Goal: Use online tool/utility: Utilize a website feature to perform a specific function

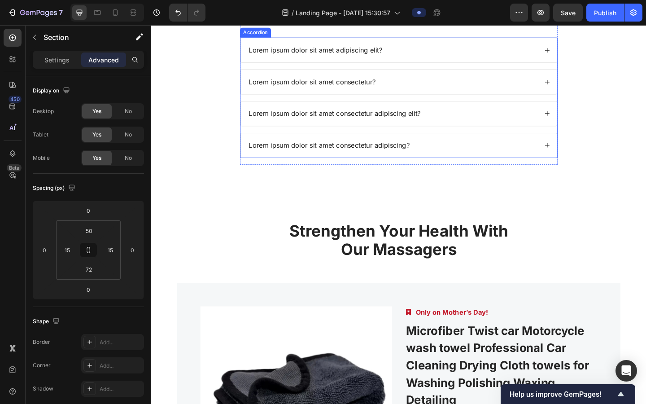
click at [330, 57] on p "Lorem ipsum dolor sit amet adipiscing elit?" at bounding box center [329, 52] width 145 height 9
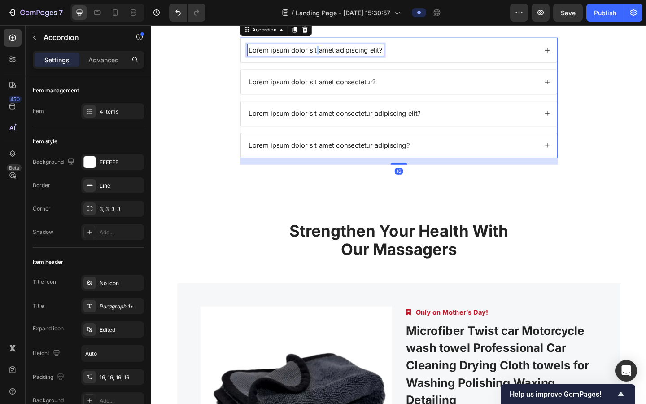
click at [330, 57] on p "Lorem ipsum dolor sit amet adipiscing elit?" at bounding box center [329, 52] width 145 height 9
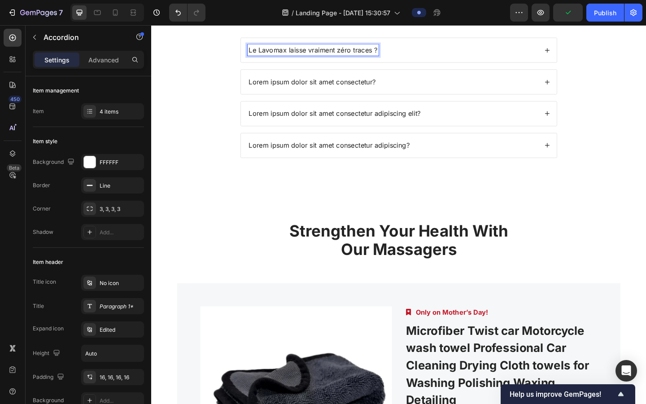
click at [291, 92] on p "Lorem ipsum dolor sit amet consectetur?" at bounding box center [326, 86] width 138 height 9
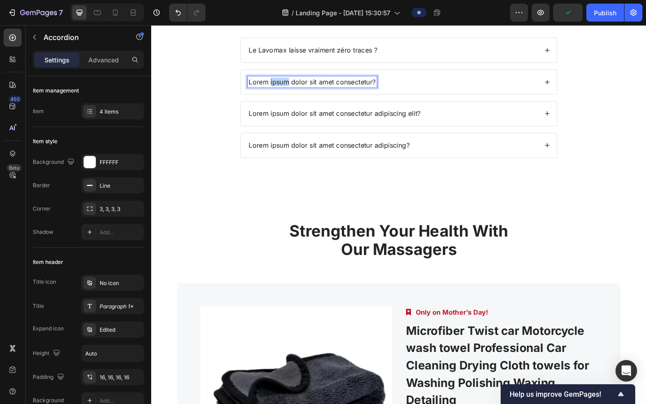
click at [291, 92] on p "Lorem ipsum dolor sit amet consectetur?" at bounding box center [326, 86] width 138 height 9
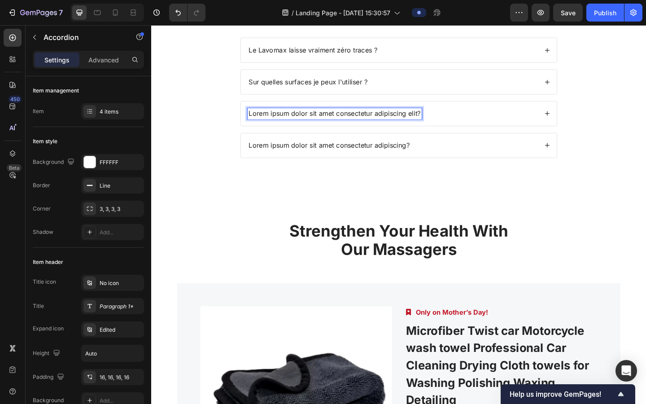
click at [295, 126] on p "Lorem ipsum dolor sit amet consectetur adipiscing elit?" at bounding box center [350, 121] width 187 height 9
click at [362, 126] on p "Jusqu'à combien de fois peut on le laver ?" at bounding box center [329, 121] width 144 height 9
click at [361, 126] on p "Jusqu'à combien de fois peut on le laver ?" at bounding box center [329, 121] width 144 height 9
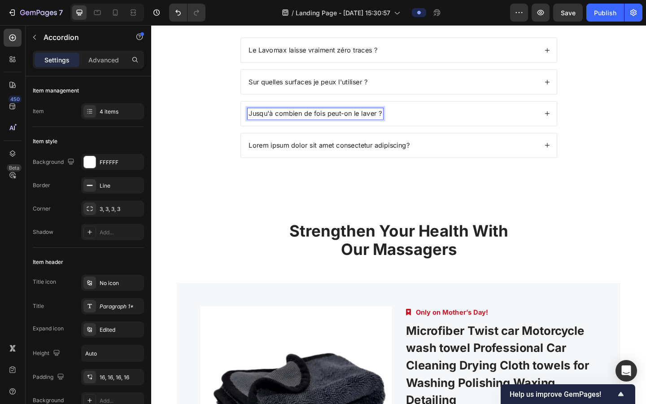
click at [365, 126] on p "Jusqu'à combien de fois peut-on le laver ?" at bounding box center [329, 121] width 145 height 9
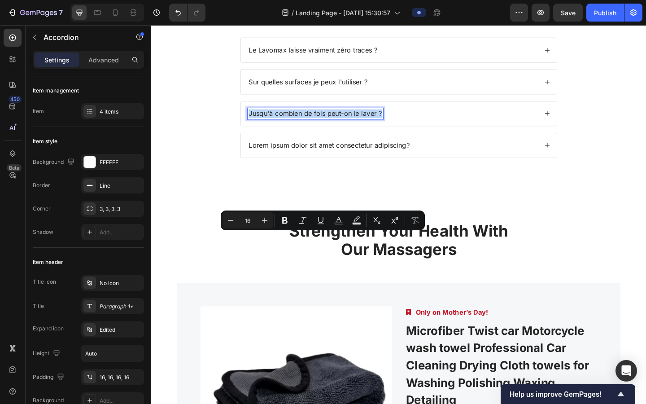
copy p "Jusqu'à combien de fois peut-on le laver ?"
click at [314, 161] on p "Lorem ipsum dolor sit amet consectetur adipiscing?" at bounding box center [344, 155] width 175 height 9
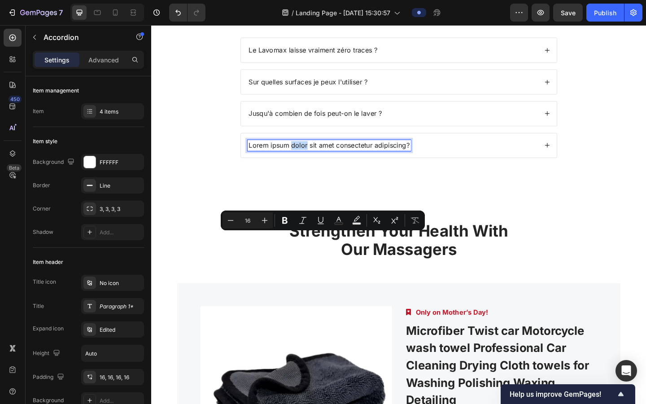
click at [314, 161] on p "Lorem ipsum dolor sit amet consectetur adipiscing?" at bounding box center [344, 155] width 175 height 9
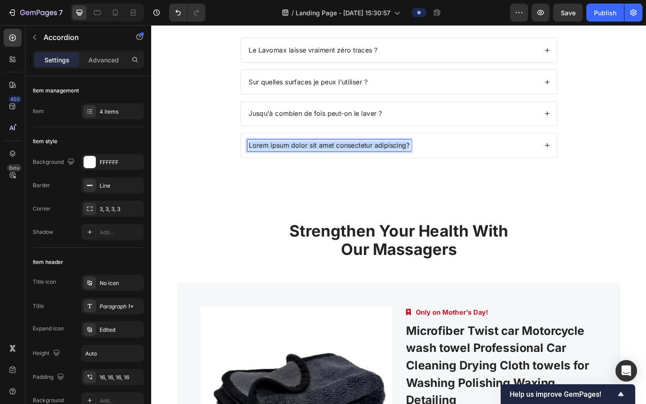
click at [314, 161] on p "Lorem ipsum dolor sit amet consectetur adipiscing?" at bounding box center [344, 155] width 175 height 9
click at [277, 161] on p "Pourquoi coûte-il plus cher" at bounding box center [303, 155] width 92 height 9
click at [470, 58] on div "Le Lavomax laisse vraiment zéro traces ?" at bounding box center [414, 52] width 316 height 12
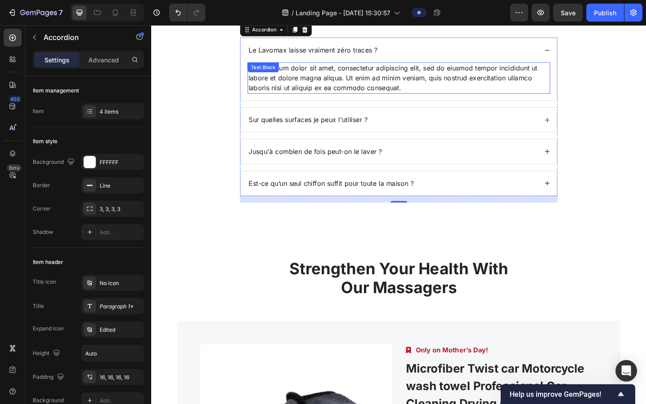
click at [309, 100] on div "Lorem ipsum dolor sit amet, consectetur adipiscing elit, sed do eiusmod tempor …" at bounding box center [420, 82] width 329 height 34
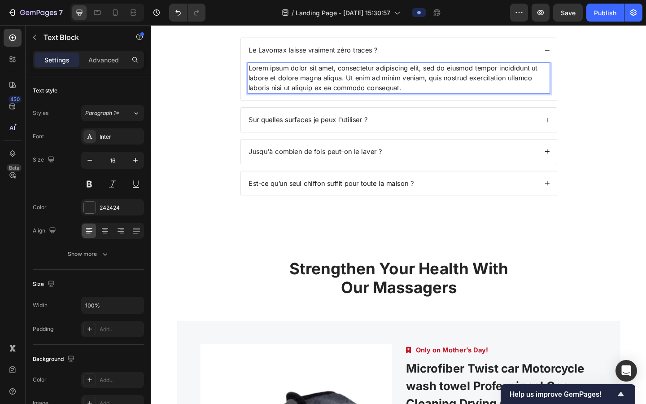
click at [309, 100] on div "Lorem ipsum dolor sit amet, consectetur adipiscing elit, sed do eiusmod tempor …" at bounding box center [420, 82] width 329 height 34
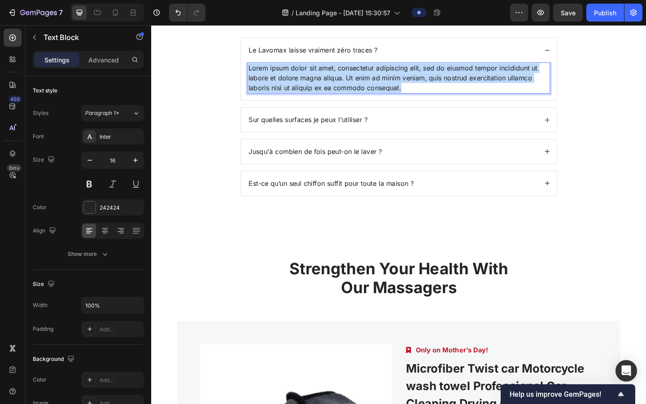
click at [309, 99] on p "Lorem ipsum dolor sit amet, consectetur adipiscing elit, sed do eiusmod tempor …" at bounding box center [420, 82] width 327 height 32
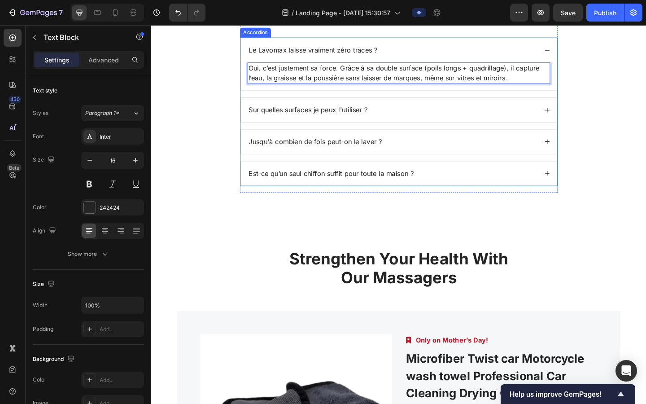
click at [397, 123] on div "Sur quelles surfaces je peux l'utiliser ?" at bounding box center [414, 117] width 316 height 12
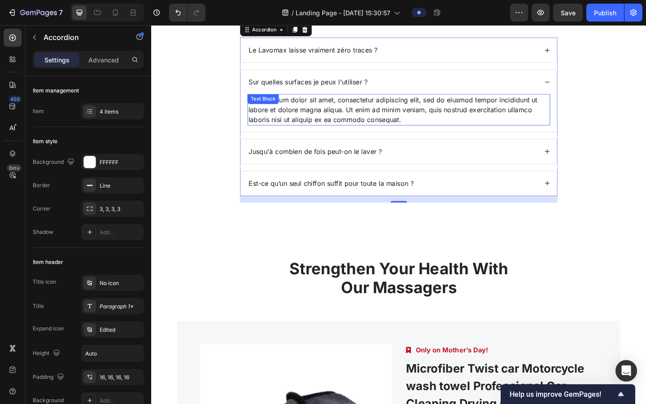
click at [305, 134] on div "Lorem ipsum dolor sit amet, consectetur adipiscing elit, sed do eiusmod tempor …" at bounding box center [420, 117] width 329 height 34
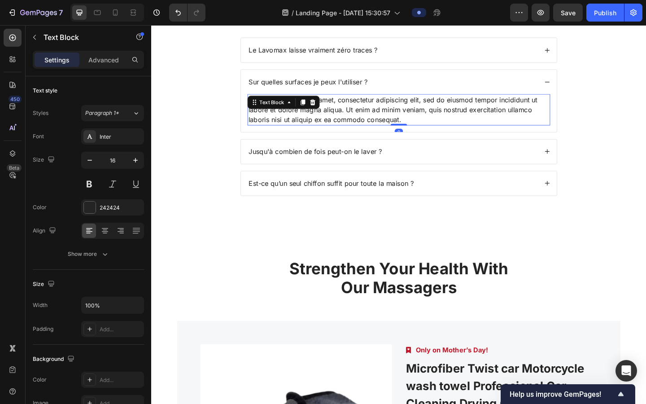
click at [305, 134] on div "Lorem ipsum dolor sit amet, consectetur adipiscing elit, sed do eiusmod tempor …" at bounding box center [420, 117] width 329 height 34
click at [305, 133] on p "Lorem ipsum dolor sit amet, consectetur adipiscing elit, sed do eiusmod tempor …" at bounding box center [420, 117] width 327 height 32
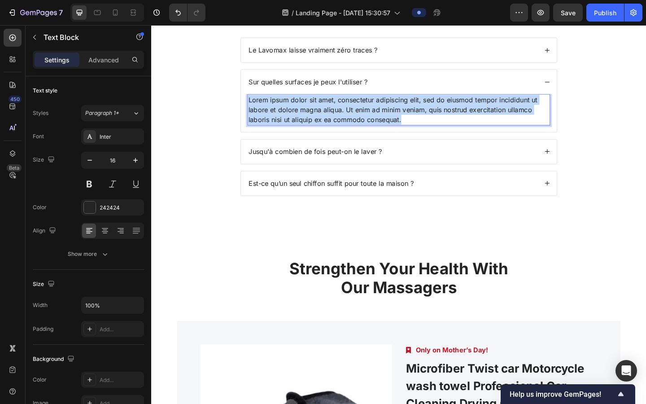
click at [305, 133] on p "Lorem ipsum dolor sit amet, consectetur adipiscing elit, sed do eiusmod tempor …" at bounding box center [420, 117] width 327 height 32
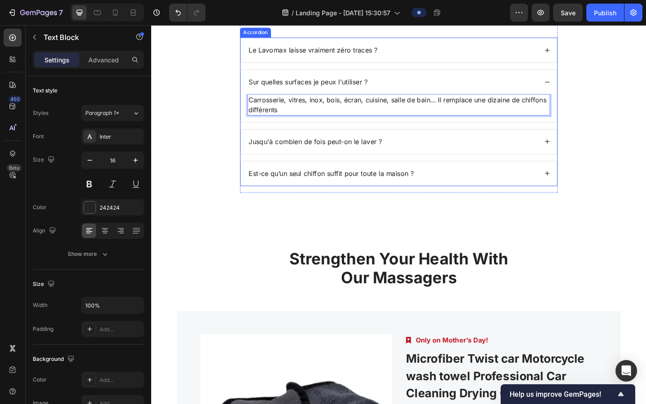
click at [463, 158] on div "Jusqu'à combien de fois peut-on le laver ?" at bounding box center [414, 152] width 316 height 12
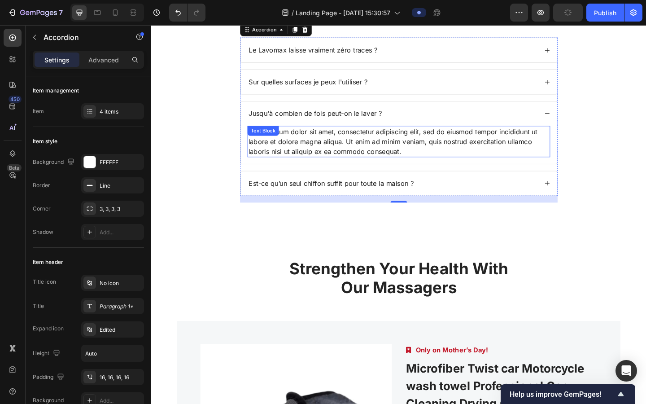
click at [291, 169] on div "Lorem ipsum dolor sit amet, consectetur adipiscing elit, sed do eiusmod tempor …" at bounding box center [420, 152] width 329 height 34
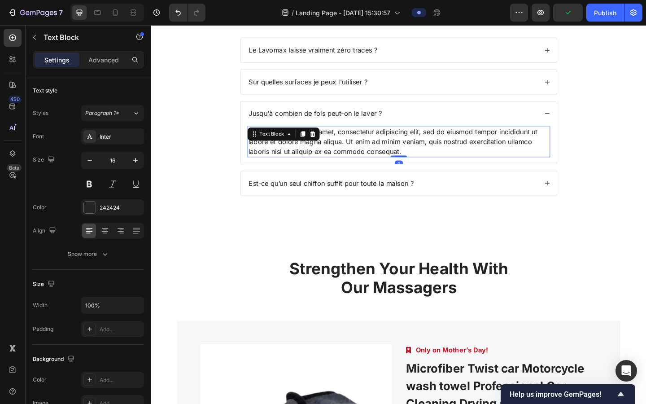
click at [291, 149] on div "Text Block" at bounding box center [282, 143] width 48 height 11
click at [332, 169] on div "Lorem ipsum dolor sit amet, consectetur adipiscing elit, sed do eiusmod tempor …" at bounding box center [420, 152] width 329 height 34
click at [332, 168] on p "Lorem ipsum dolor sit amet, consectetur adipiscing elit, sed do eiusmod tempor …" at bounding box center [420, 151] width 327 height 32
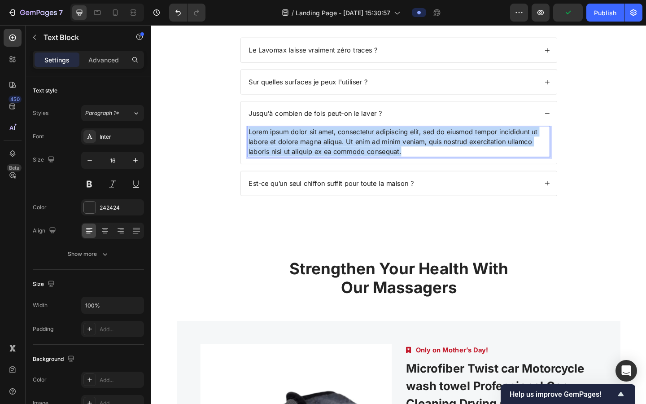
click at [332, 168] on p "Lorem ipsum dolor sit amet, consectetur adipiscing elit, sed do eiusmod tempor …" at bounding box center [420, 151] width 327 height 32
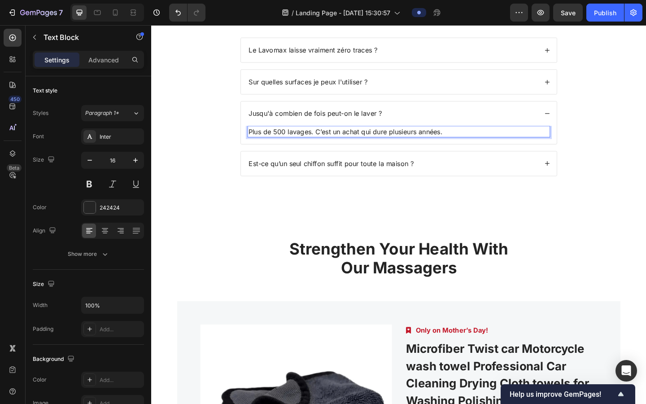
click at [257, 146] on p "Plus de 500 lavages. C’est un achat qui dure plusieurs années." at bounding box center [420, 140] width 327 height 11
click at [365, 146] on p "Vous pouvez le lPlus de 500 lavages. C’est un achat qui dure plusieurs années." at bounding box center [420, 140] width 327 height 11
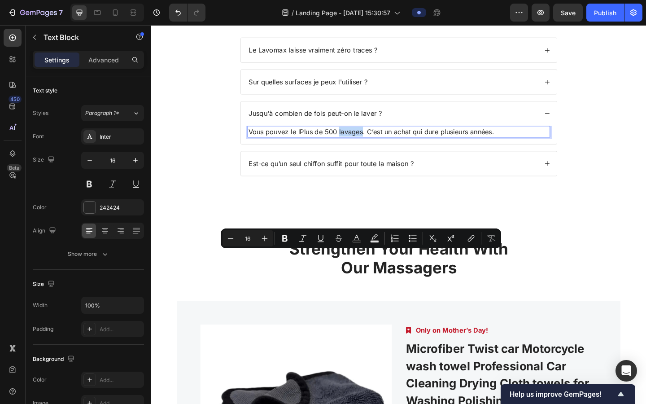
click at [373, 146] on p "Vous pouvez le lPlus de 500 lavages. C’est un achat qui dure plusieurs années." at bounding box center [420, 140] width 327 height 11
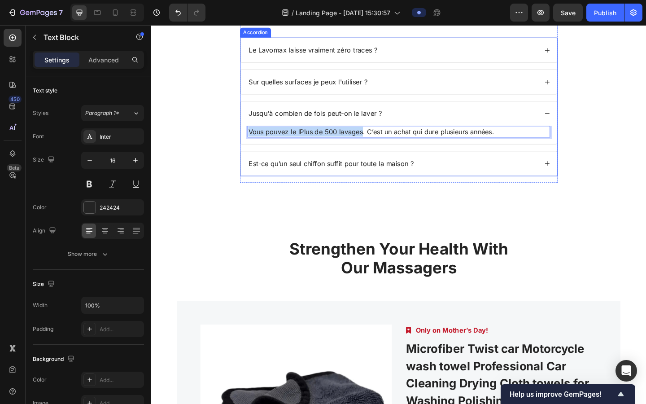
drag, startPoint x: 381, startPoint y: 276, endPoint x: 250, endPoint y: 271, distance: 130.7
click at [250, 154] on div "Vous pouvez le lPlus de 500 lavages. C’est un achat qui dure plusieurs années. …" at bounding box center [421, 145] width 344 height 20
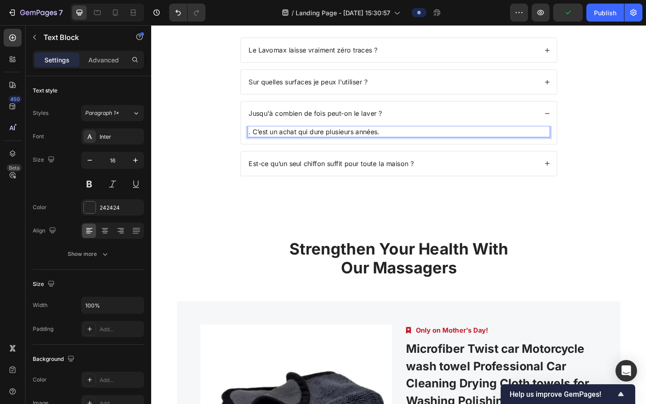
click at [260, 146] on p ". C’est un achat qui dure plusieurs années." at bounding box center [420, 140] width 327 height 11
click at [401, 146] on p "C’est un achat qui dure plusieurs années." at bounding box center [420, 140] width 327 height 11
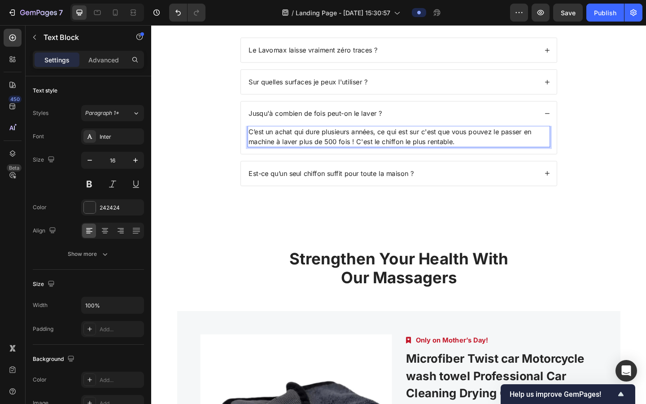
click at [389, 157] on p "C’est un achat qui dure plusieurs années, ce qui est sur c'est que vous pouvez …" at bounding box center [420, 146] width 327 height 22
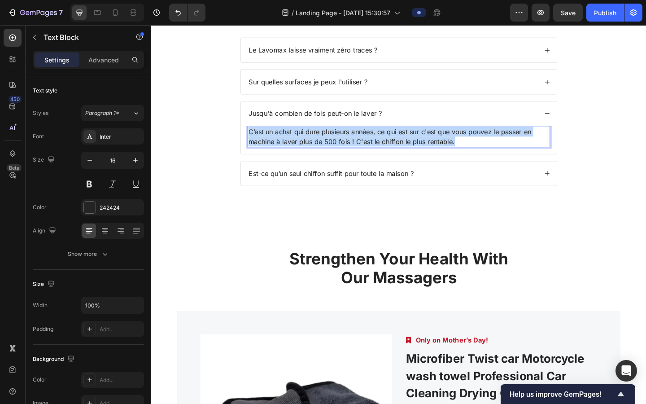
click at [389, 157] on p "C’est un achat qui dure plusieurs années, ce qui est sur c'est que vous pouvez …" at bounding box center [420, 146] width 327 height 22
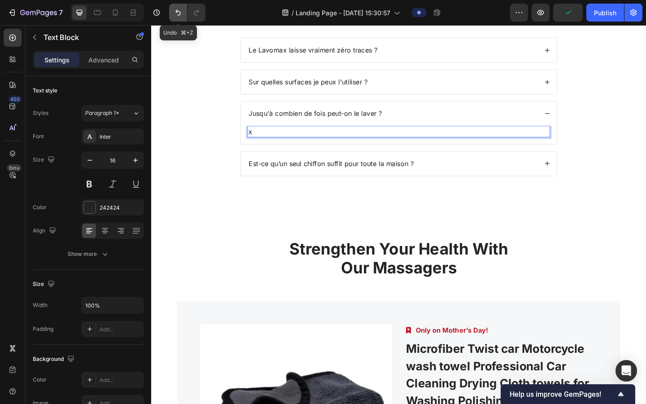
click at [183, 16] on button "Undo/Redo" at bounding box center [178, 13] width 18 height 18
click at [182, 17] on icon "Undo/Redo" at bounding box center [178, 12] width 9 height 9
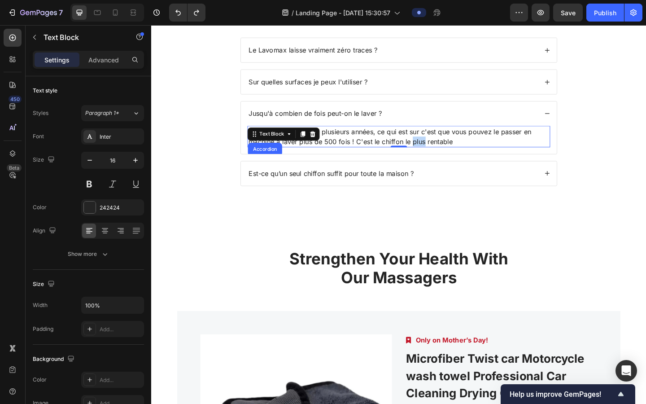
click at [437, 157] on p "C’est un achat qui dure plusieurs années, ce qui est sur c'est que vous pouvez …" at bounding box center [420, 146] width 327 height 22
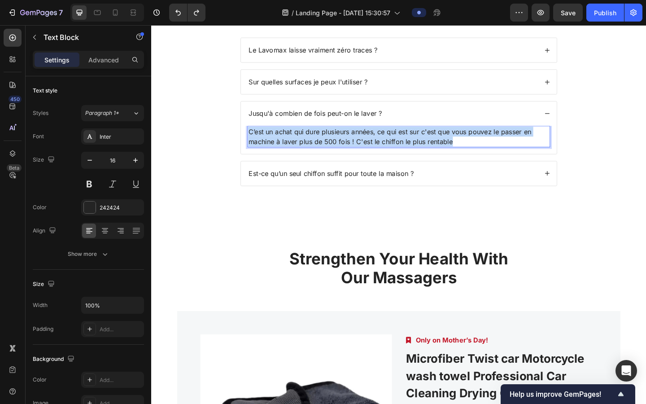
click at [437, 157] on p "C’est un achat qui dure plusieurs années, ce qui est sur c'est que vous pouvez …" at bounding box center [420, 146] width 327 height 22
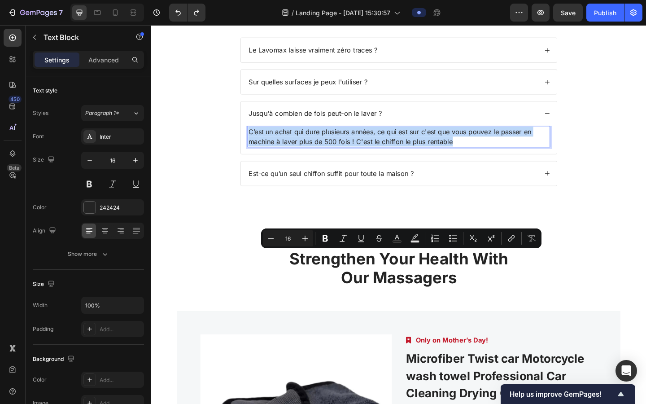
copy p "C’est un achat qui dure plusieurs années, ce qui est sur c'est que vous pouvez …"
click at [233, 214] on div "Vous avez encore des questions ? Heading Le Lavomax laisse vraiment zéro traces…" at bounding box center [420, 85] width 520 height 258
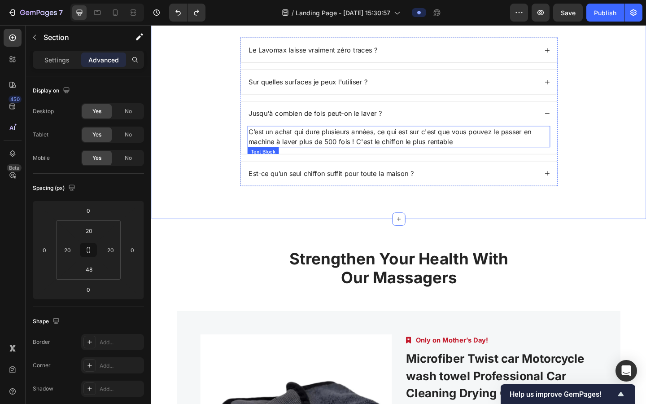
click at [362, 157] on p "C’est un achat qui dure plusieurs années, ce qui est sur c'est que vous pouvez …" at bounding box center [420, 146] width 327 height 22
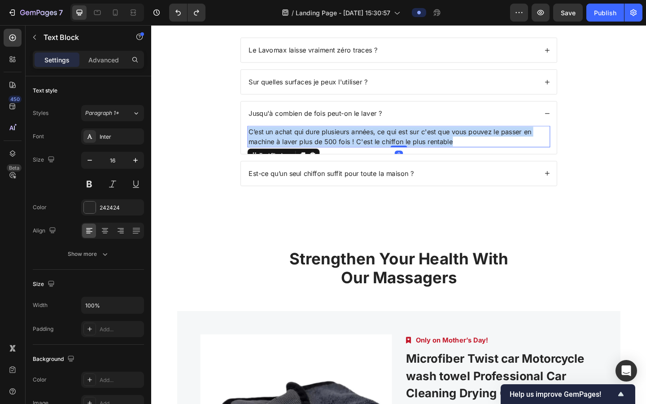
click at [362, 157] on p "C’est un achat qui dure plusieurs années, ce qui est sur c'est que vous pouvez …" at bounding box center [420, 146] width 327 height 22
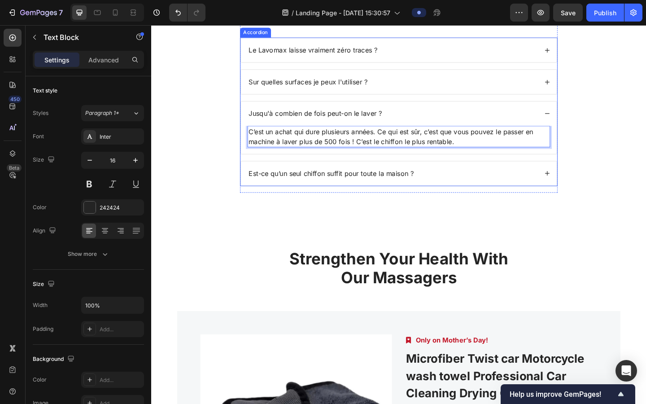
click at [449, 192] on div "Est-ce qu’un seul chiffon suffit pour toute la maison ?" at bounding box center [414, 186] width 316 height 12
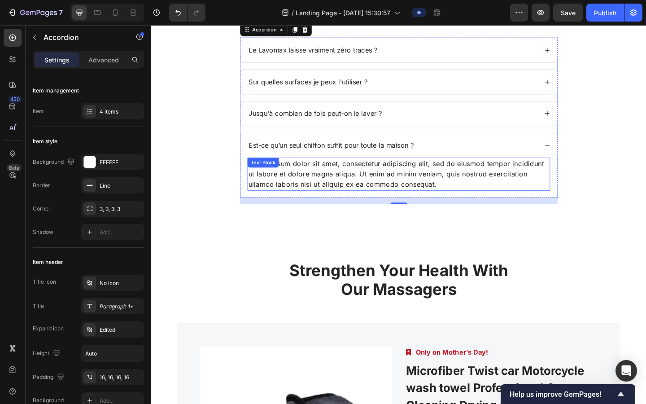
click at [333, 205] on div "Lorem ipsum dolor sit amet, consectetur adipiscing elit, sed do eiusmod tempor …" at bounding box center [420, 187] width 329 height 36
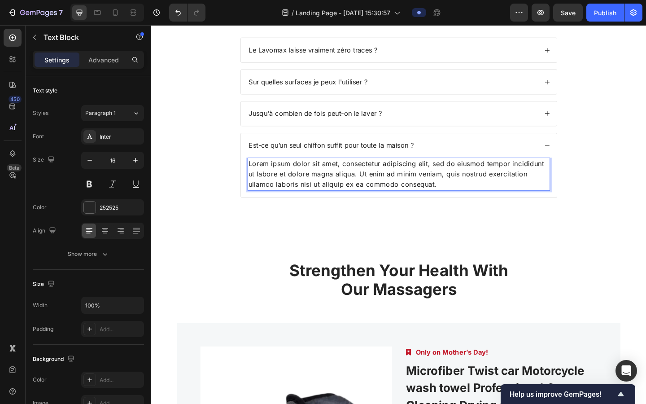
click at [333, 205] on div "Lorem ipsum dolor sit amet, consectetur adipiscing elit, sed do eiusmod tempor …" at bounding box center [420, 187] width 329 height 36
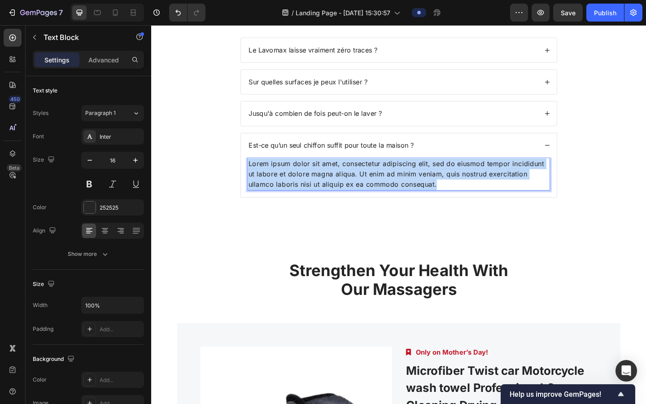
click at [333, 205] on p "Lorem ipsum dolor sit amet, consectetur adipiscing elit, sed do eiusmod tempor …" at bounding box center [420, 187] width 327 height 35
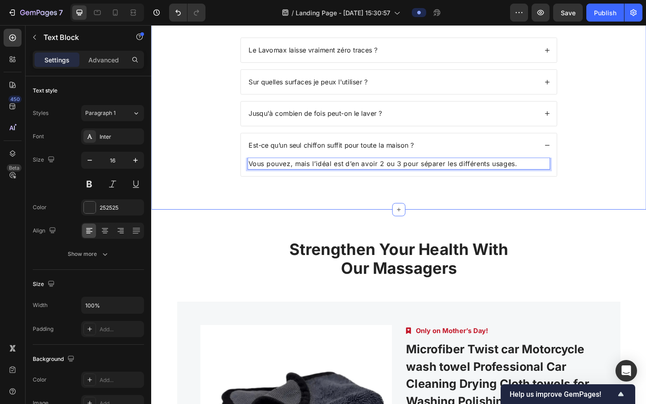
click at [633, 204] on div "Vous avez encore des questions ? Heading Le Lavomax laisse vraiment zéro traces…" at bounding box center [420, 80] width 520 height 248
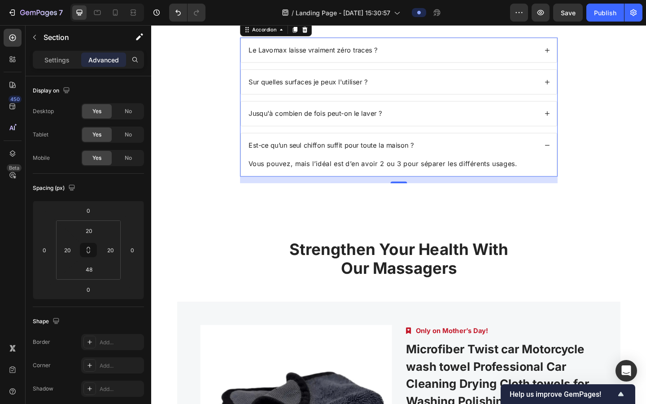
click at [584, 159] on icon at bounding box center [582, 156] width 6 height 6
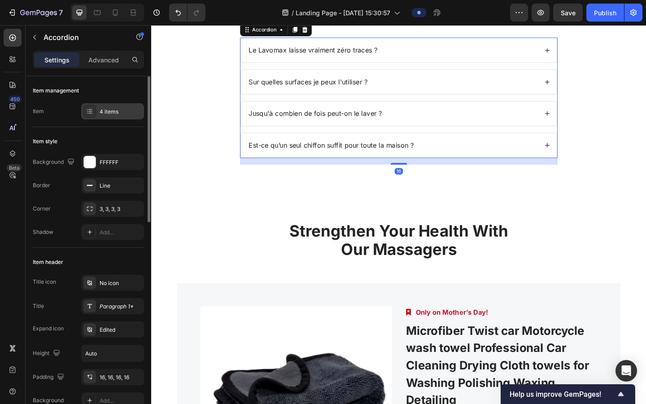
click at [127, 114] on div "4 items" at bounding box center [121, 112] width 42 height 8
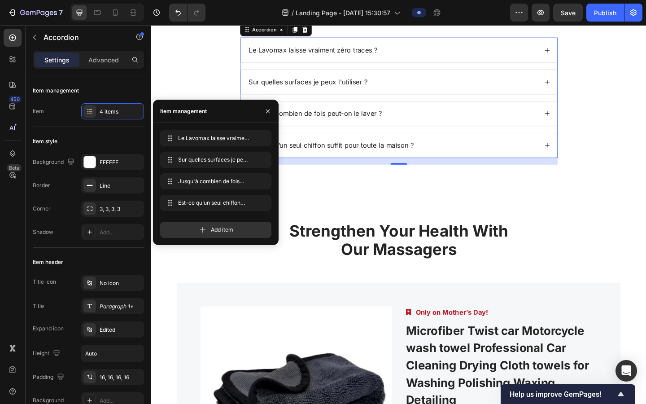
click at [192, 232] on div "Add item" at bounding box center [215, 230] width 111 height 16
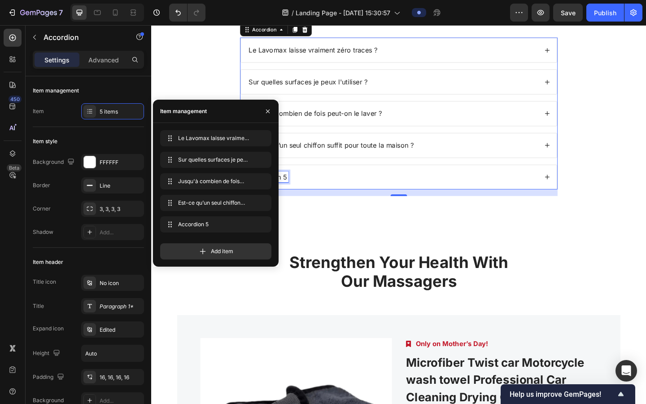
click at [293, 196] on div "Accordion 5" at bounding box center [278, 190] width 44 height 12
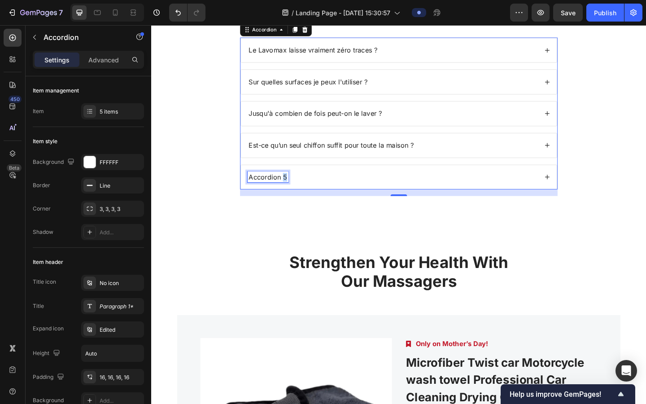
click at [293, 195] on p "Accordion 5" at bounding box center [278, 190] width 42 height 9
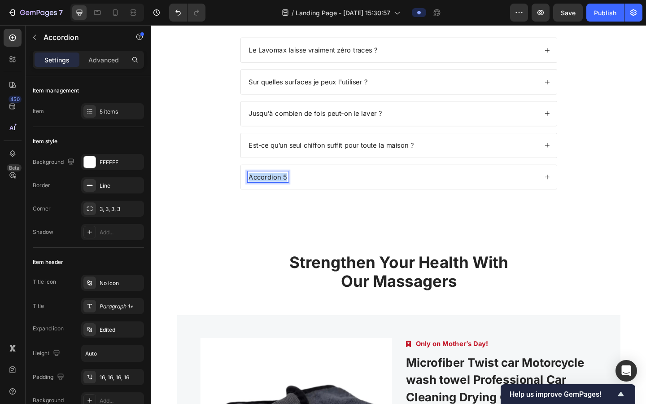
click at [293, 195] on p "Accordion 5" at bounding box center [278, 190] width 42 height 9
click at [493, 196] on div "Pourquoi coûte-t-il plus cher qu’un chiffon classique ?" at bounding box center [414, 190] width 316 height 12
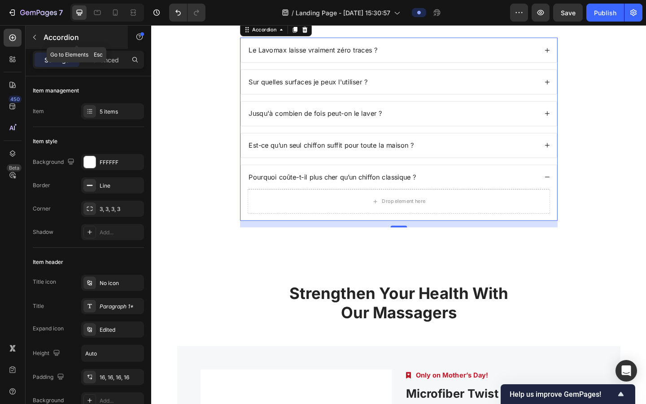
click at [36, 41] on button "button" at bounding box center [34, 37] width 14 height 14
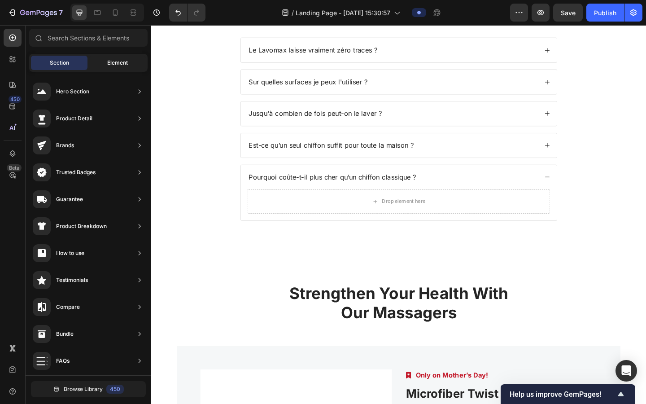
click at [103, 65] on div "Element" at bounding box center [117, 63] width 57 height 14
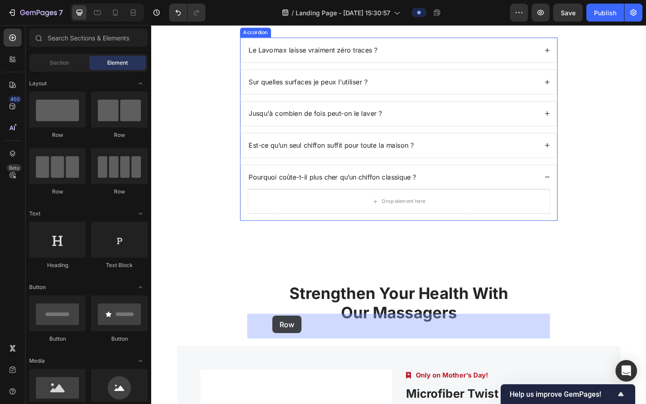
drag, startPoint x: 199, startPoint y: 141, endPoint x: 284, endPoint y: 341, distance: 217.9
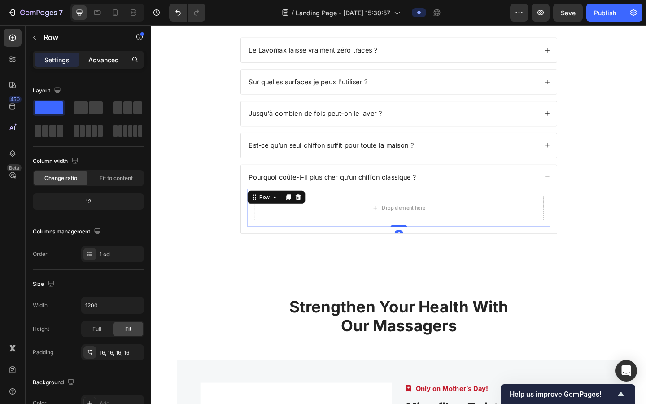
click at [89, 61] on p "Advanced" at bounding box center [103, 59] width 31 height 9
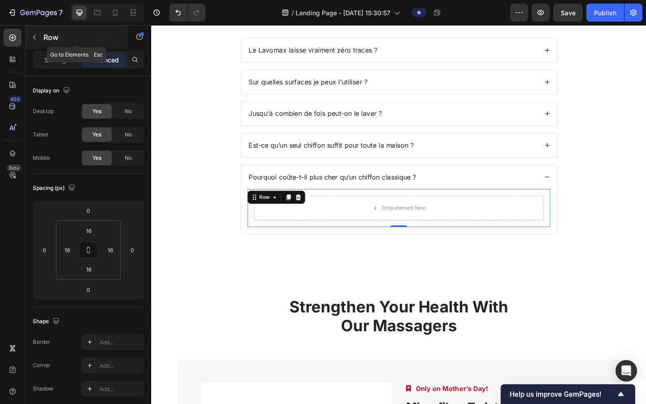
click at [41, 42] on button "button" at bounding box center [34, 37] width 14 height 14
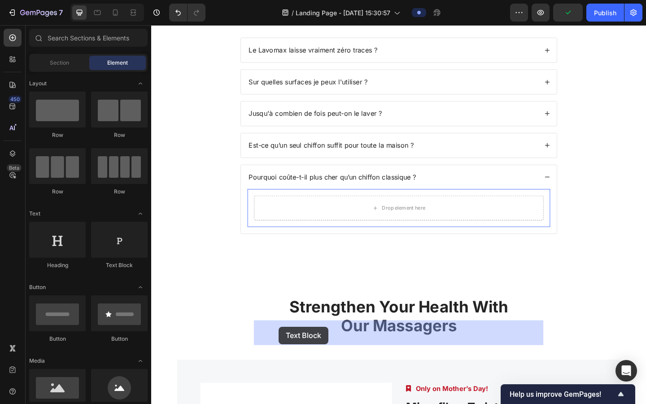
drag, startPoint x: 253, startPoint y: 275, endPoint x: 290, endPoint y: 353, distance: 86.1
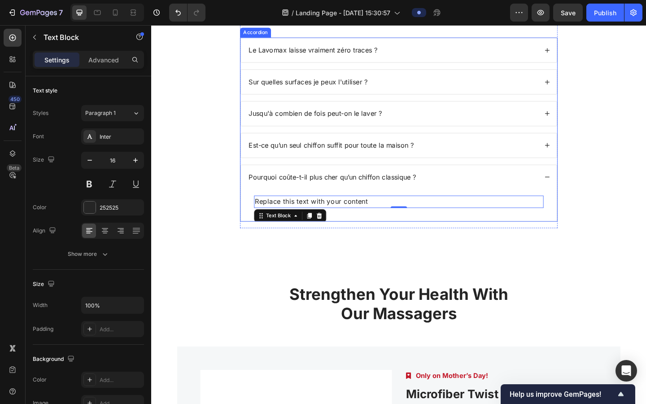
click at [455, 162] on div "Est-ce qu’un seul chiffon suffit pour toute la maison ?" at bounding box center [414, 156] width 316 height 12
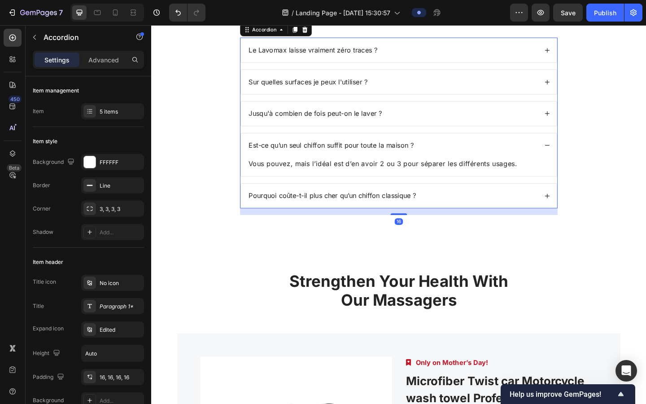
click at [476, 217] on div "Pourquoi coûte-t-il plus cher qu’un chiffon classique ?" at bounding box center [414, 211] width 316 height 12
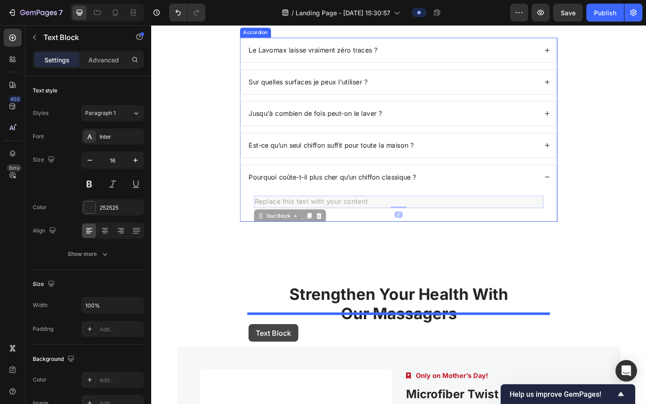
drag, startPoint x: 329, startPoint y: 358, endPoint x: 257, endPoint y: 350, distance: 72.1
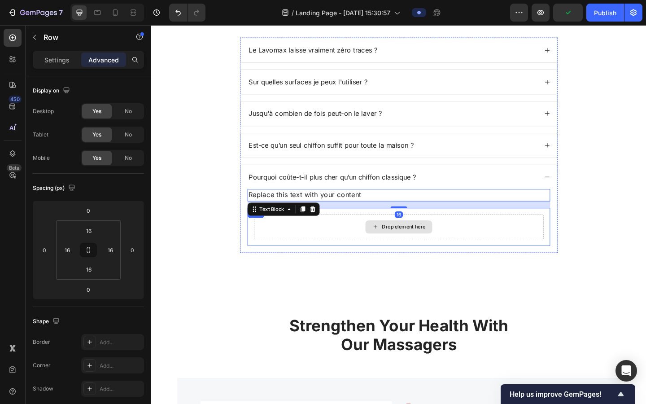
click at [341, 258] on div "Drop element here" at bounding box center [420, 244] width 315 height 27
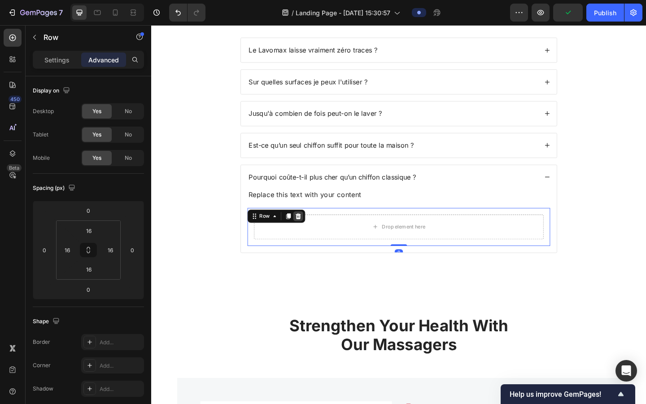
click at [311, 236] on icon at bounding box center [311, 233] width 6 height 6
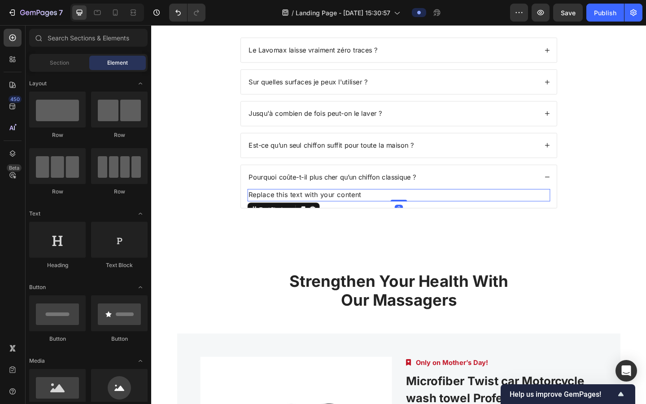
click at [286, 217] on div "Replace this text with your content" at bounding box center [420, 209] width 329 height 13
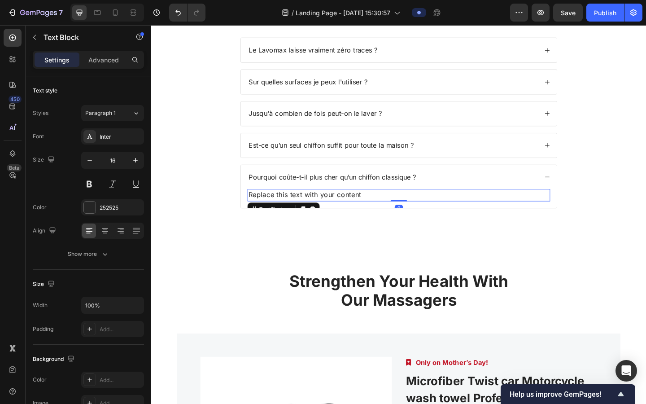
click at [286, 217] on div "Replace this text with your content" at bounding box center [420, 209] width 329 height 13
click at [286, 216] on p "Replace this text with your content" at bounding box center [420, 210] width 327 height 12
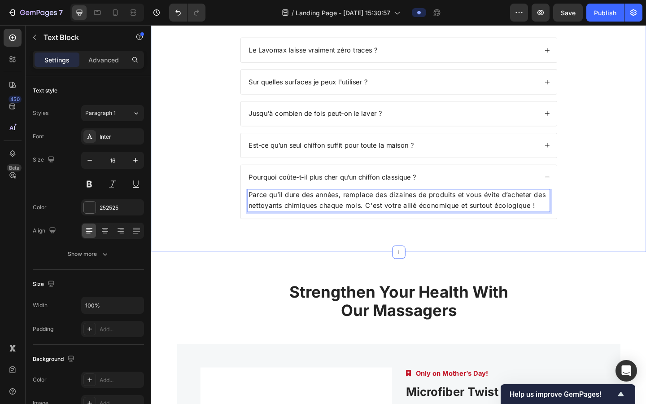
click at [214, 250] on div "Vous avez encore des questions ? Heading Le Lavomax laisse vraiment zéro traces…" at bounding box center [420, 103] width 520 height 294
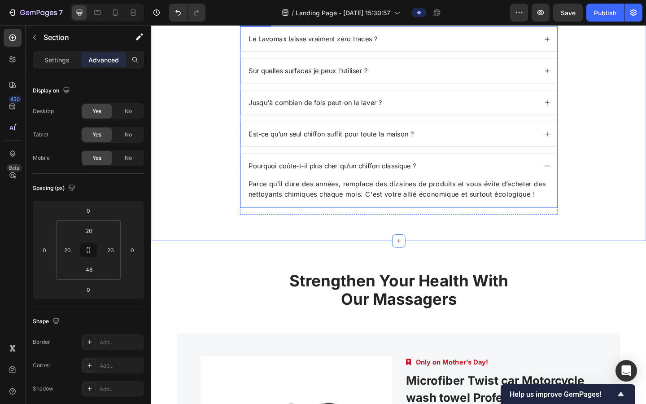
scroll to position [2084, 0]
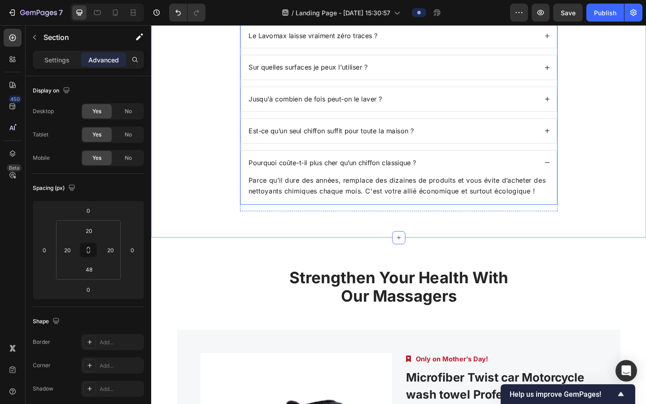
click at [277, 41] on p "Le Lavomax laisse vraiment zéro traces ?" at bounding box center [327, 36] width 140 height 9
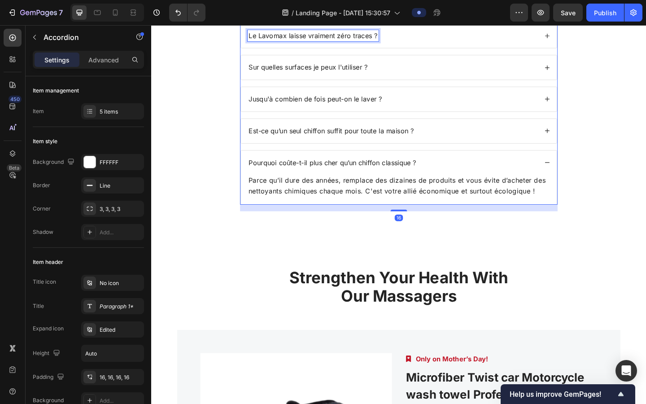
click at [277, 41] on p "Le Lavomax laisse vraiment zéro traces ?" at bounding box center [327, 36] width 140 height 9
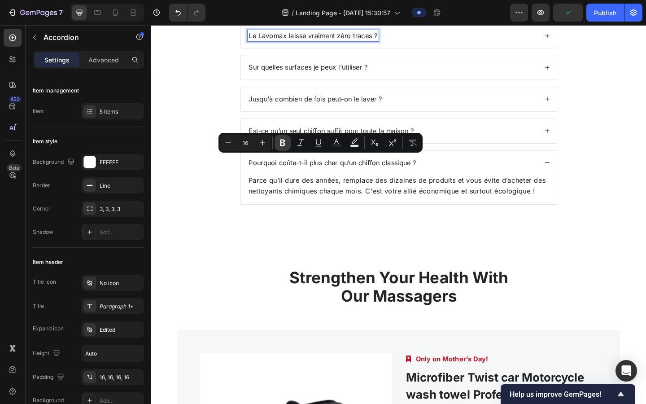
click at [278, 147] on button "Bold" at bounding box center [283, 143] width 16 height 16
click at [297, 76] on p "Sur quelles surfaces je peux l'utiliser ?" at bounding box center [321, 70] width 129 height 9
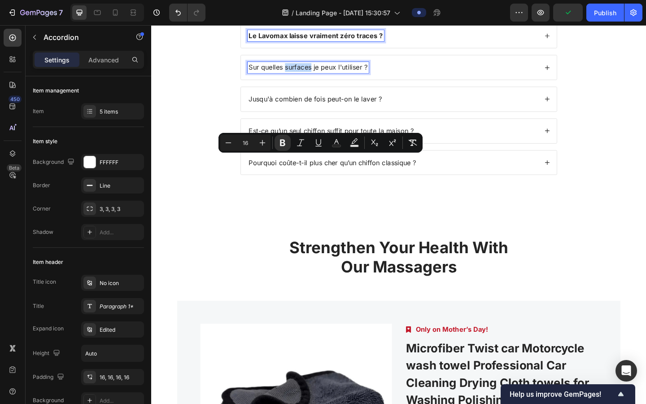
click at [297, 76] on p "Sur quelles surfaces je peux l'utiliser ?" at bounding box center [321, 70] width 129 height 9
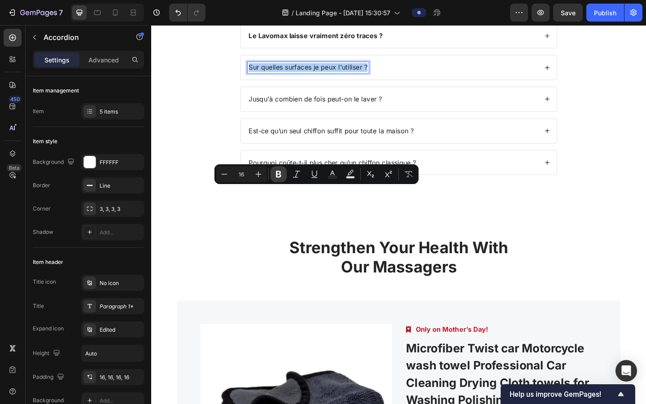
click at [282, 175] on icon "Editor contextual toolbar" at bounding box center [278, 174] width 9 height 9
click at [296, 110] on p "Jusqu'à combien de fois peut-on le laver ?" at bounding box center [329, 105] width 145 height 9
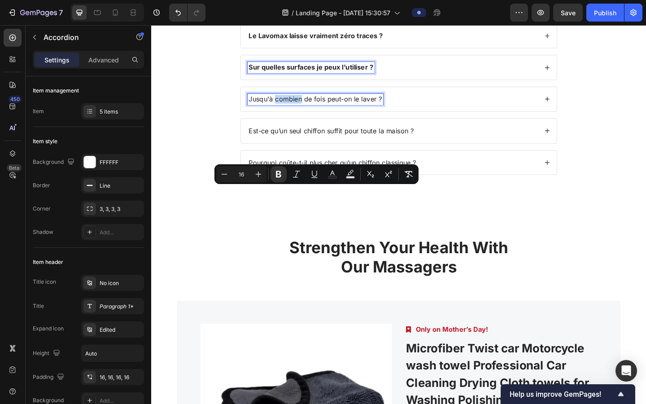
click at [296, 110] on p "Jusqu'à combien de fois peut-on le laver ?" at bounding box center [329, 105] width 145 height 9
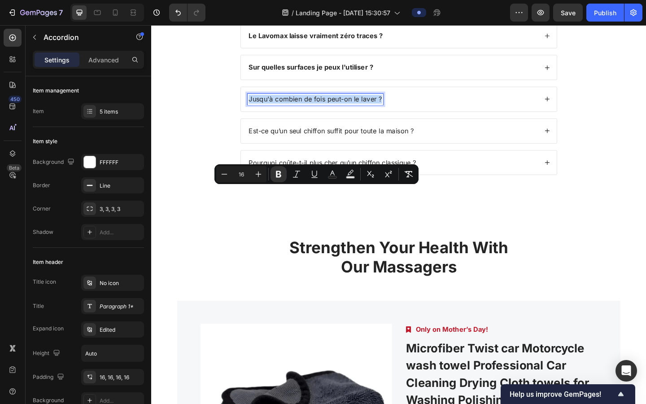
click at [296, 110] on p "Jusqu'à combien de fois peut-on le laver ?" at bounding box center [329, 105] width 145 height 9
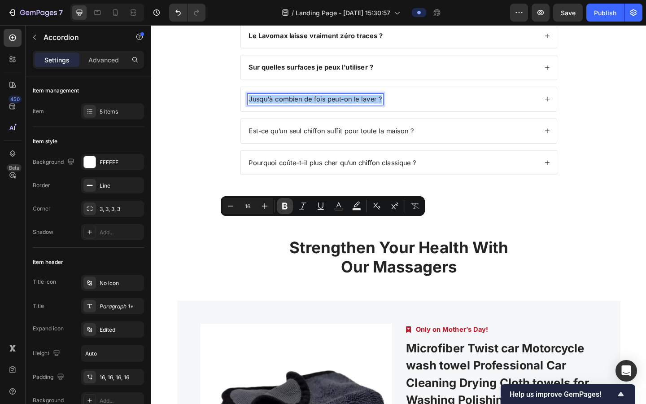
click at [284, 201] on icon "Editor contextual toolbar" at bounding box center [284, 205] width 9 height 9
click at [312, 145] on p "Est-ce qu’un seul chiffon suffit pour toute la maison ?" at bounding box center [346, 139] width 179 height 9
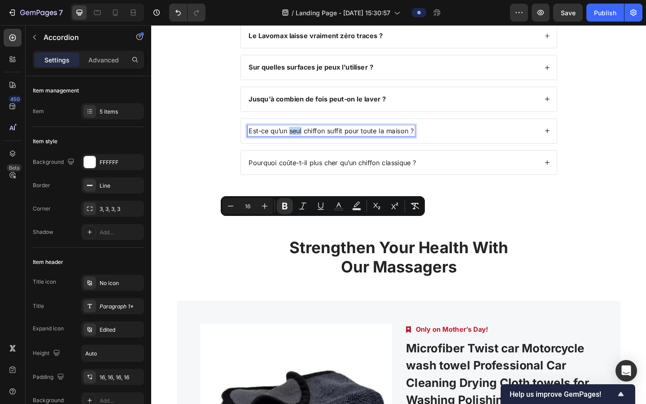
click at [312, 145] on p "Est-ce qu’un seul chiffon suffit pour toute la maison ?" at bounding box center [346, 139] width 179 height 9
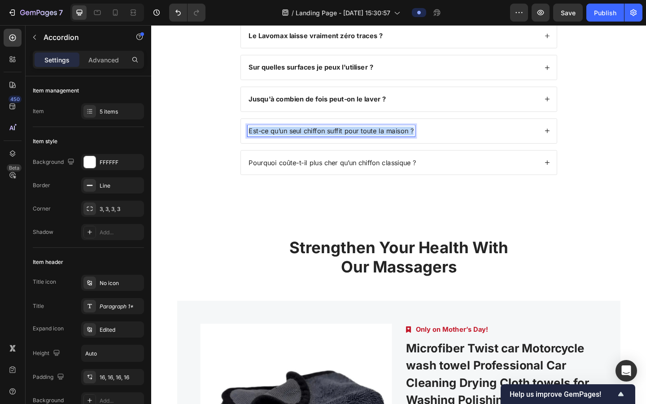
click at [312, 145] on p "Est-ce qu’un seul chiffon suffit pour toute la maison ?" at bounding box center [346, 139] width 179 height 9
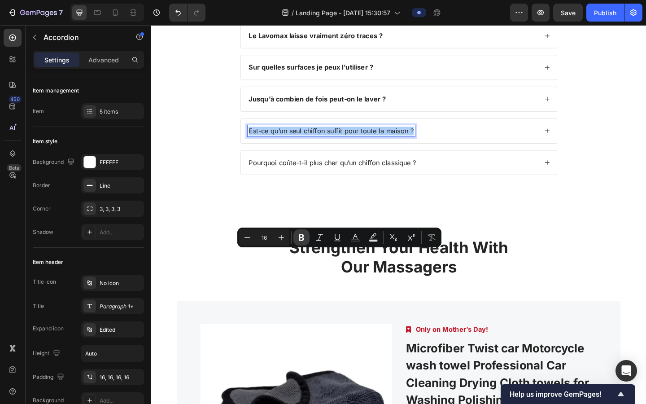
click at [297, 237] on icon "Editor contextual toolbar" at bounding box center [301, 237] width 9 height 9
click at [310, 179] on p "Pourquoi coûte-t-il plus cher qu’un chiffon classique ?" at bounding box center [348, 174] width 182 height 9
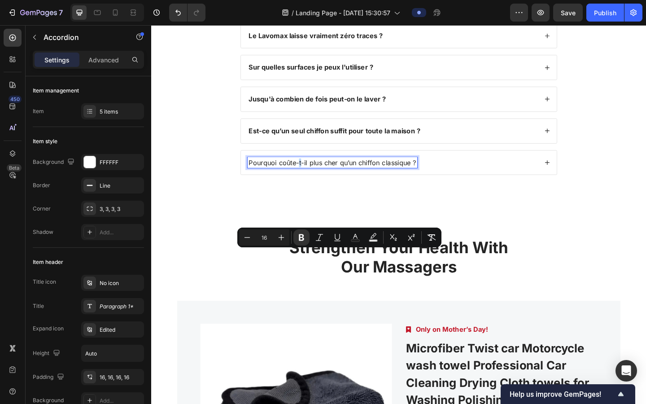
click at [310, 179] on p "Pourquoi coûte-t-il plus cher qu’un chiffon classique ?" at bounding box center [348, 174] width 182 height 9
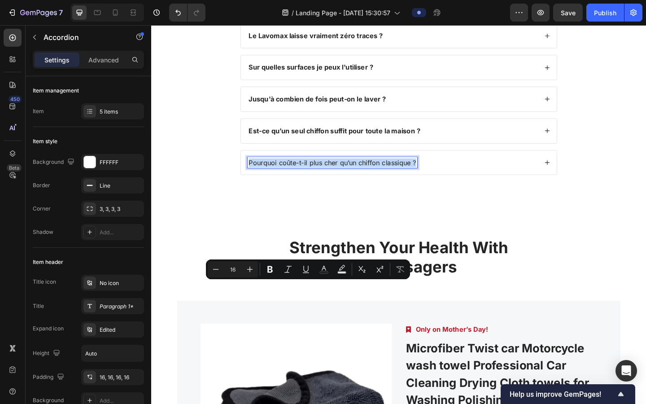
click at [310, 179] on p "Pourquoi coûte-t-il plus cher qu’un chiffon classique ?" at bounding box center [348, 174] width 182 height 9
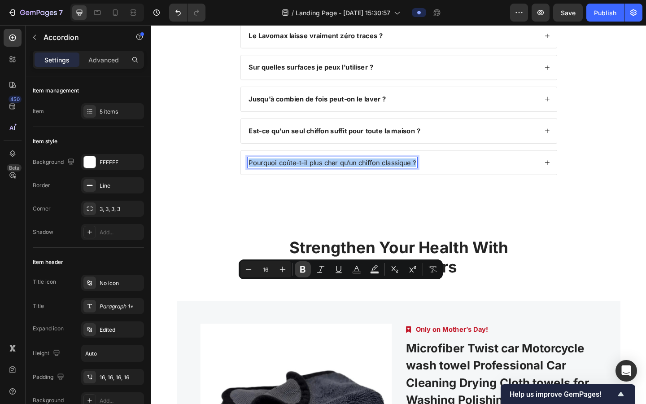
click at [306, 268] on icon "Editor contextual toolbar" at bounding box center [302, 269] width 9 height 9
click at [222, 202] on div "Vous avez encore des questions ? Heading Le Lavomax laisse vraiment zéro traces…" at bounding box center [420, 71] width 520 height 262
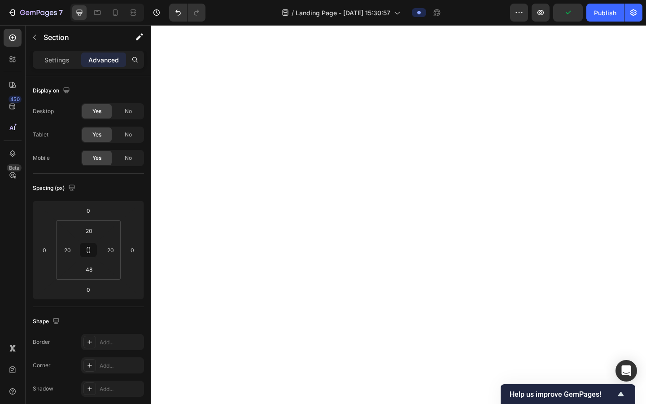
scroll to position [1269, 0]
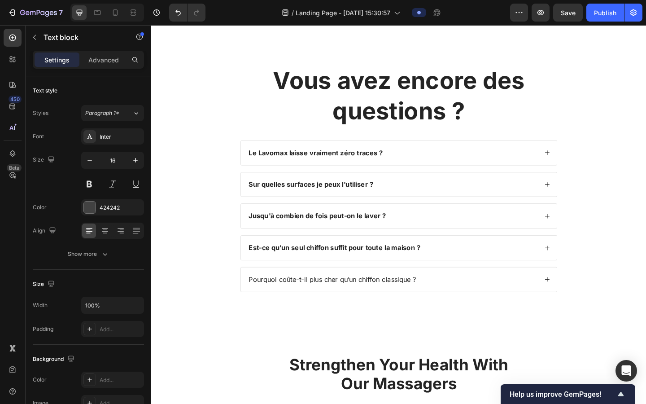
scroll to position [1950, 0]
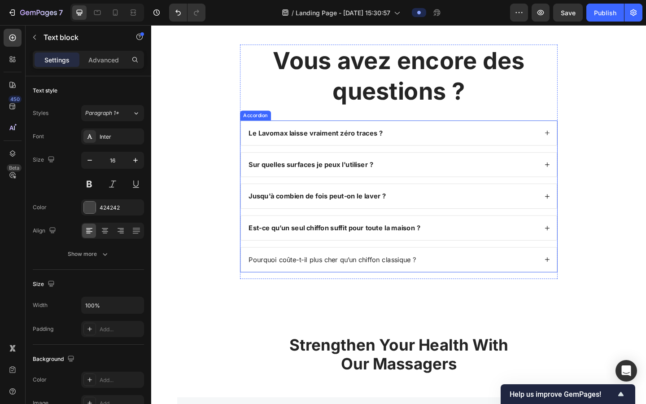
click at [380, 279] on p "Pourquoi coûte-t-il plus cher qu’un chiffon classique ?" at bounding box center [348, 279] width 182 height 9
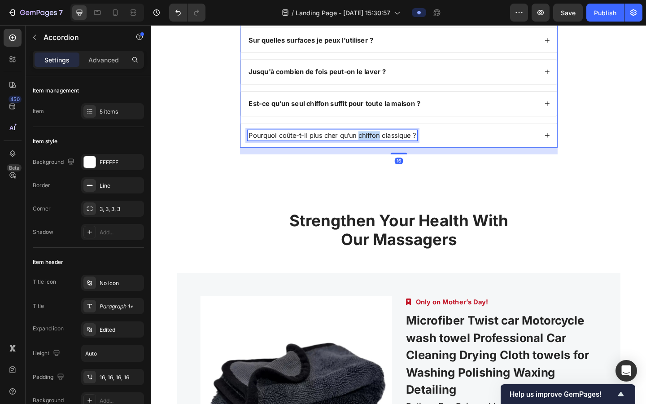
click at [380, 150] on p "Pourquoi coûte-t-il plus cher qu’un chiffon classique ?" at bounding box center [348, 144] width 182 height 9
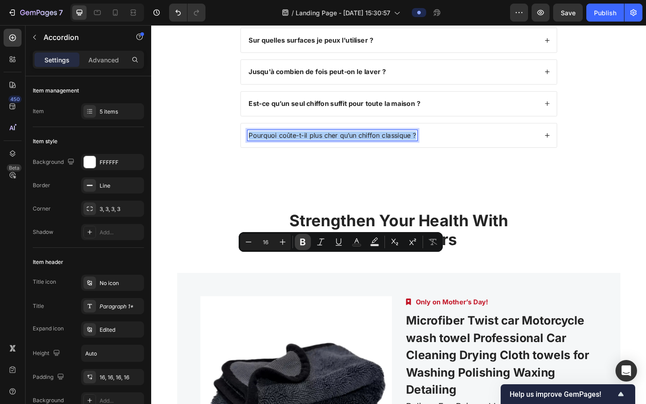
click at [297, 240] on button "Bold" at bounding box center [303, 242] width 16 height 16
click at [279, 244] on icon "Editor contextual toolbar" at bounding box center [282, 241] width 9 height 9
type input "18"
click at [290, 115] on strong "Est-ce qu’un seul chiffon suffit pour toute la maison ?" at bounding box center [350, 110] width 187 height 9
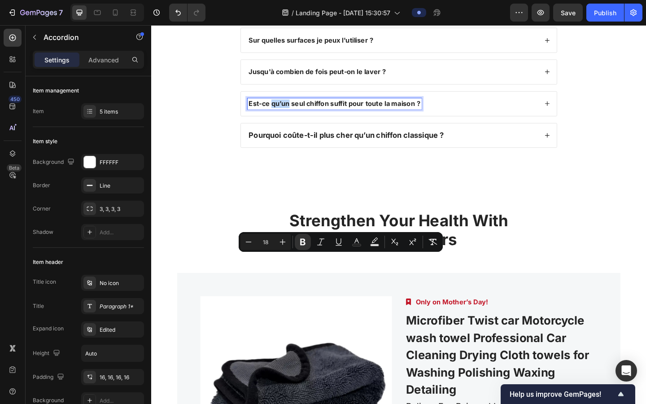
click at [290, 115] on strong "Est-ce qu’un seul chiffon suffit pour toute la maison ?" at bounding box center [350, 110] width 187 height 9
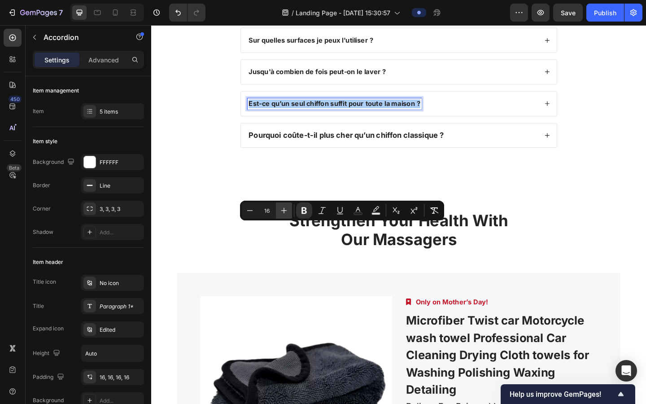
click at [283, 211] on icon "Editor contextual toolbar" at bounding box center [283, 210] width 9 height 9
click at [283, 206] on icon "Editor contextual toolbar" at bounding box center [283, 210] width 9 height 9
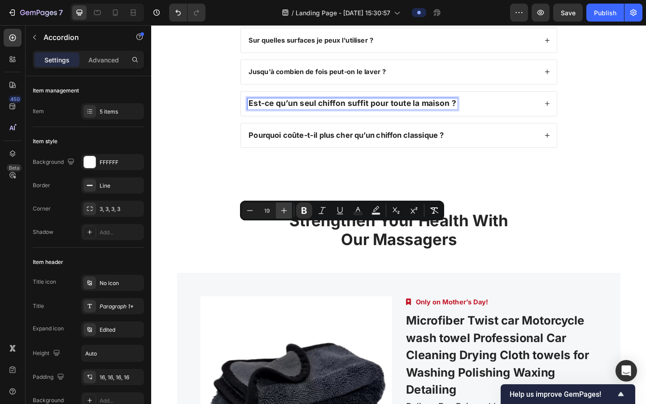
click at [283, 206] on icon "Editor contextual toolbar" at bounding box center [283, 210] width 9 height 9
type input "20"
click at [306, 159] on div "Pourquoi coûte-t-il plus cher qu’un chiffon classique ?" at bounding box center [421, 145] width 344 height 26
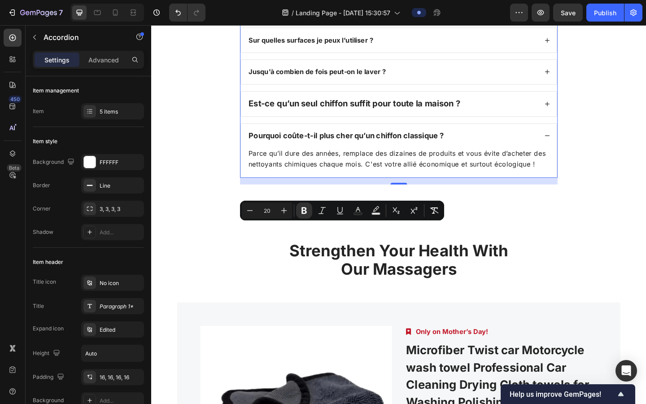
click at [306, 159] on div "Pourquoi coûte-t-il plus cher qu’un chiffon classique ?" at bounding box center [421, 145] width 344 height 26
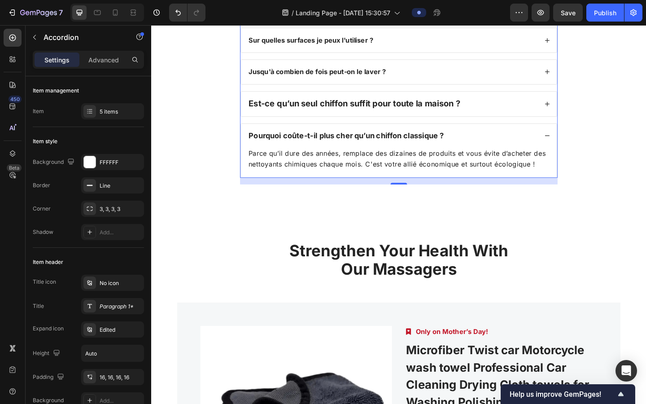
click at [310, 150] on strong "Pourquoi coûte-t-il plus cher qu’un chiffon classique ?" at bounding box center [363, 144] width 212 height 9
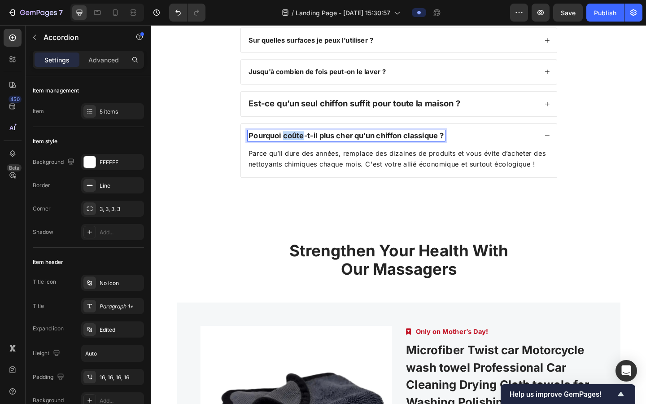
click at [310, 150] on strong "Pourquoi coûte-t-il plus cher qu’un chiffon classique ?" at bounding box center [363, 144] width 212 height 9
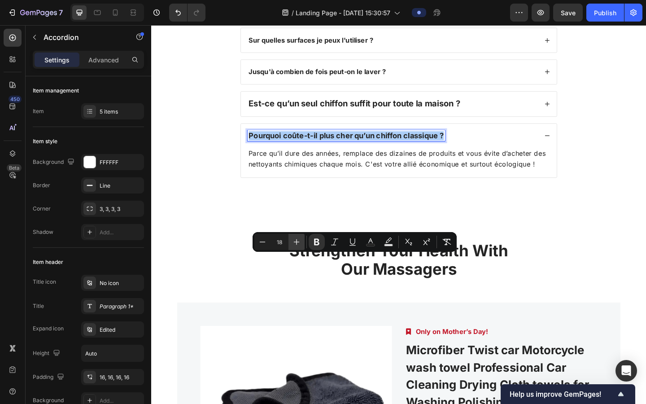
click at [294, 245] on icon "Editor contextual toolbar" at bounding box center [296, 241] width 9 height 9
type input "20"
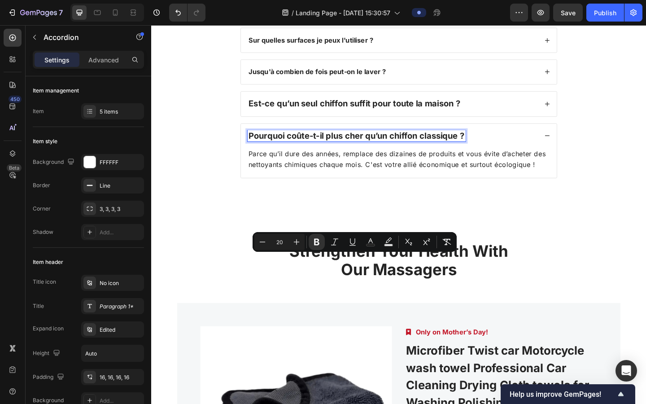
click at [285, 82] on div "Jusqu'à combien de fois peut-on le laver ?" at bounding box center [332, 76] width 152 height 12
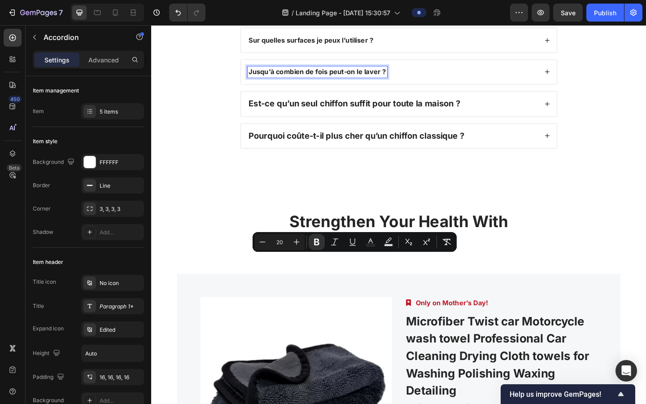
click at [285, 82] on div "Jusqu'à combien de fois peut-on le laver ?" at bounding box center [332, 76] width 152 height 12
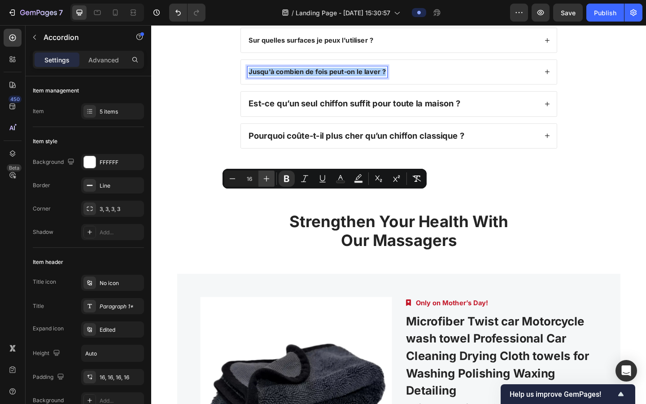
click at [271, 178] on button "Plus" at bounding box center [266, 178] width 16 height 16
type input "20"
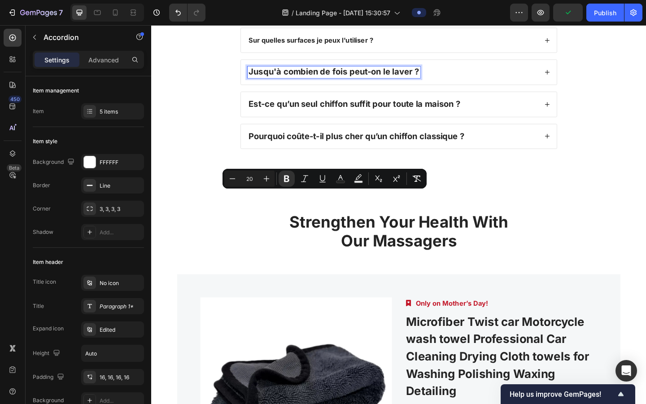
click at [319, 151] on strong "Pourquoi coûte-t-il plus cher qu’un chiffon classique ?" at bounding box center [374, 145] width 235 height 11
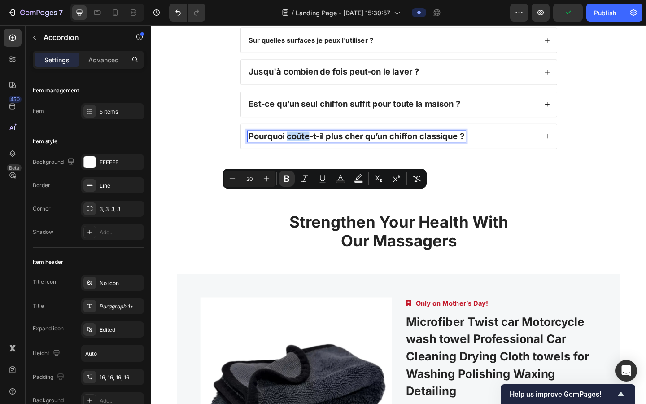
click at [319, 151] on strong "Pourquoi coûte-t-il plus cher qu’un chiffon classique ?" at bounding box center [374, 145] width 235 height 11
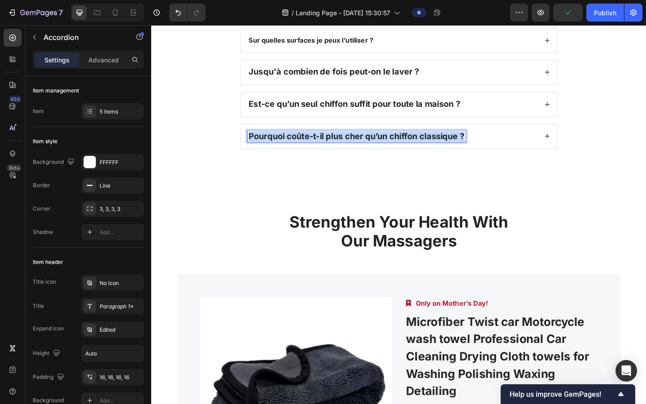
click at [319, 151] on strong "Pourquoi coûte-t-il plus cher qu’un chiffon classique ?" at bounding box center [374, 145] width 235 height 11
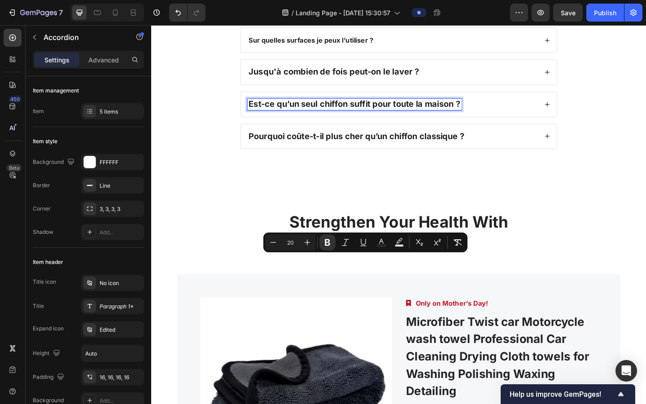
click at [271, 116] on strong "Est-ce qu’un seul chiffon suffit pour toute la maison ?" at bounding box center [372, 110] width 230 height 11
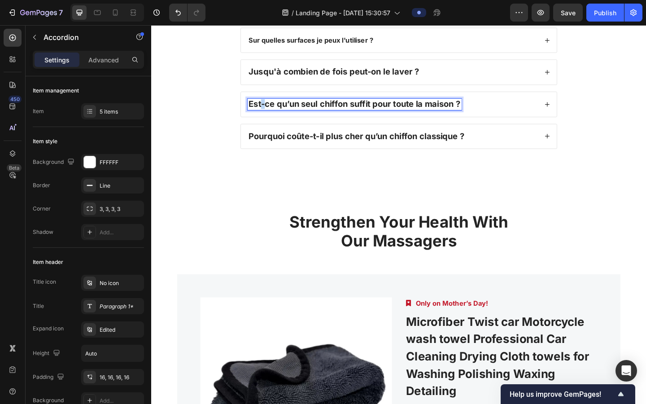
click at [271, 116] on strong "Est-ce qu’un seul chiffon suffit pour toute la maison ?" at bounding box center [372, 110] width 230 height 11
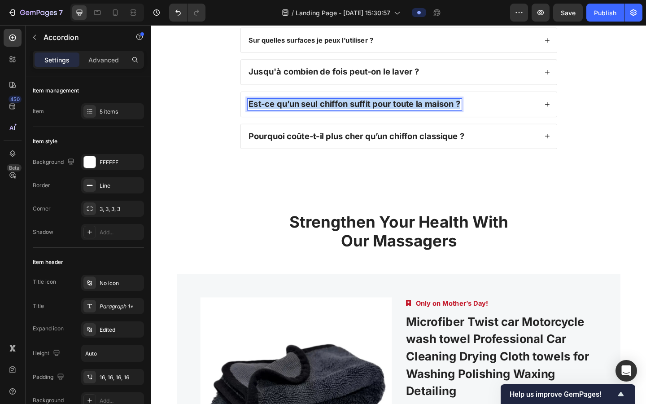
click at [271, 116] on strong "Est-ce qu’un seul chiffon suffit pour toute la maison ?" at bounding box center [372, 110] width 230 height 11
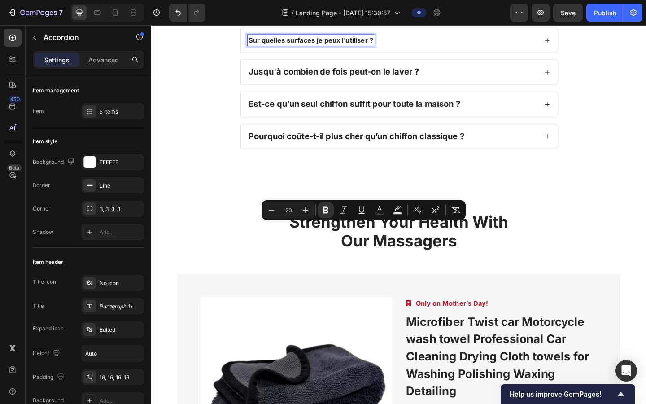
click at [264, 48] on div "Sur quelles surfaces je peux l'utiliser ?" at bounding box center [325, 41] width 138 height 12
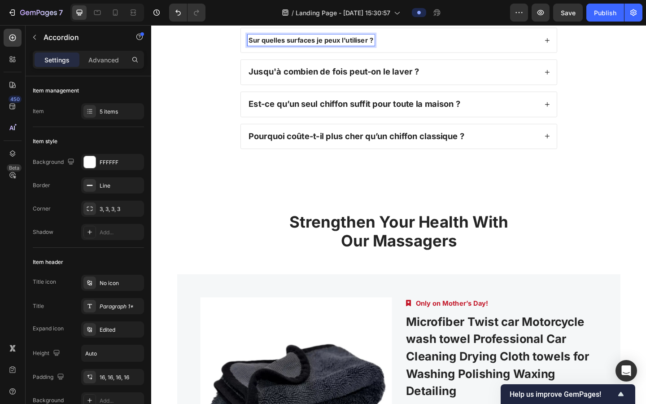
click at [265, 46] on strong "Sur quelles surfaces je peux l'utiliser ?" at bounding box center [324, 41] width 135 height 9
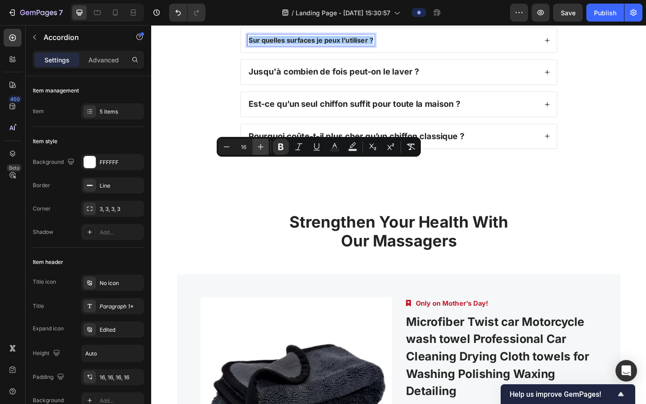
click at [265, 145] on button "Plus" at bounding box center [261, 147] width 16 height 16
click at [265, 145] on icon "Editor contextual toolbar" at bounding box center [260, 146] width 9 height 9
type input "20"
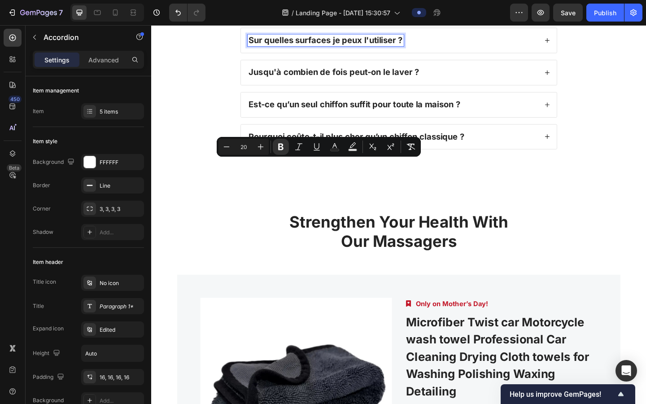
click at [269, 11] on strong "Le Lavomax laisse vraiment zéro traces ?" at bounding box center [330, 6] width 146 height 9
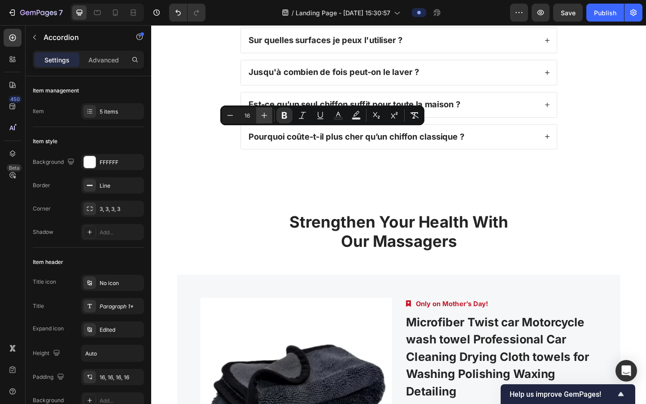
click at [264, 115] on icon "Editor contextual toolbar" at bounding box center [265, 116] width 6 height 6
type input "20"
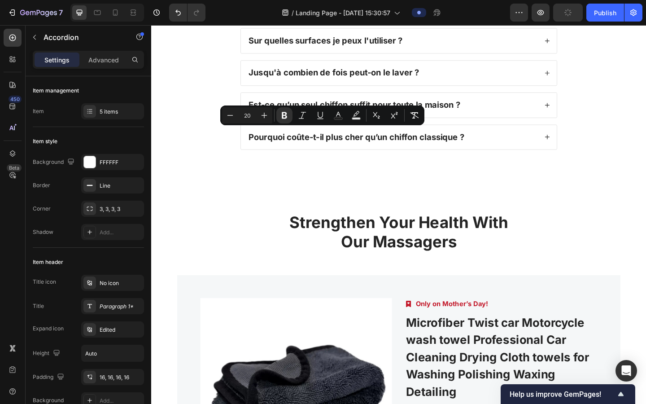
click at [452, 13] on div "Le Lavomax laisse vraiment zéro traces ?" at bounding box center [414, 7] width 316 height 13
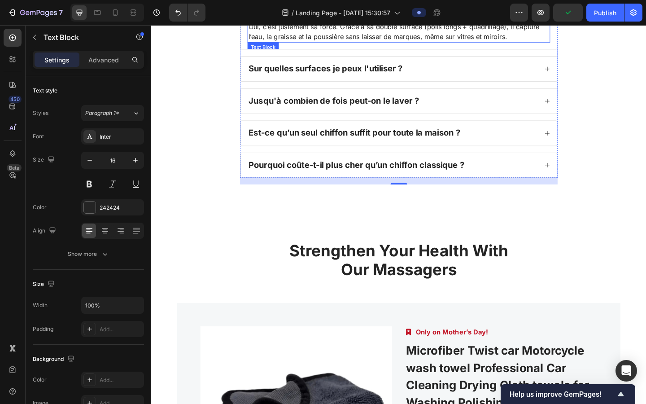
click at [441, 43] on p "Oui, c’est justement sa force. Grâce à sa double surface (poils longs + quadril…" at bounding box center [420, 33] width 327 height 22
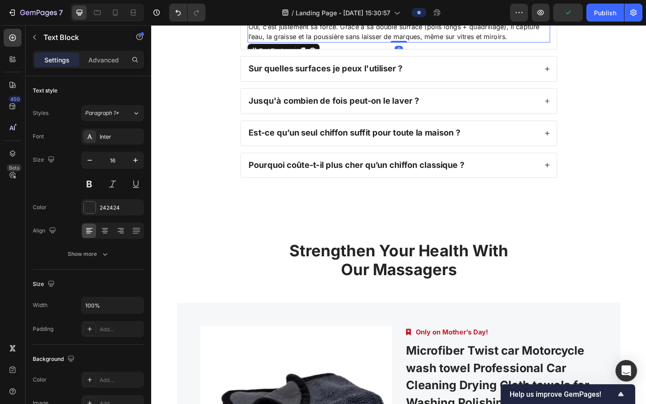
click at [441, 43] on p "Oui, c’est justement sa force. Grâce à sa double surface (poils longs + quadril…" at bounding box center [420, 33] width 327 height 22
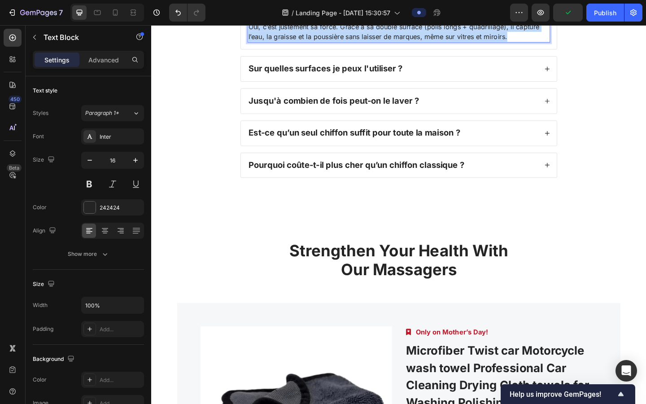
click at [441, 43] on p "Oui, c’est justement sa force. Grâce à sa double surface (poils longs + quadril…" at bounding box center [420, 33] width 327 height 22
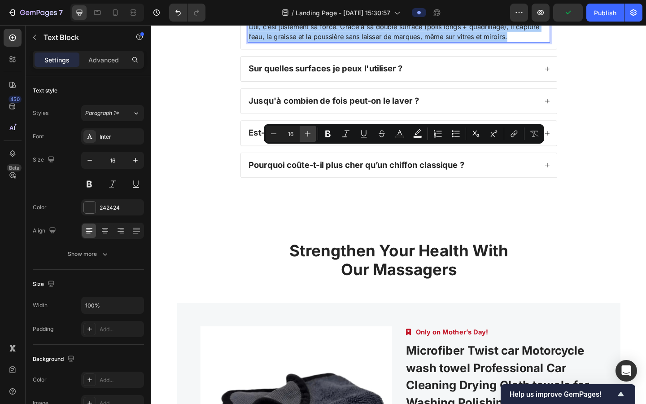
click at [313, 134] on button "Plus" at bounding box center [308, 134] width 16 height 16
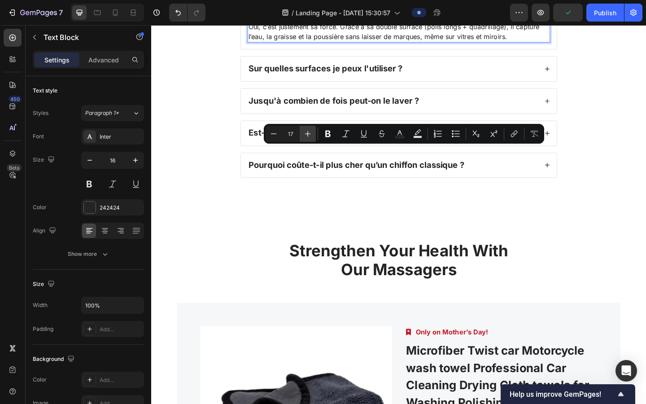
click at [313, 134] on button "Plus" at bounding box center [308, 134] width 16 height 16
type input "18"
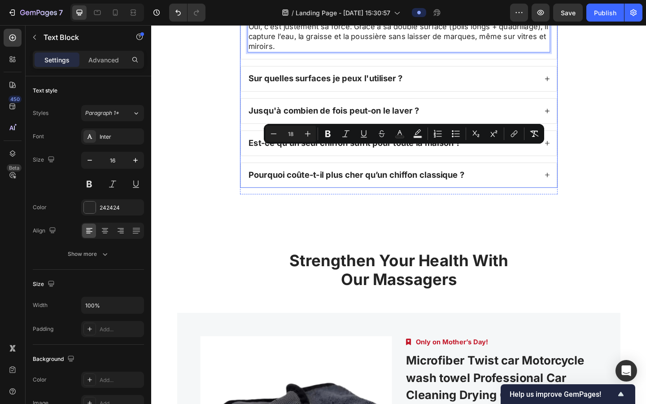
click at [462, 97] on div "Sur quelles surfaces je peux l'utiliser ?" at bounding box center [421, 83] width 344 height 27
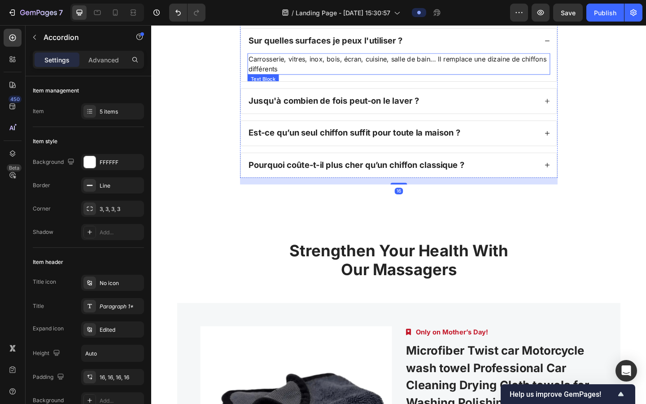
click at [398, 78] on p "Carrosserie, vitres, inox, bois, écran, cuisine, salle de bain… Il remplace une…" at bounding box center [420, 68] width 327 height 22
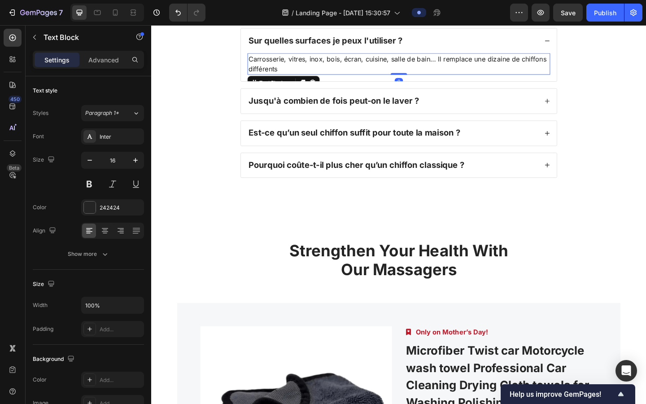
click at [398, 78] on p "Carrosserie, vitres, inox, bois, écran, cuisine, salle de bain… Il remplace une…" at bounding box center [420, 68] width 327 height 22
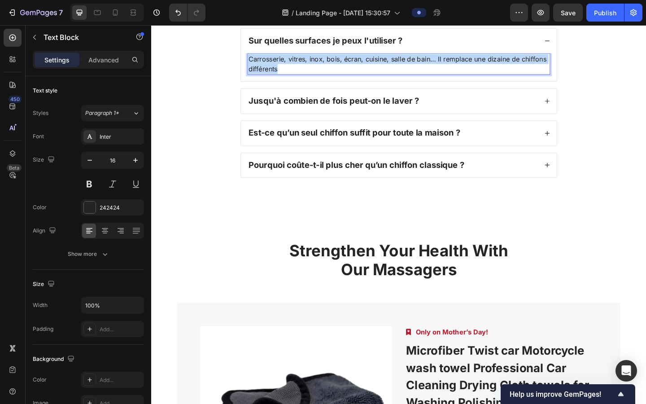
click at [398, 78] on p "Carrosserie, vitres, inox, bois, écran, cuisine, salle de bain… Il remplace une…" at bounding box center [420, 68] width 327 height 22
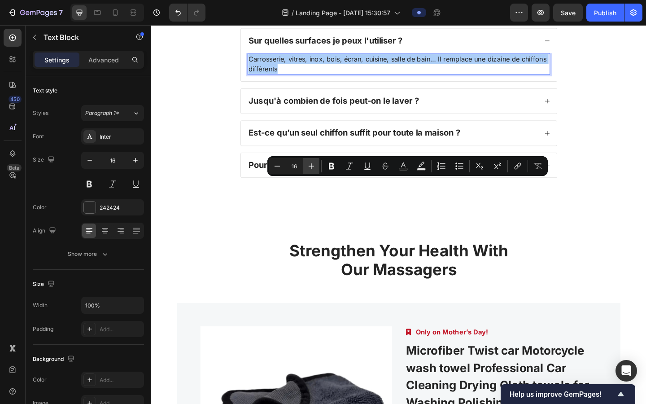
click at [308, 166] on icon "Editor contextual toolbar" at bounding box center [311, 166] width 9 height 9
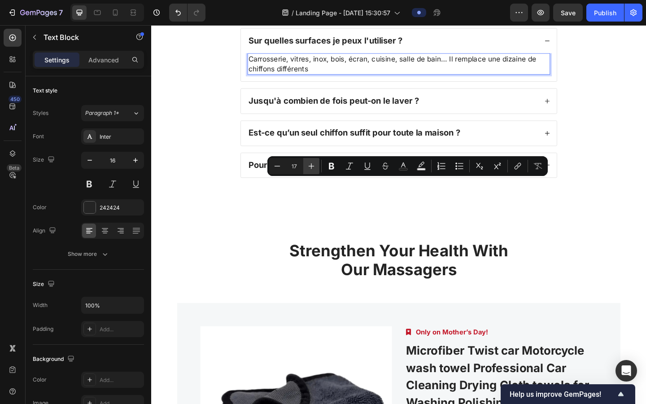
click at [308, 166] on icon "Editor contextual toolbar" at bounding box center [311, 166] width 9 height 9
type input "18"
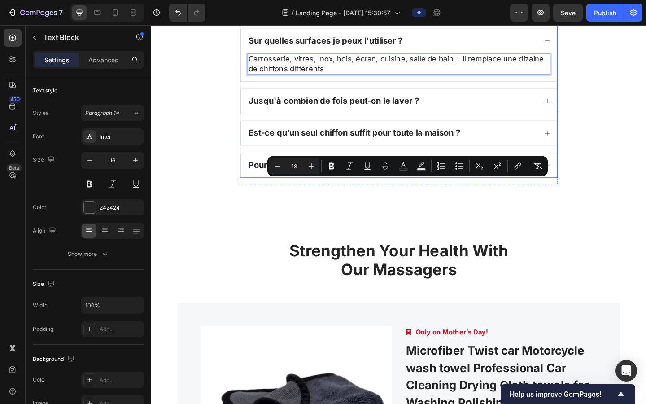
click at [489, 114] on div "Jusqu'à combien de fois peut-on le laver ?" at bounding box center [414, 107] width 316 height 13
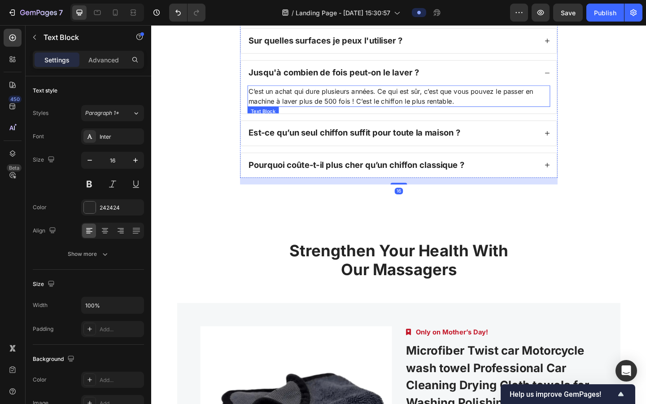
click at [372, 113] on p "C’est un achat qui dure plusieurs années. Ce qui est sûr, c’est que vous pouvez…" at bounding box center [420, 103] width 327 height 22
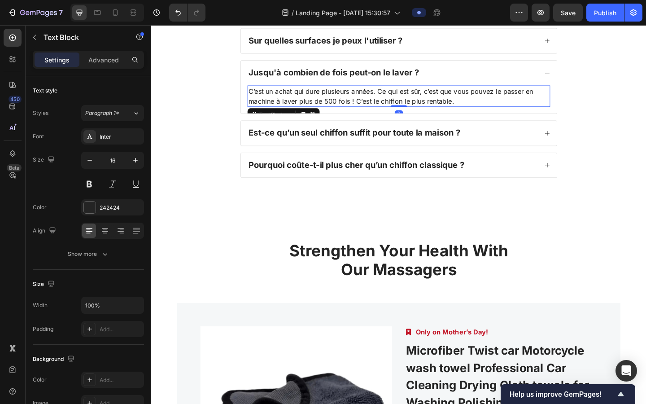
click at [372, 113] on p "C’est un achat qui dure plusieurs années. Ce qui est sûr, c’est que vous pouvez…" at bounding box center [420, 103] width 327 height 22
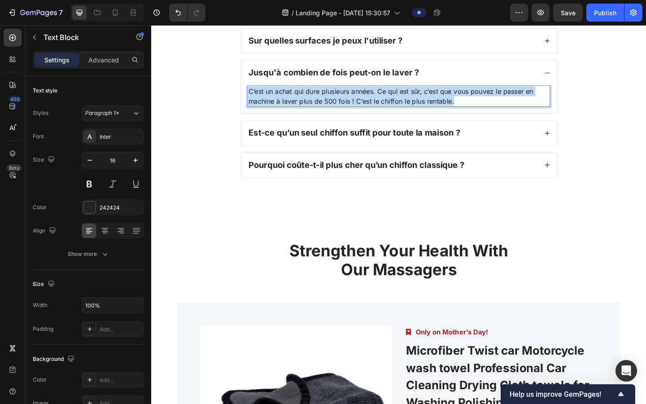
click at [372, 113] on p "C’est un achat qui dure plusieurs années. Ce qui est sûr, c’est que vous pouvez…" at bounding box center [420, 103] width 327 height 22
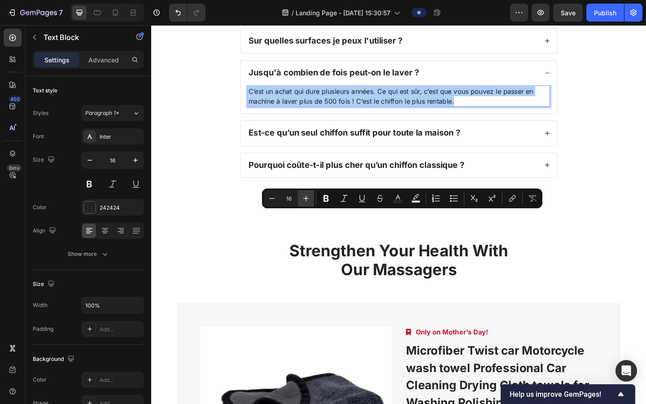
click at [304, 202] on icon "Editor contextual toolbar" at bounding box center [305, 198] width 9 height 9
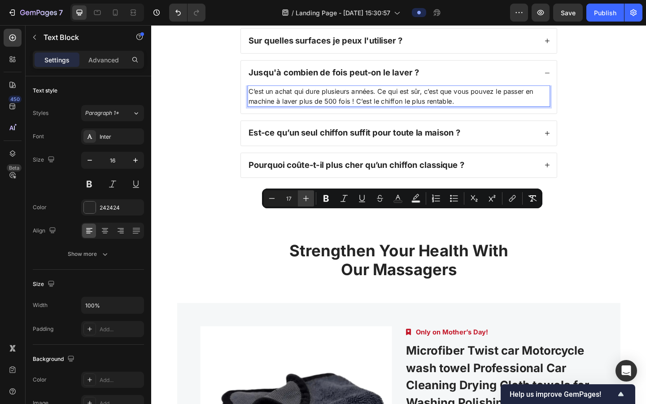
click at [304, 202] on icon "Editor contextual toolbar" at bounding box center [305, 198] width 9 height 9
type input "18"
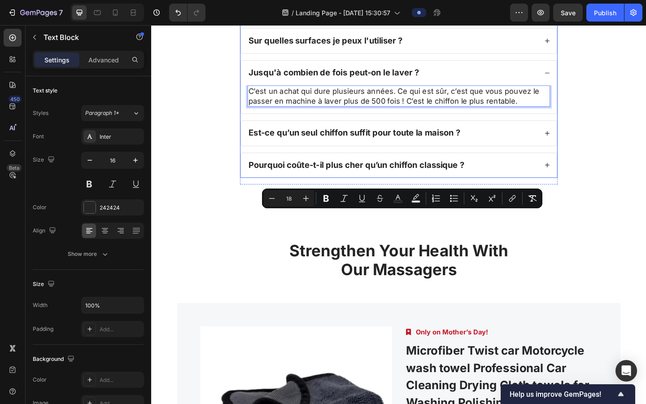
click at [506, 156] on div "Est-ce qu’un seul chiffon suffit pour toute la maison ?" at bounding box center [421, 142] width 344 height 27
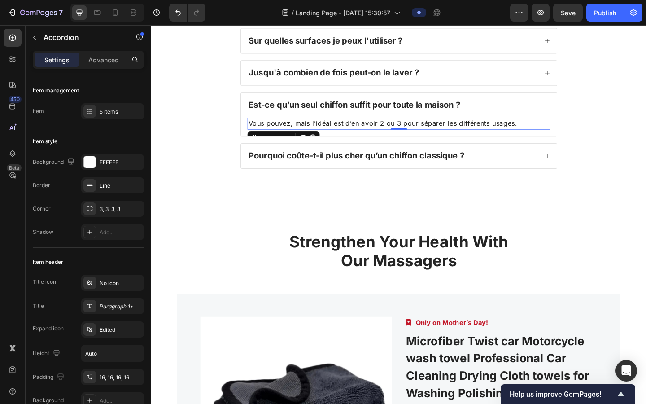
click at [438, 138] on p "Vous pouvez, mais l’idéal est d’en avoir 2 ou 3 pour séparer les différents usa…" at bounding box center [420, 133] width 327 height 12
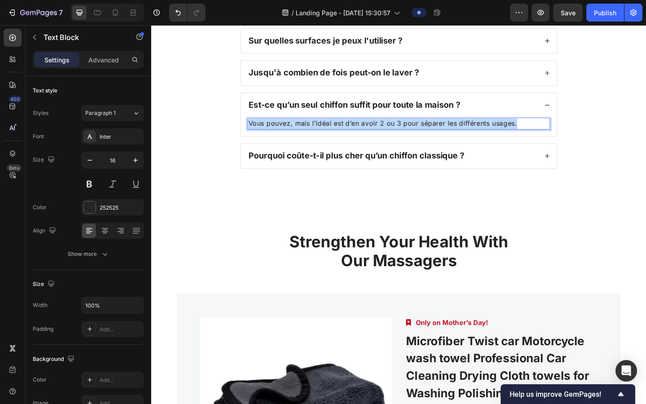
click at [438, 138] on p "Vous pouvez, mais l’idéal est d’en avoir 2 ou 3 pour séparer les différents usa…" at bounding box center [420, 133] width 327 height 12
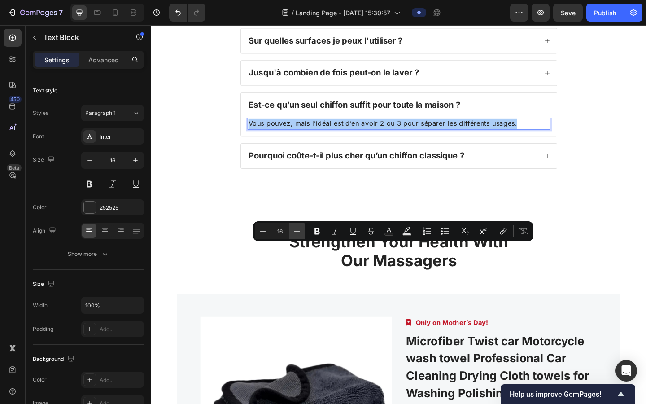
click at [297, 230] on icon "Editor contextual toolbar" at bounding box center [297, 231] width 6 height 6
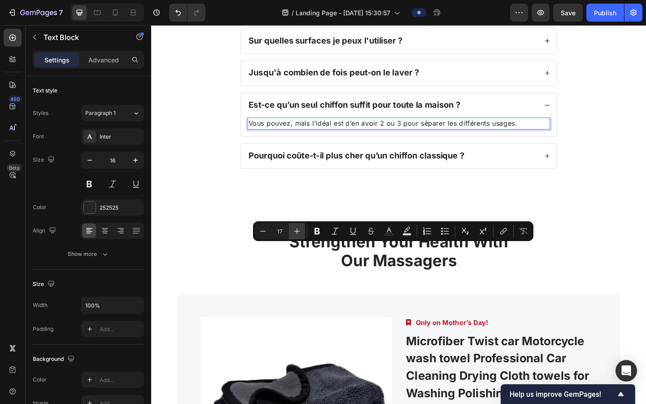
click at [297, 230] on icon "Editor contextual toolbar" at bounding box center [297, 231] width 6 height 6
type input "18"
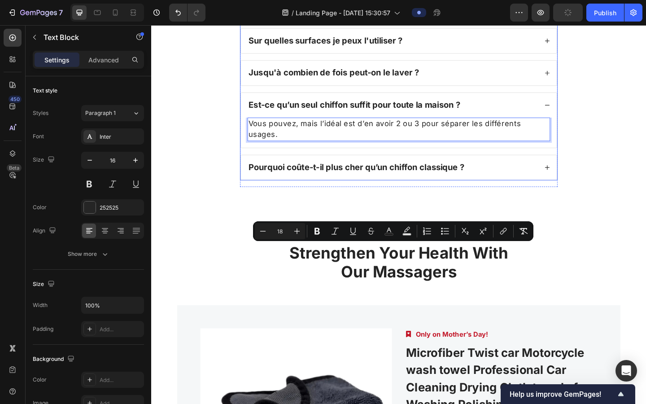
click at [509, 186] on div "Pourquoi coûte-t-il plus cher qu’un chiffon classique ?" at bounding box center [414, 180] width 316 height 13
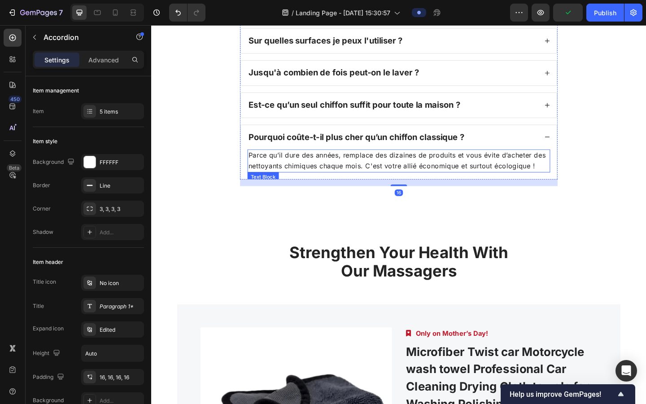
click at [467, 184] on p "Parce qu’il dure des années, remplace des dizaines de produits et vous évite d’…" at bounding box center [420, 172] width 327 height 23
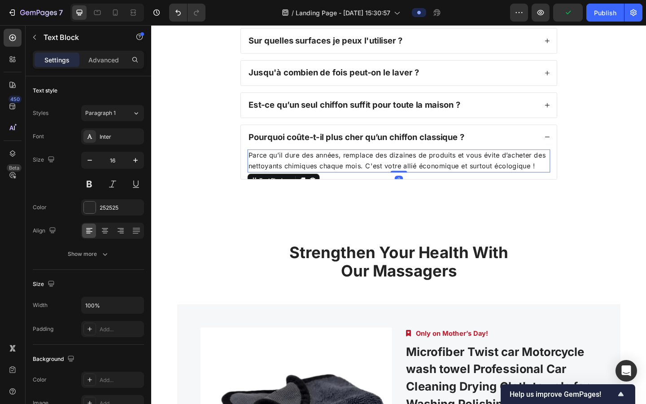
click at [467, 184] on p "Parce qu’il dure des années, remplace des dizaines de produits et vous évite d’…" at bounding box center [420, 172] width 327 height 23
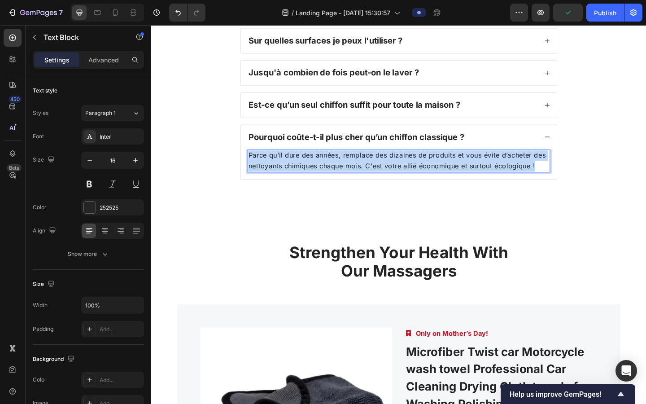
click at [467, 184] on p "Parce qu’il dure des années, remplace des dizaines de produits et vous évite d’…" at bounding box center [420, 172] width 327 height 23
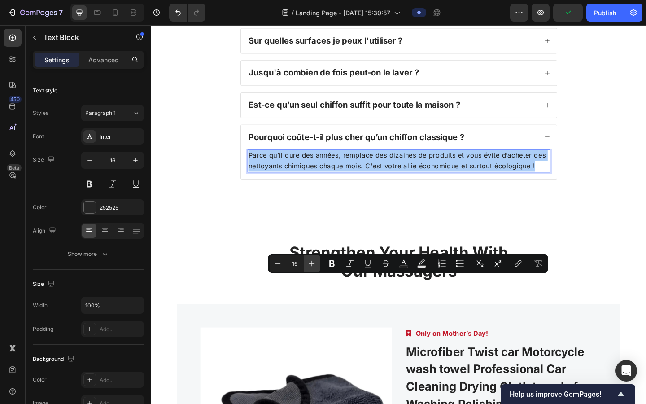
click at [311, 265] on icon "Editor contextual toolbar" at bounding box center [311, 263] width 9 height 9
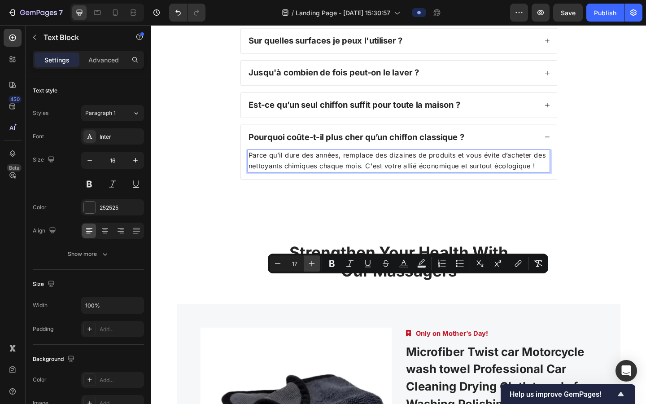
click at [311, 265] on icon "Editor contextual toolbar" at bounding box center [311, 263] width 9 height 9
type input "18"
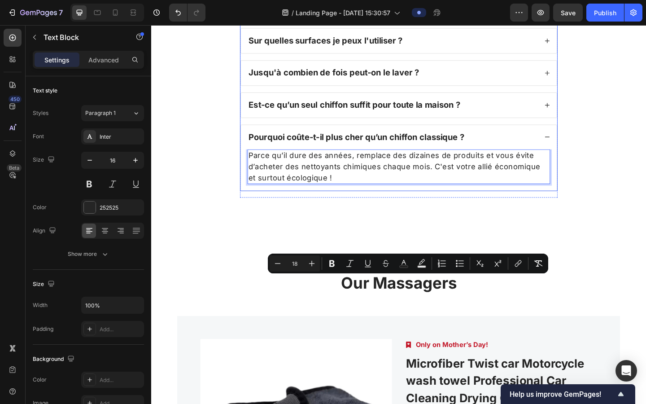
click at [205, 220] on div "Vous avez encore des questions ? Heading Le Lavomax laisse vraiment zéro traces…" at bounding box center [420, 65] width 520 height 309
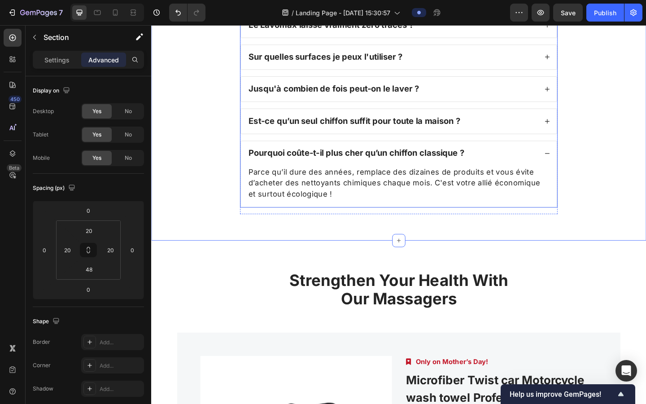
scroll to position [2020, 0]
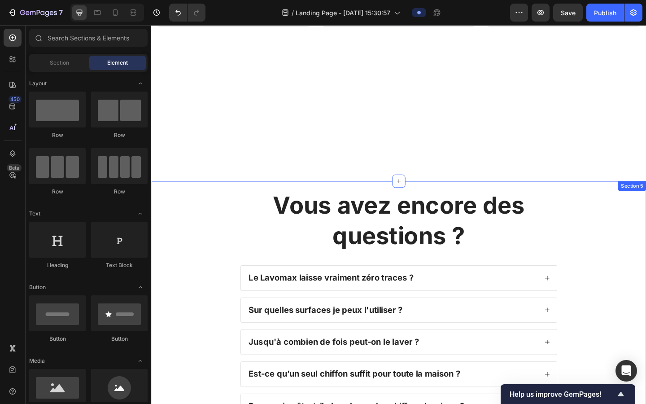
scroll to position [1792, 0]
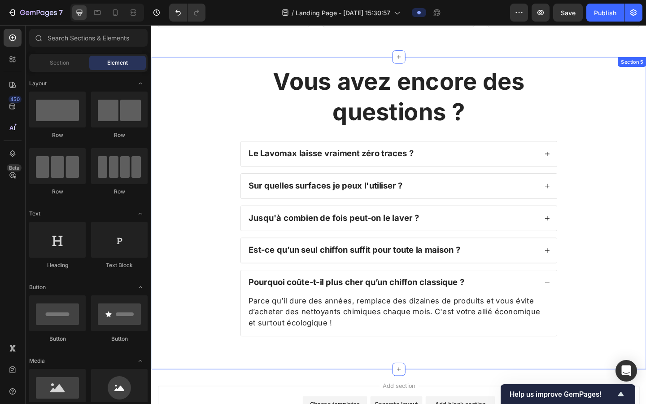
click at [603, 243] on div "Vous avez encore des questions ? Heading Le Lavomax laisse vraiment zéro traces…" at bounding box center [420, 223] width 520 height 309
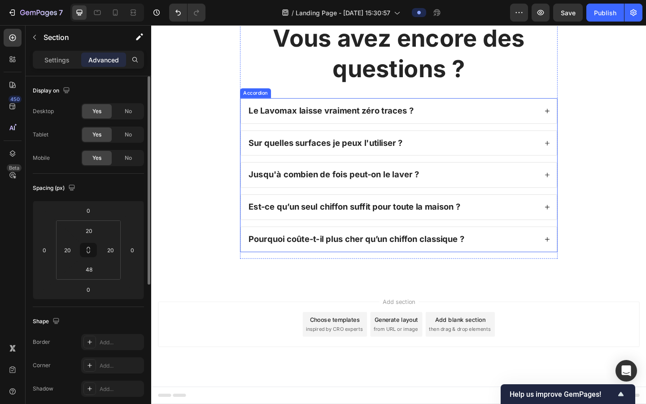
scroll to position [2139, 0]
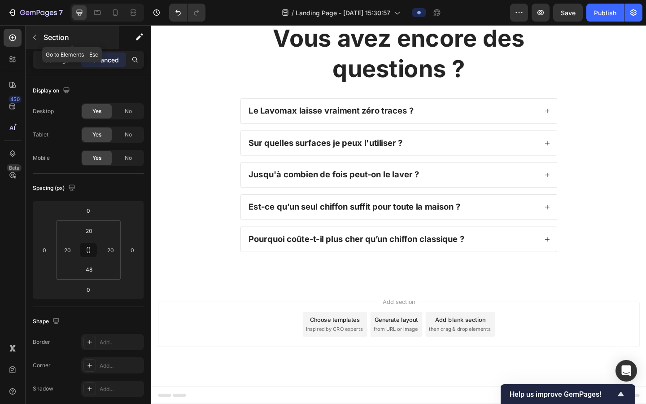
click at [34, 40] on icon "button" at bounding box center [34, 37] width 7 height 7
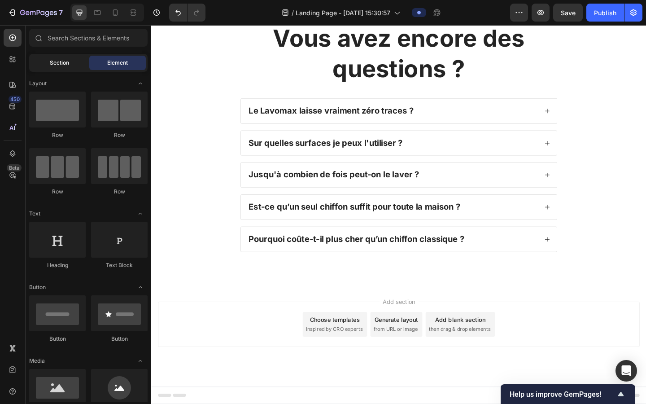
click at [44, 60] on div "Section" at bounding box center [59, 63] width 57 height 14
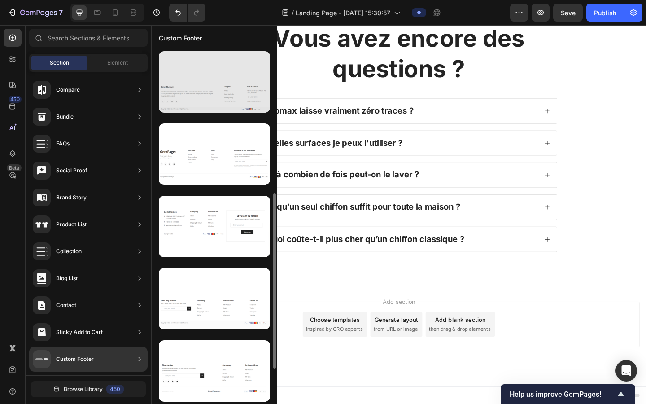
scroll to position [290, 0]
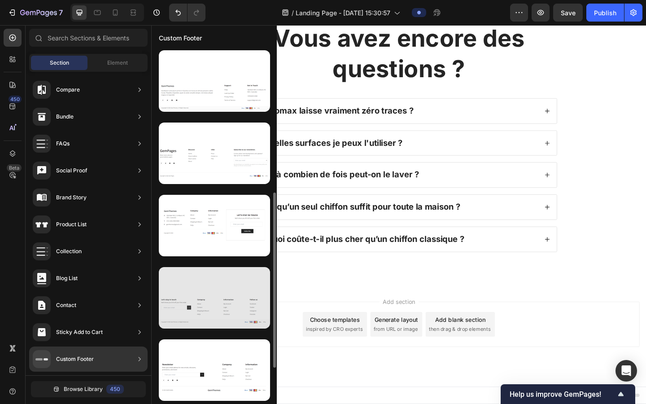
click at [206, 307] on div at bounding box center [214, 297] width 111 height 61
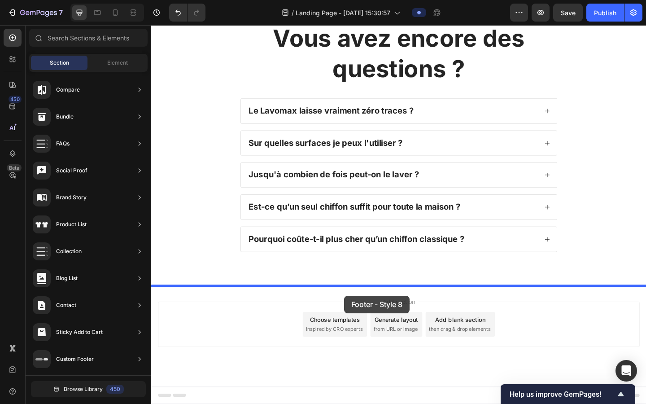
drag, startPoint x: 393, startPoint y: 332, endPoint x: 361, endPoint y: 317, distance: 35.1
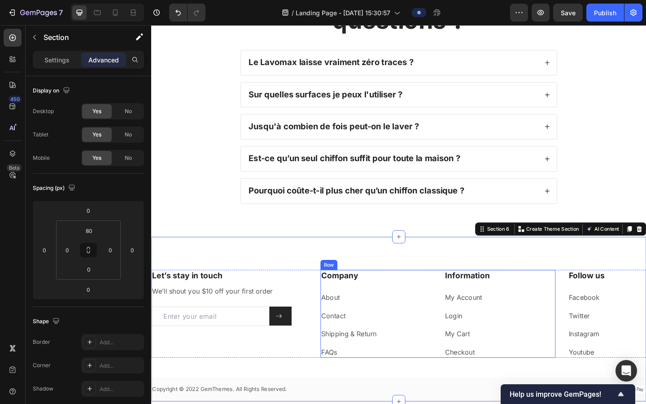
scroll to position [2199, 0]
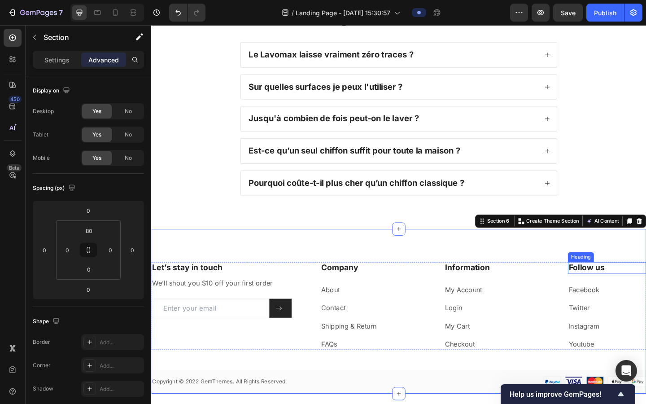
click at [612, 290] on p "Follow us" at bounding box center [646, 289] width 83 height 11
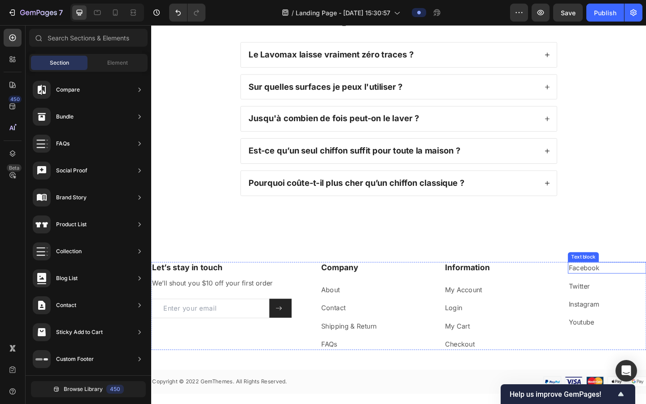
click at [646, 288] on p "Facebook" at bounding box center [646, 289] width 83 height 11
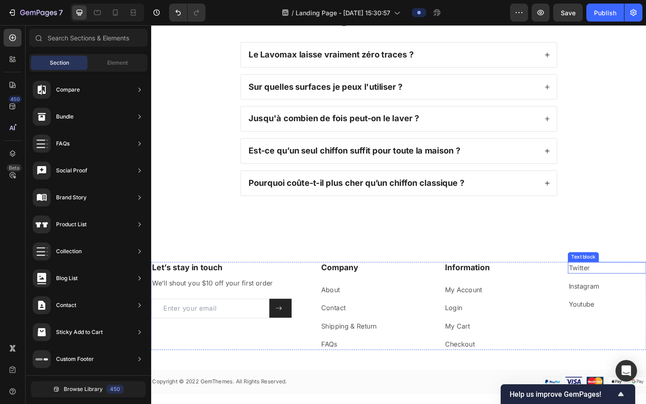
click at [646, 284] on p "Twitter" at bounding box center [646, 289] width 83 height 11
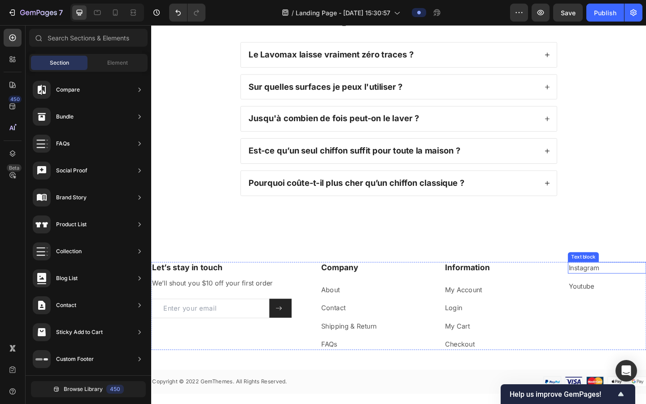
click at [646, 290] on p "Instagram" at bounding box center [646, 289] width 83 height 11
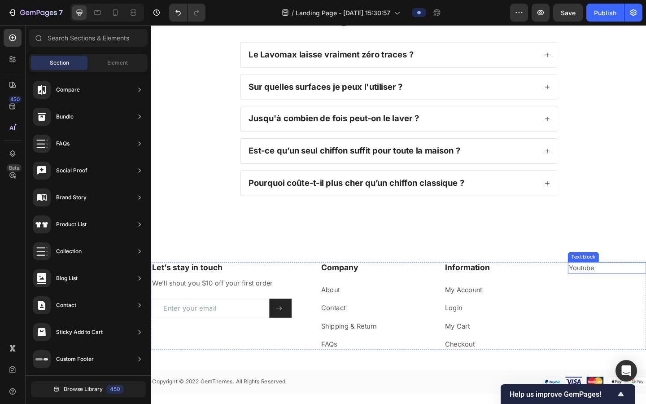
click at [646, 291] on p "Youtube" at bounding box center [646, 289] width 83 height 11
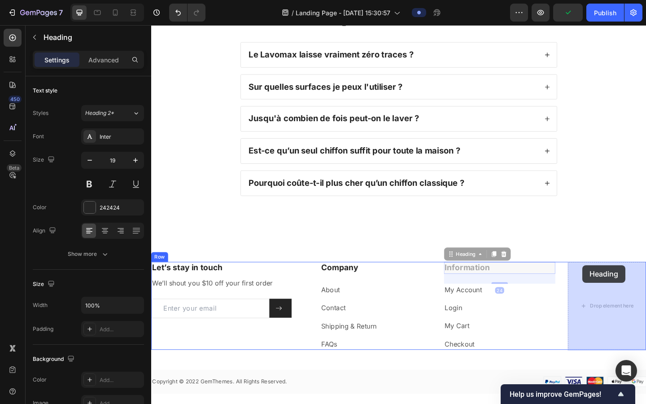
drag, startPoint x: 530, startPoint y: 288, endPoint x: 620, endPoint y: 286, distance: 90.2
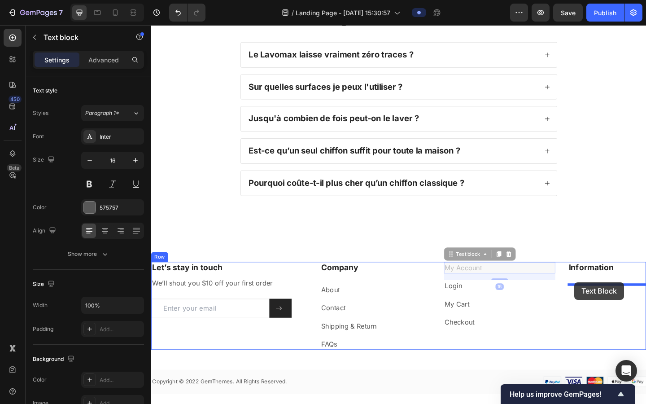
drag, startPoint x: 481, startPoint y: 289, endPoint x: 611, endPoint y: 305, distance: 131.0
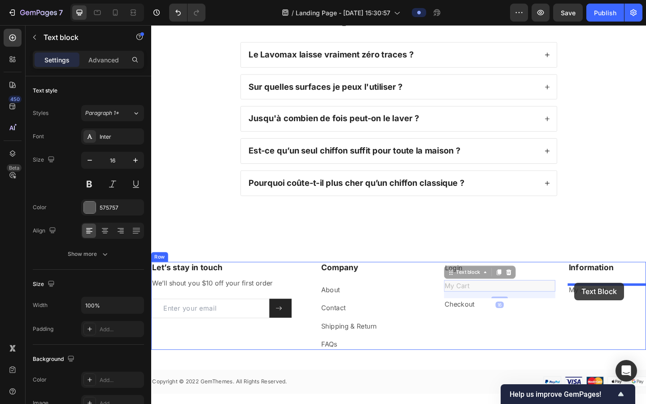
drag, startPoint x: 519, startPoint y: 312, endPoint x: 611, endPoint y: 305, distance: 93.1
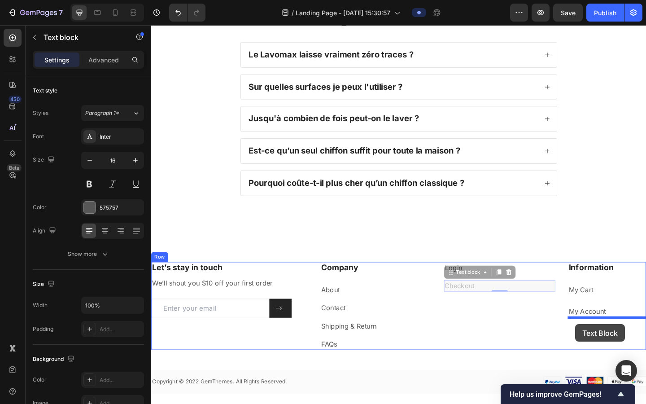
drag, startPoint x: 493, startPoint y: 314, endPoint x: 612, endPoint y: 351, distance: 124.4
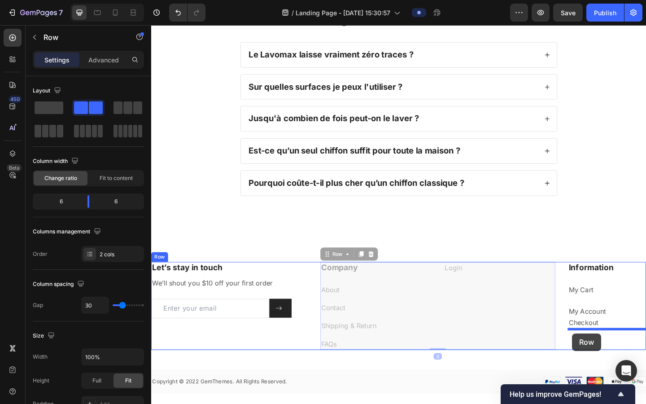
drag, startPoint x: 490, startPoint y: 297, endPoint x: 609, endPoint y: 360, distance: 134.5
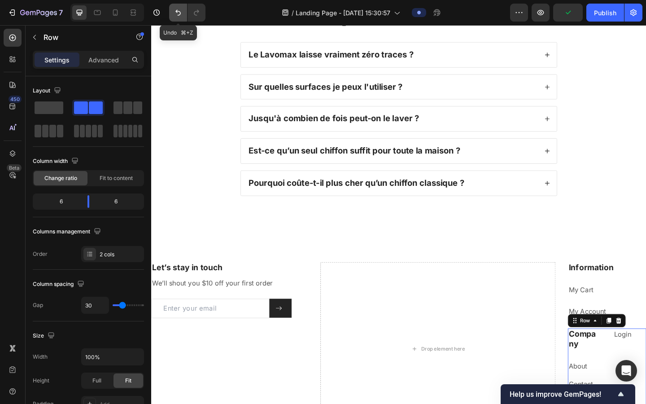
click at [175, 11] on icon "Undo/Redo" at bounding box center [178, 12] width 9 height 9
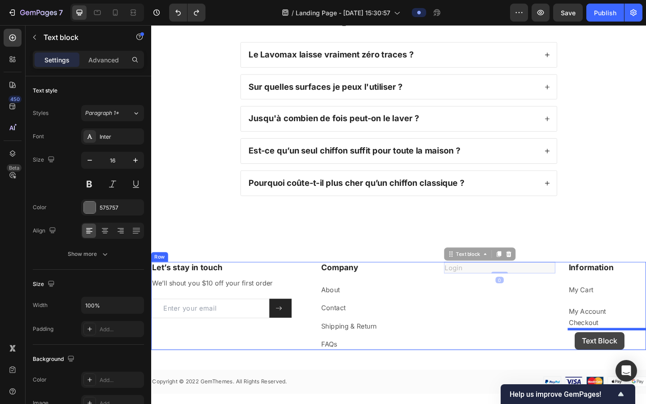
drag, startPoint x: 481, startPoint y: 292, endPoint x: 612, endPoint y: 359, distance: 146.9
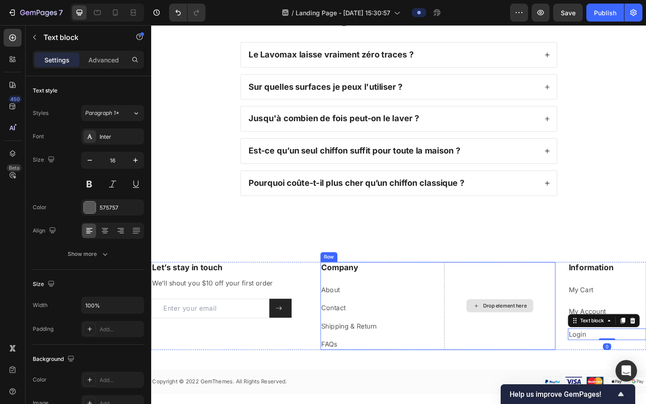
click at [560, 305] on div "Drop element here" at bounding box center [530, 331] width 121 height 96
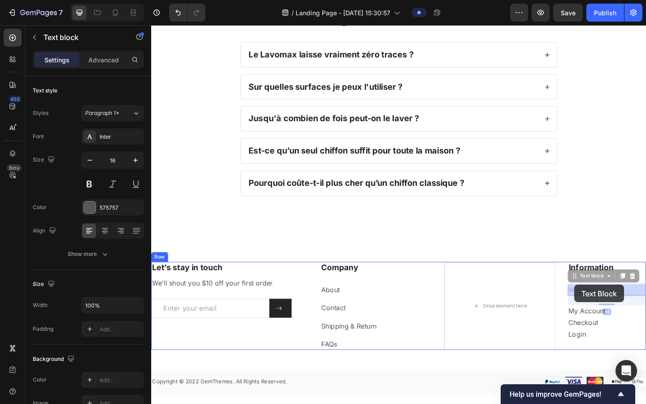
drag, startPoint x: 609, startPoint y: 314, endPoint x: 611, endPoint y: 308, distance: 6.8
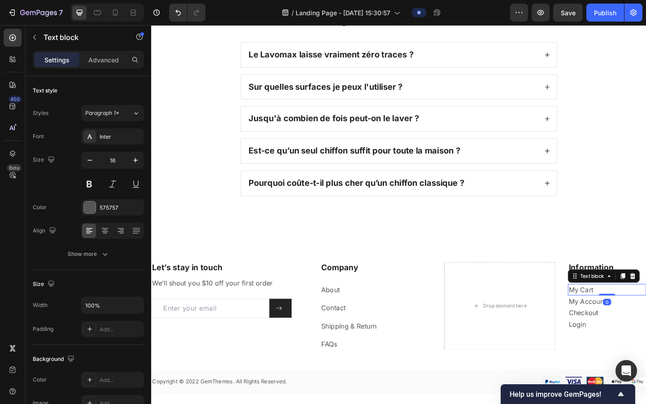
drag, startPoint x: 642, startPoint y: 328, endPoint x: 643, endPoint y: 309, distance: 19.3
click at [643, 309] on div "My Cart Text block 0" at bounding box center [646, 312] width 85 height 13
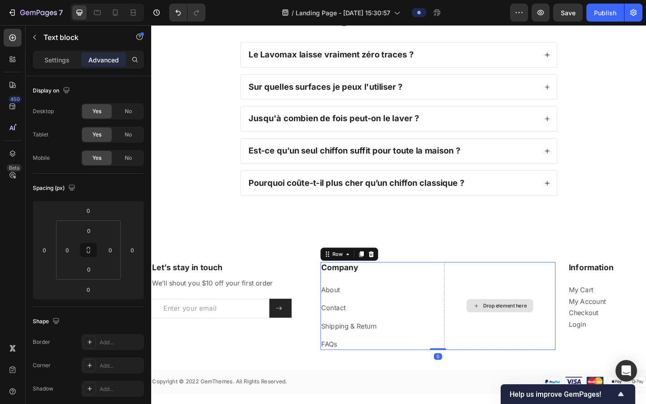
click at [561, 322] on div "Drop element here" at bounding box center [530, 331] width 121 height 96
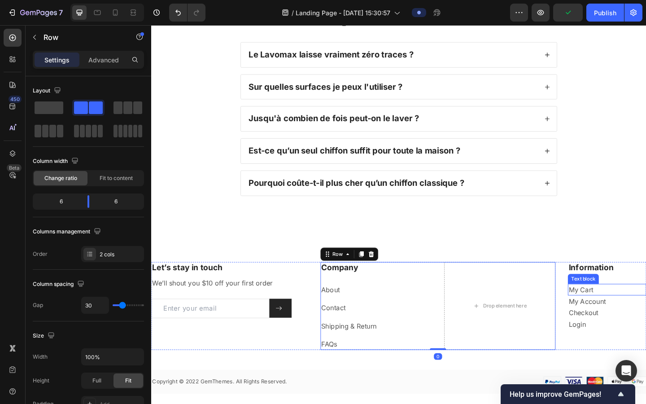
click at [607, 310] on link "My Cart" at bounding box center [618, 312] width 27 height 9
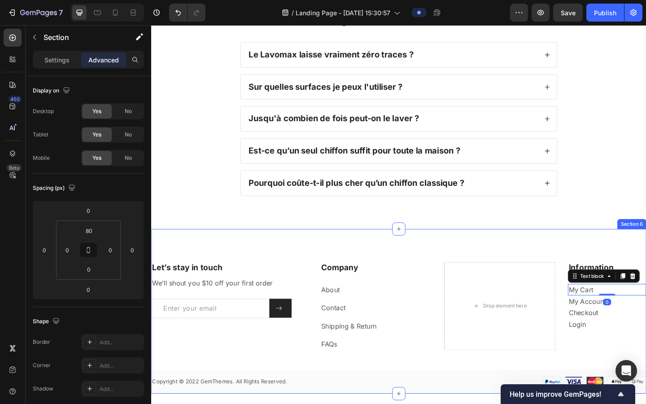
click at [508, 273] on div "Let’s stay in touch Heading We’ll shout you $10 off your first order Text block…" at bounding box center [420, 336] width 538 height 179
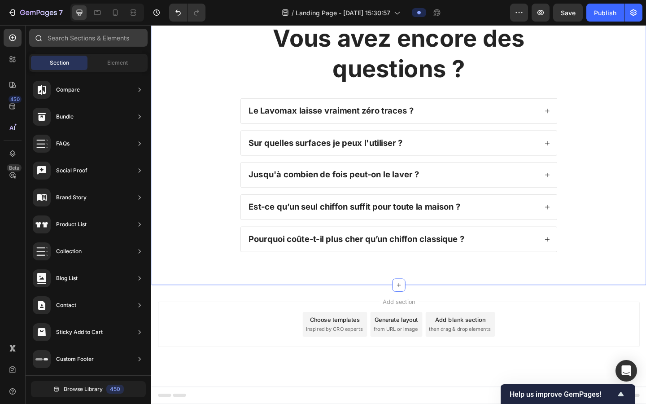
scroll to position [0, 0]
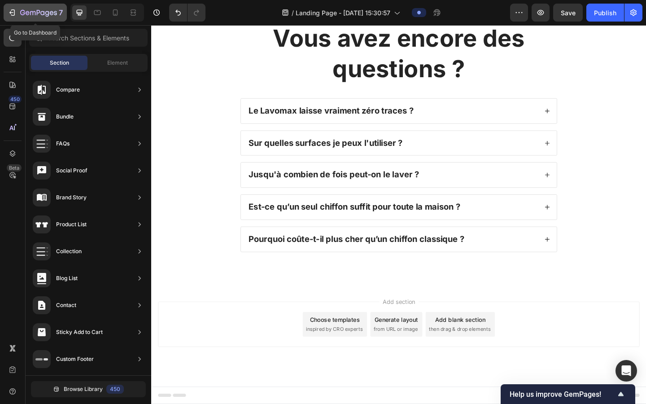
click at [29, 12] on icon "button" at bounding box center [38, 13] width 37 height 8
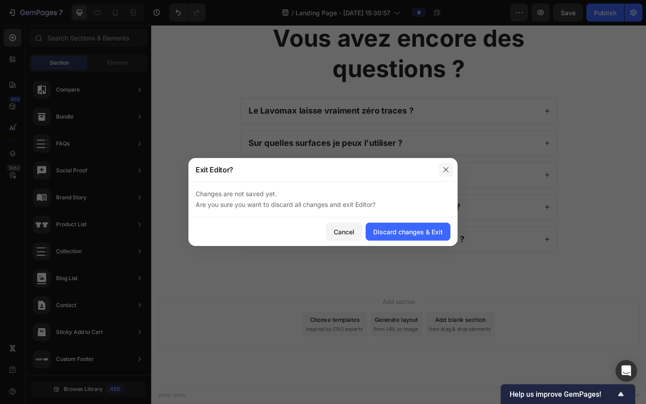
click at [443, 169] on icon "button" at bounding box center [445, 169] width 7 height 7
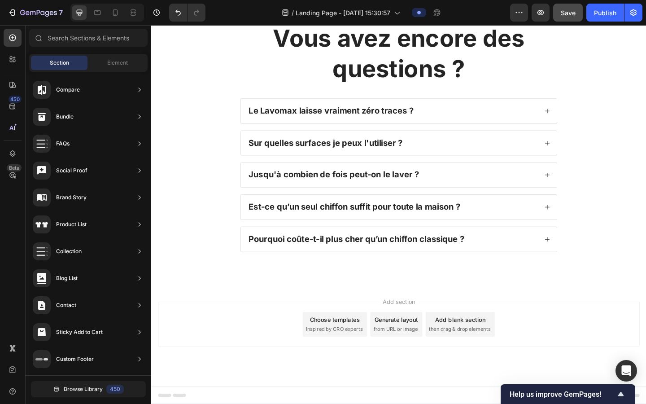
click at [567, 14] on span "Save" at bounding box center [568, 13] width 15 height 8
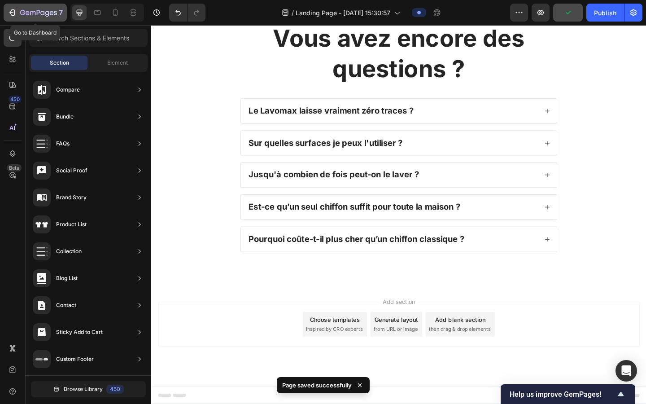
click at [48, 7] on button "7" at bounding box center [35, 13] width 63 height 18
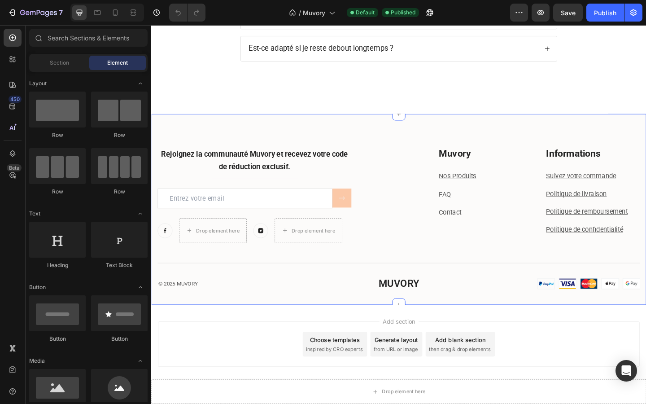
click at [351, 141] on div "Rejoignez la communauté Muvory et recevez votre code de réduction exclusif. Hea…" at bounding box center [420, 226] width 538 height 208
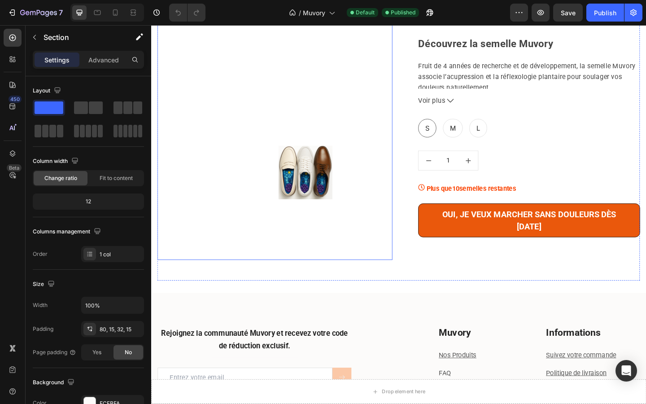
scroll to position [2148, 0]
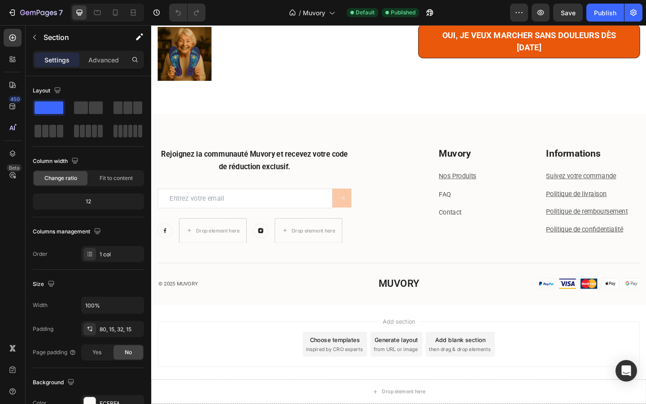
click at [359, 143] on div "Rejoignez la communauté Muvory et recevez votre code de réduction exclusif. Hea…" at bounding box center [420, 226] width 538 height 208
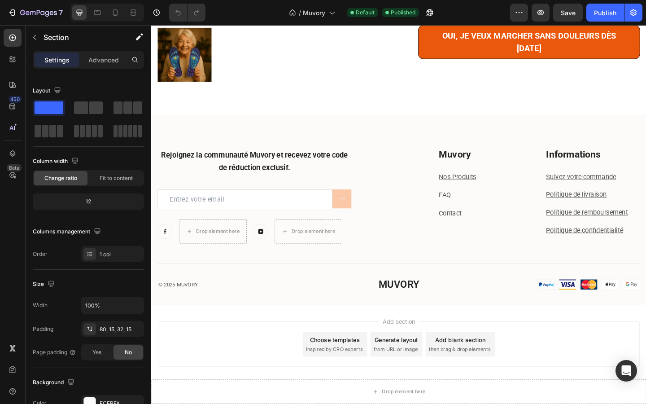
click at [325, 127] on div "Rejoignez la communauté Muvory et recevez votre code de réduction exclusif. Hea…" at bounding box center [420, 225] width 538 height 207
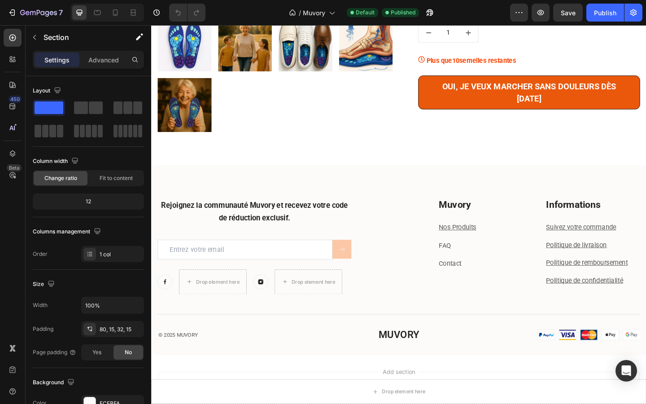
scroll to position [2094, 0]
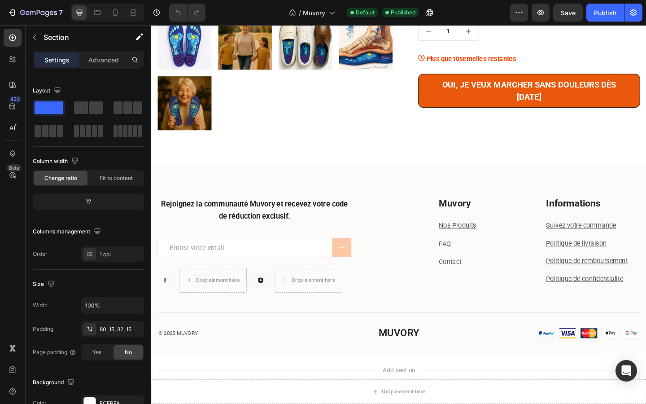
click at [406, 192] on div "Rejoignez la communauté Muvory et recevez votre code de réduction exclusif. Hea…" at bounding box center [420, 278] width 538 height 207
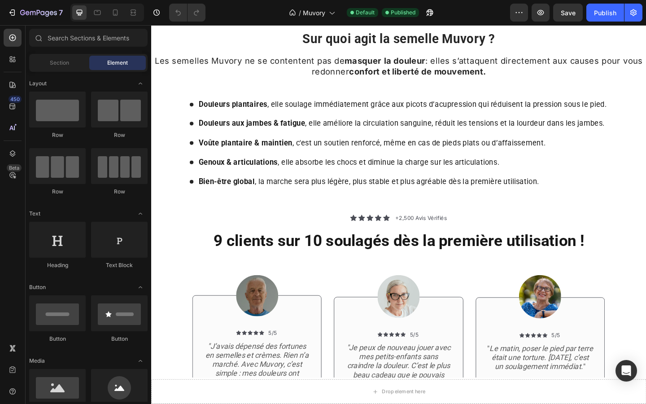
scroll to position [1579, 0]
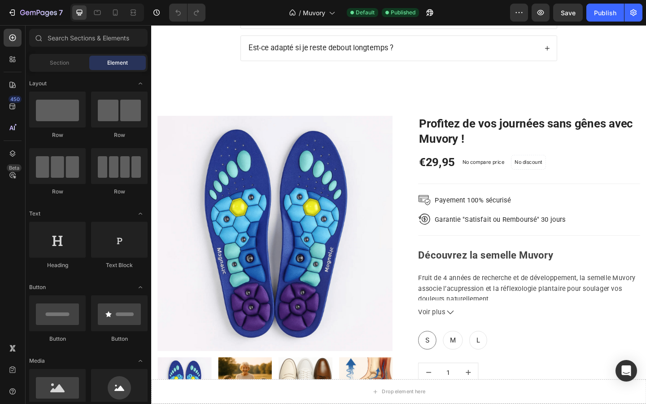
click at [341, 139] on img at bounding box center [286, 251] width 256 height 256
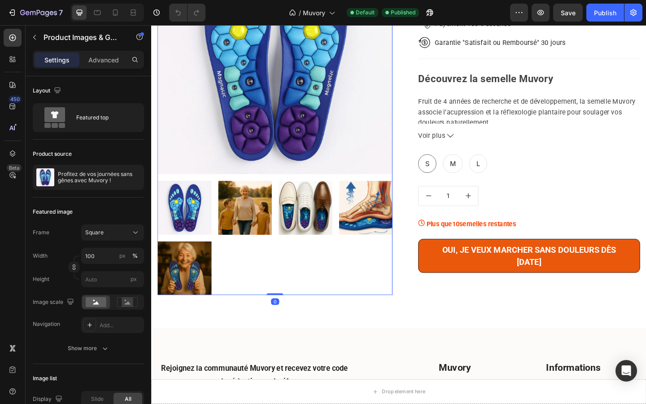
scroll to position [2004, 0]
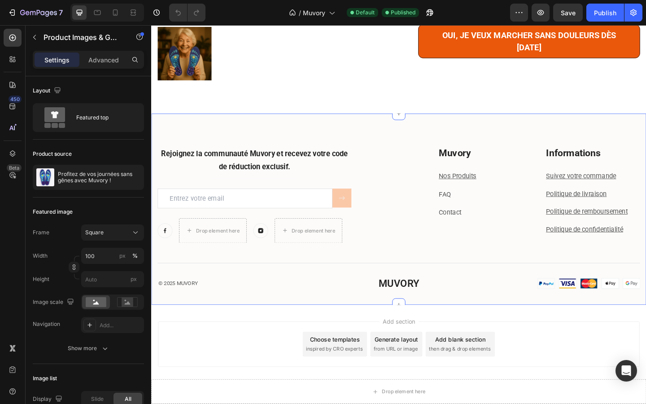
click at [351, 131] on div "Rejoignez la communauté Muvory et recevez votre code de réduction exclusif. Hea…" at bounding box center [420, 225] width 538 height 208
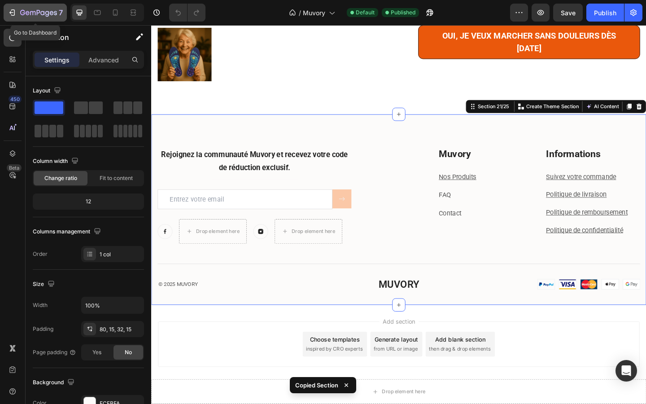
click at [6, 5] on button "7" at bounding box center [35, 13] width 63 height 18
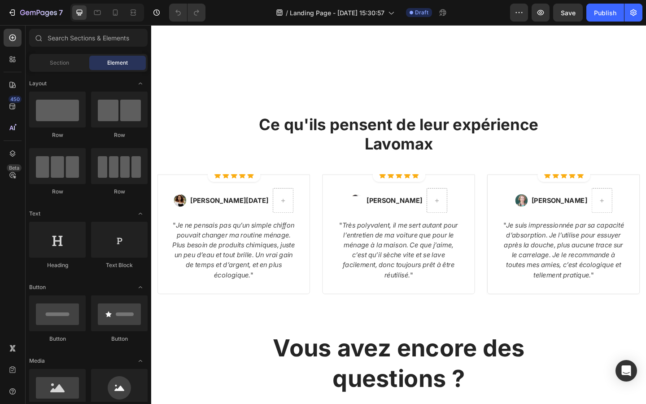
scroll to position [2004, 0]
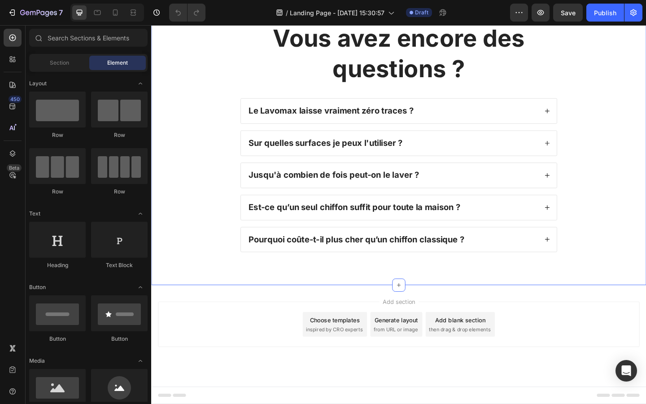
click at [353, 301] on div "Vous avez encore des questions ? Heading Le Lavomax laisse vraiment zéro traces…" at bounding box center [420, 160] width 538 height 295
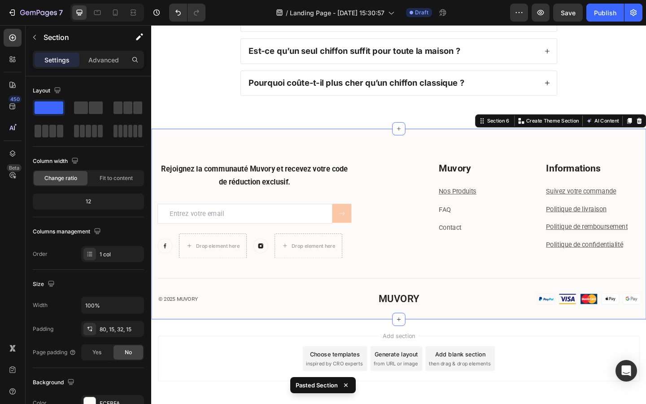
scroll to position [2211, 0]
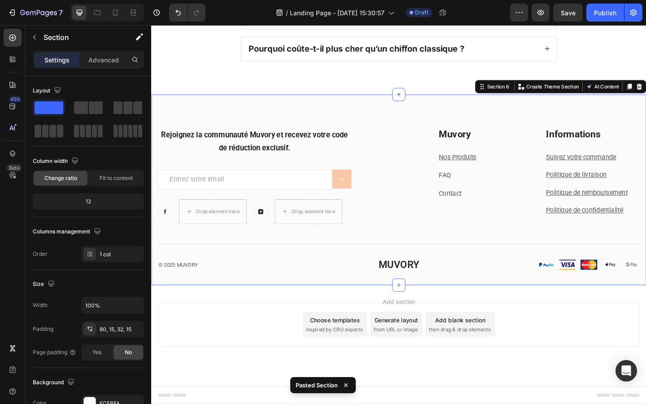
click at [228, 114] on div "Rejoignez la communauté Muvory et recevez votre code de réduction exclusif. Hea…" at bounding box center [420, 203] width 538 height 207
click at [34, 31] on button "button" at bounding box center [34, 37] width 14 height 14
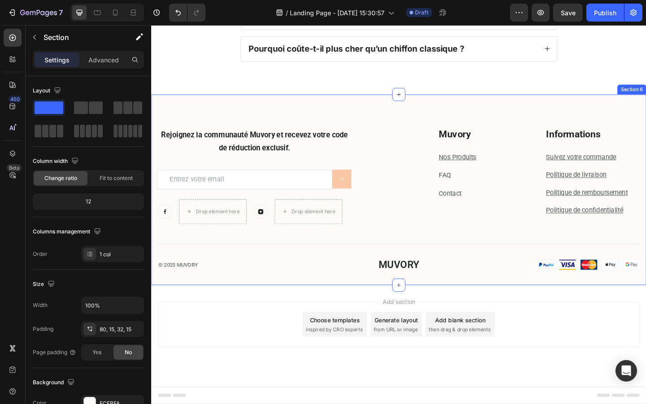
click at [178, 107] on div "Rejoignez la communauté Muvory et recevez votre code de réduction exclusif. Hea…" at bounding box center [420, 203] width 538 height 207
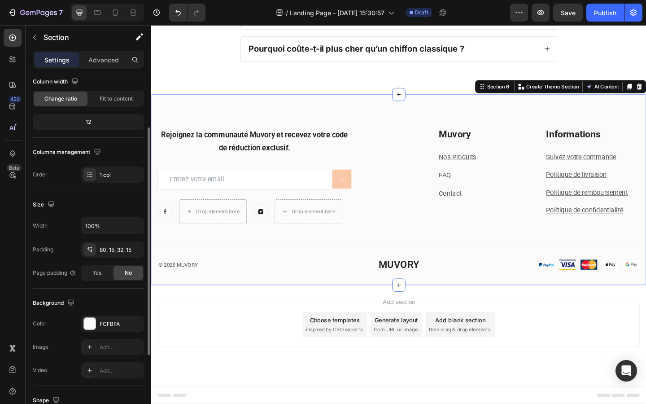
scroll to position [194, 0]
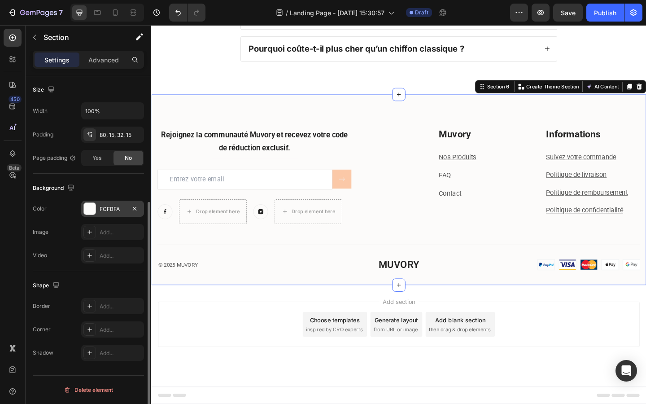
click at [113, 210] on div "FCFBFA" at bounding box center [113, 209] width 26 height 8
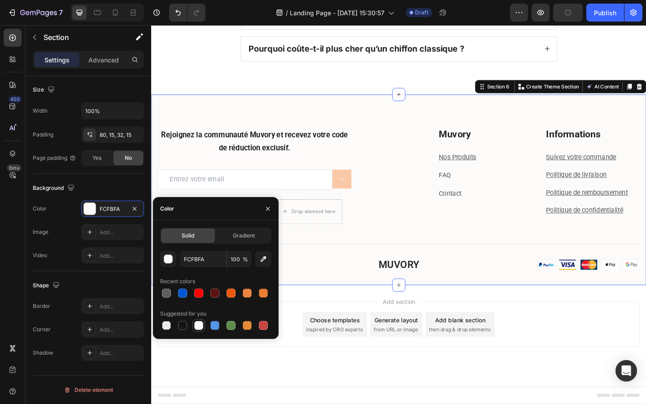
click at [195, 325] on div at bounding box center [198, 325] width 9 height 9
type input "FFFFFF"
click at [362, 192] on icon at bounding box center [358, 192] width 7 height 7
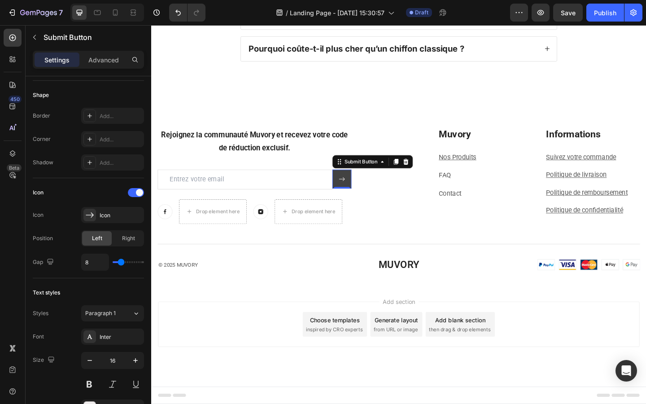
scroll to position [0, 0]
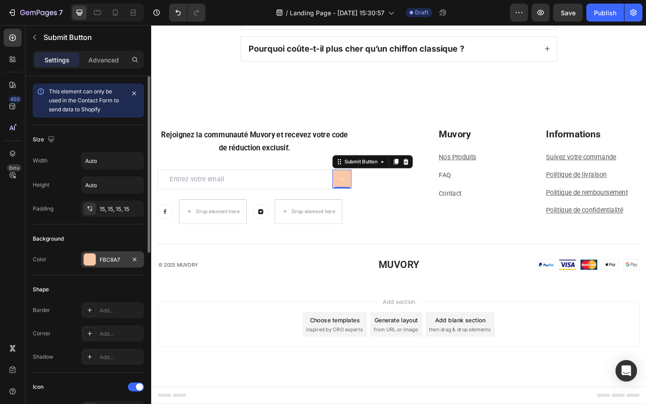
click at [102, 259] on div "FBC8A7" at bounding box center [113, 260] width 26 height 8
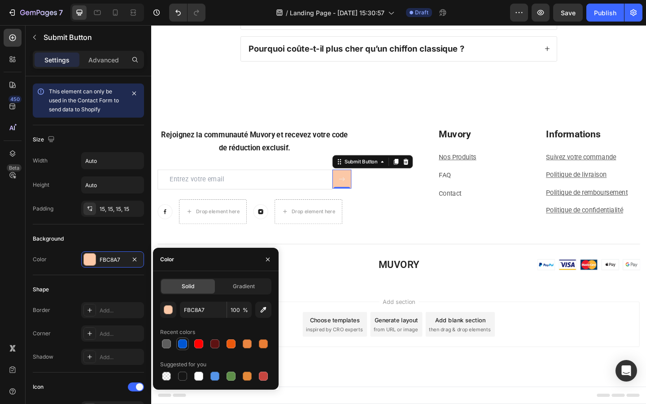
click at [182, 346] on div at bounding box center [182, 343] width 9 height 9
type input "0056D2"
click at [429, 228] on div "Muvory Heading Nos Produits Text block FAQ Text block Contact Text block Inform…" at bounding box center [555, 184] width 256 height 96
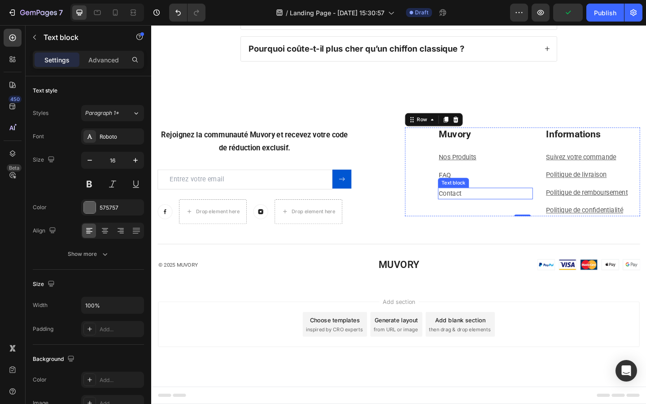
click at [503, 210] on p "Contact" at bounding box center [514, 208] width 101 height 11
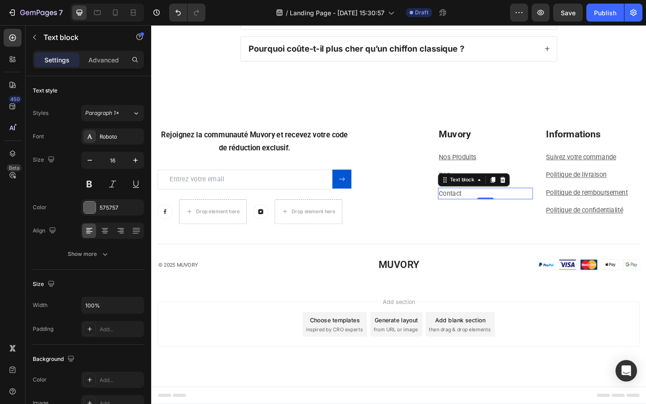
click at [481, 207] on link "Contact" at bounding box center [476, 208] width 25 height 9
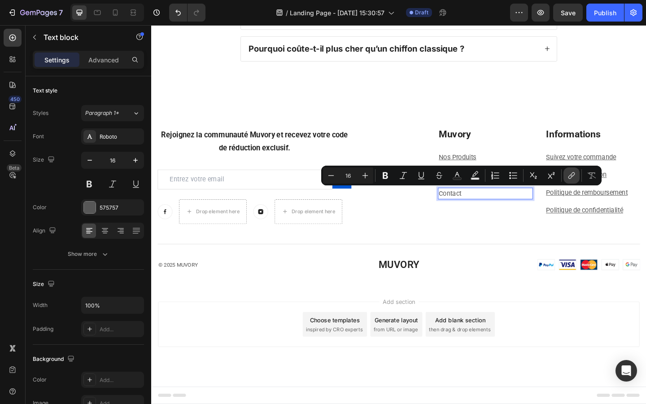
click at [569, 179] on icon "Editor contextual toolbar" at bounding box center [571, 175] width 9 height 9
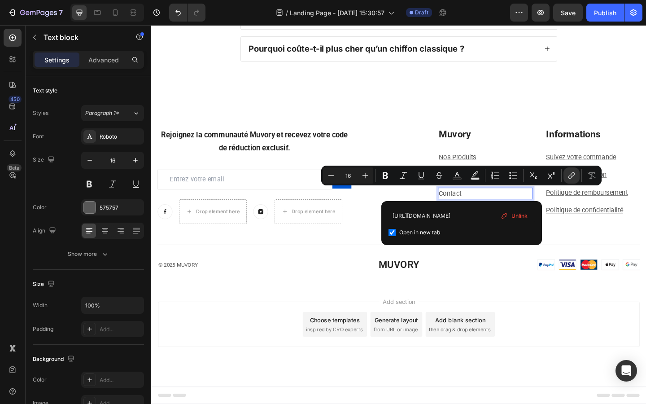
scroll to position [0, 41]
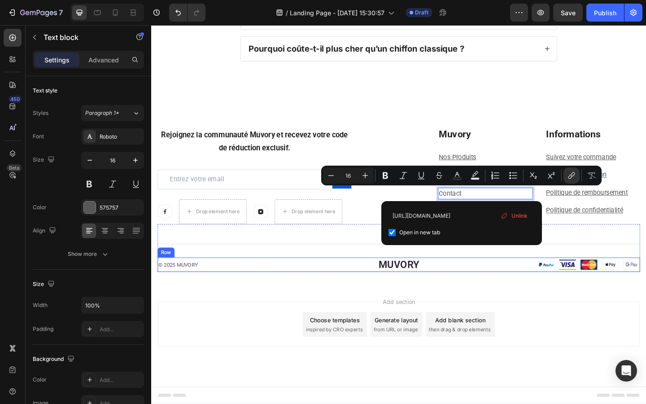
click at [513, 287] on div "© 2025 MUVORY Text block MUVORY Heading Image Row" at bounding box center [420, 286] width 525 height 16
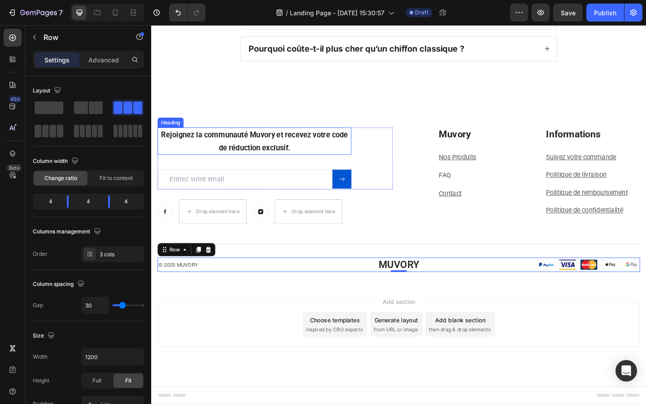
click at [284, 146] on span "Rejoignez la communauté Muvory et recevez votre code de réduction exclusif." at bounding box center [263, 151] width 203 height 23
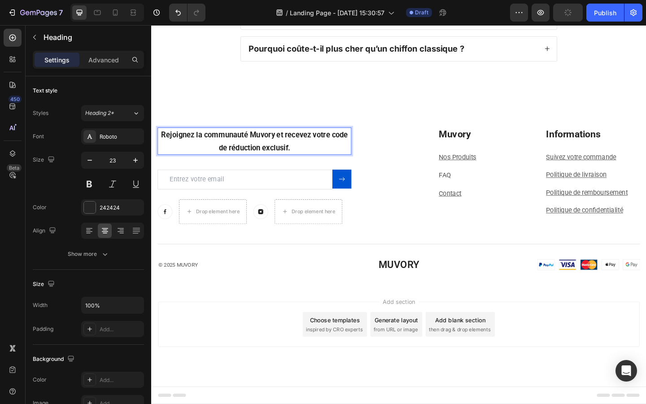
click at [299, 159] on span "Rejoignez la communauté Muvory et recevez votre code de réduction exclusif." at bounding box center [263, 151] width 203 height 23
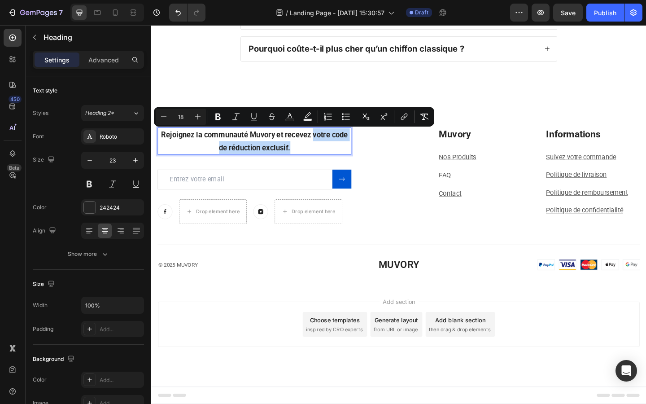
drag, startPoint x: 327, startPoint y: 144, endPoint x: 319, endPoint y: 163, distance: 20.5
click at [319, 163] on p "Rejoignez la communauté Muvory et recevez votre code de réduction exclusif." at bounding box center [263, 151] width 209 height 28
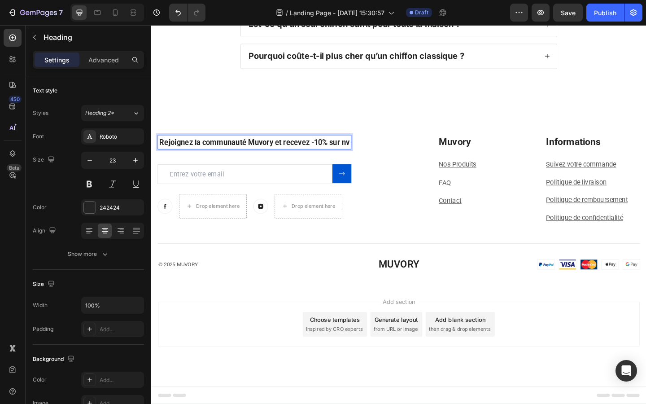
scroll to position [2211, 0]
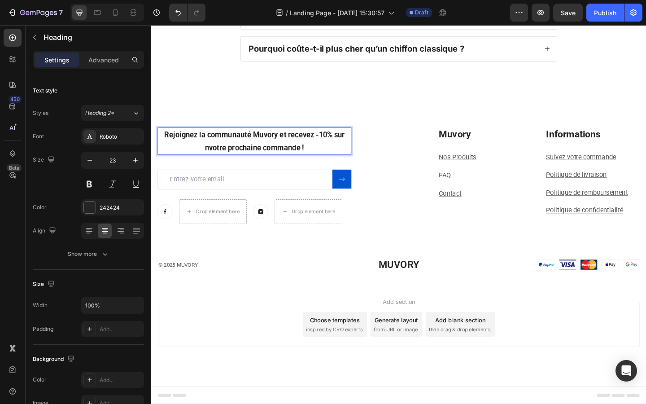
click at [213, 157] on span "Rejoignez la communauté Muvory et recevez -10% sur nvotre prochaine commande !" at bounding box center [263, 151] width 196 height 23
click at [401, 221] on div "Image Drop element here Image Drop element here Row" at bounding box center [286, 227] width 256 height 27
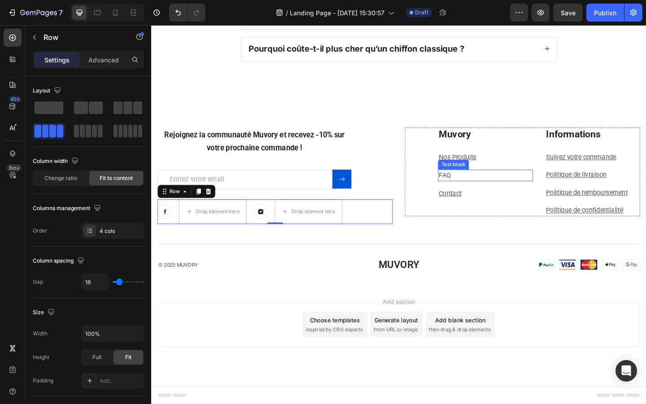
click at [471, 187] on link "FAQ" at bounding box center [470, 188] width 13 height 9
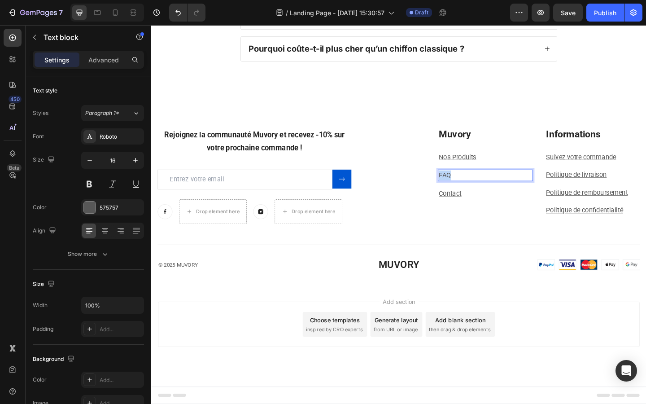
click at [471, 187] on link "FAQ" at bounding box center [470, 188] width 13 height 9
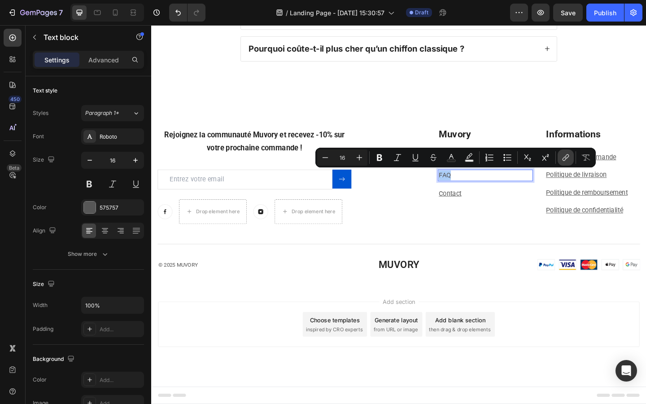
click at [562, 156] on icon "Editor contextual toolbar" at bounding box center [565, 157] width 9 height 9
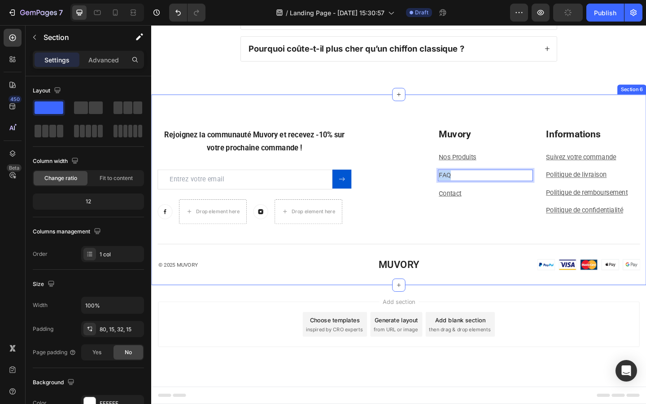
click at [546, 122] on div "⁠⁠⁠⁠⁠⁠⁠ Rejoignez la communauté Muvory et recevez -10% sur votre prochaine comm…" at bounding box center [420, 203] width 538 height 207
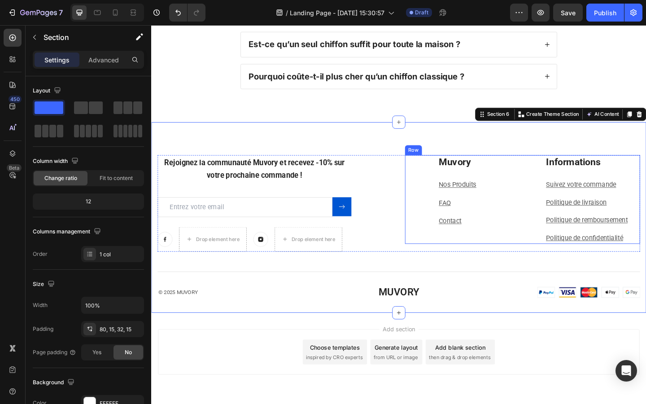
scroll to position [2178, 0]
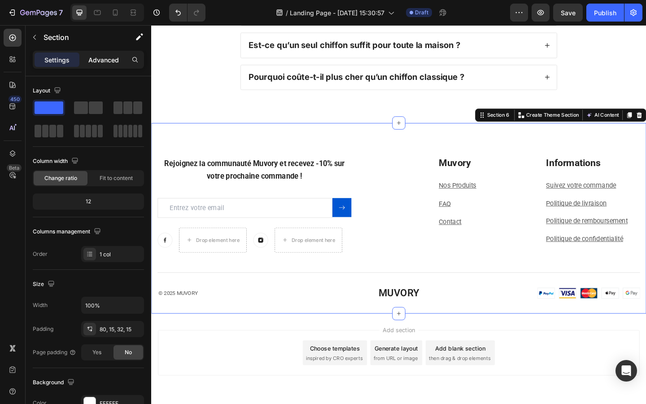
click at [106, 65] on div "Advanced" at bounding box center [103, 59] width 45 height 14
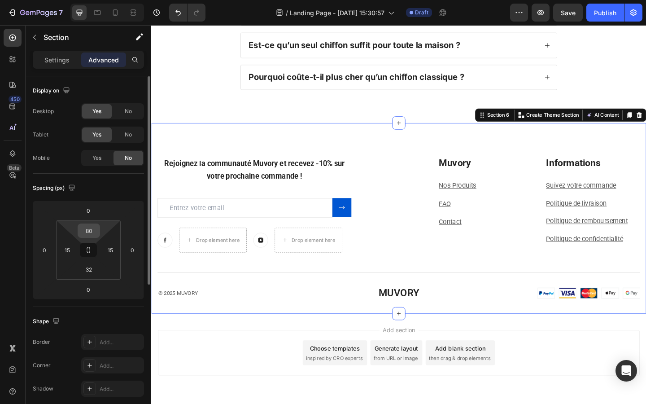
click at [87, 235] on input "80" at bounding box center [89, 230] width 18 height 13
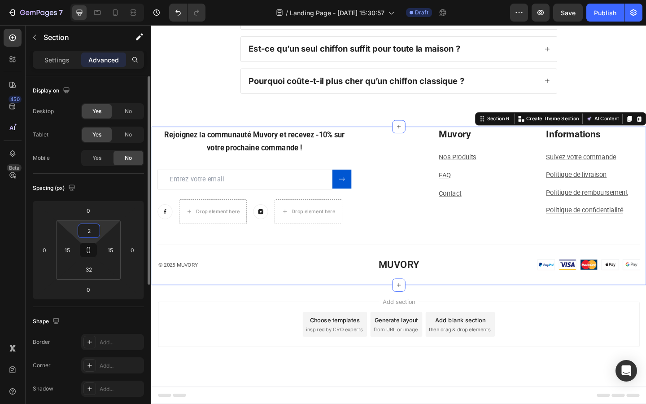
type input "20"
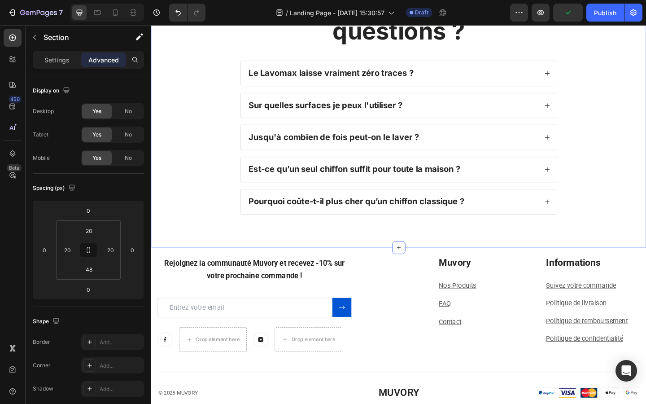
scroll to position [2199, 0]
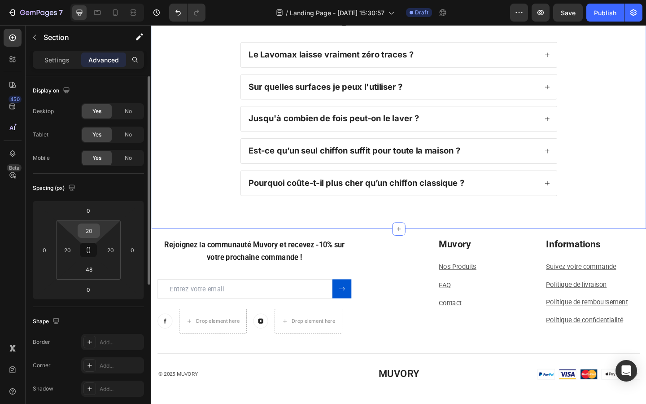
click at [89, 232] on input "20" at bounding box center [89, 230] width 18 height 13
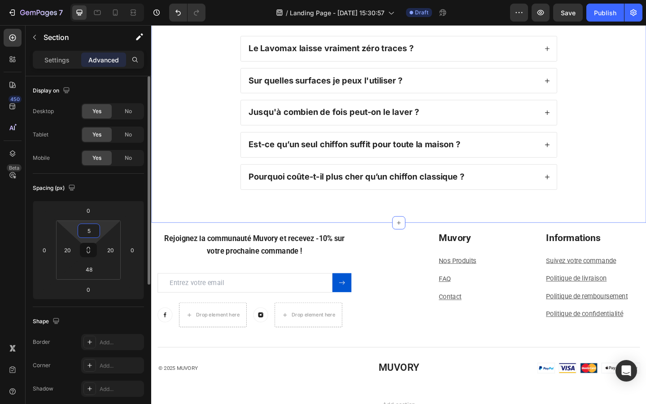
type input "50"
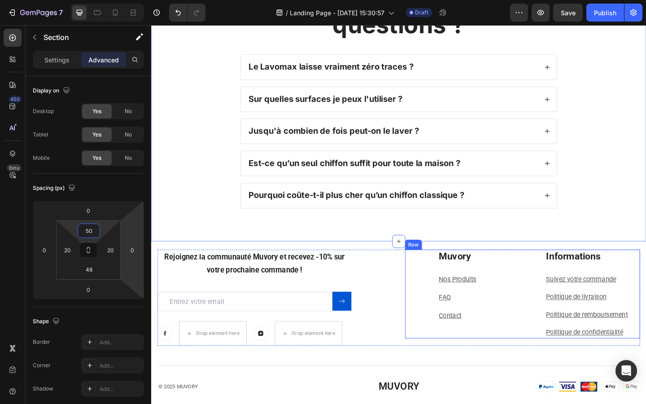
click at [431, 308] on div "Muvory Heading Nos Produits Text block FAQ Text block Contact Text block Inform…" at bounding box center [555, 317] width 256 height 96
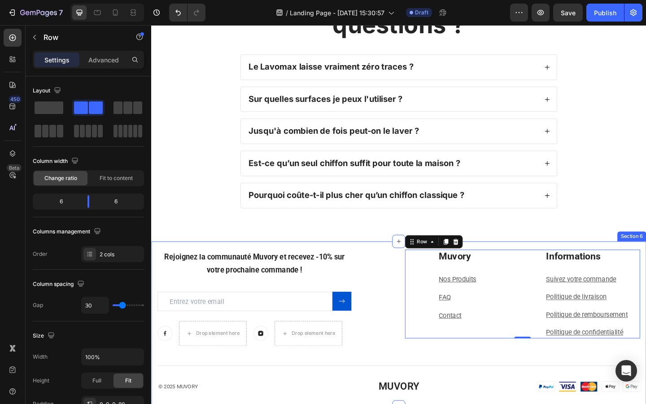
click at [345, 263] on div "Rejoignez la communauté Muvory et recevez -10% sur votre prochaine commande ! H…" at bounding box center [420, 350] width 538 height 180
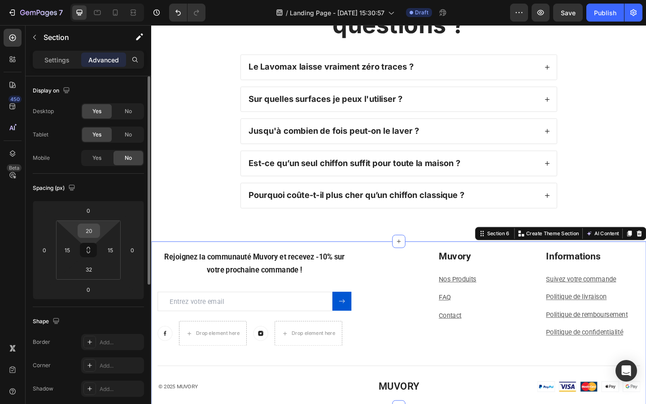
click at [96, 234] on input "20" at bounding box center [89, 230] width 18 height 13
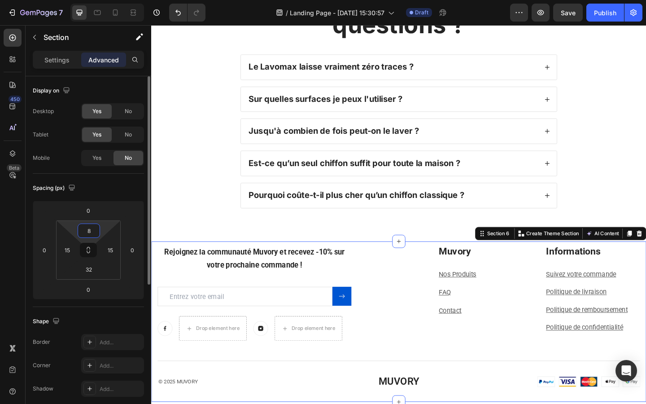
type input "80"
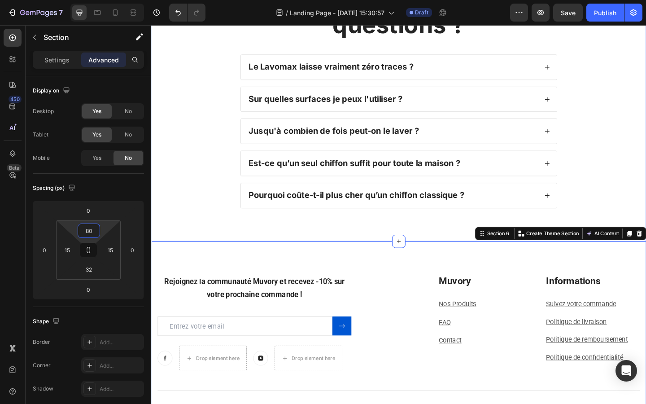
click at [177, 244] on div "Vous avez encore des questions ? Heading Le Lavomax laisse vraiment zéro traces…" at bounding box center [420, 106] width 538 height 308
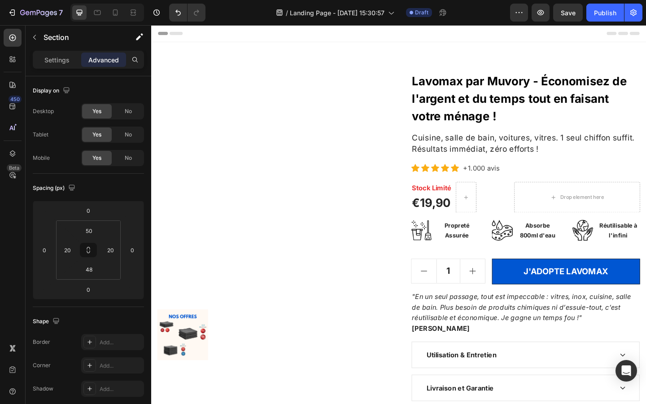
scroll to position [7, 0]
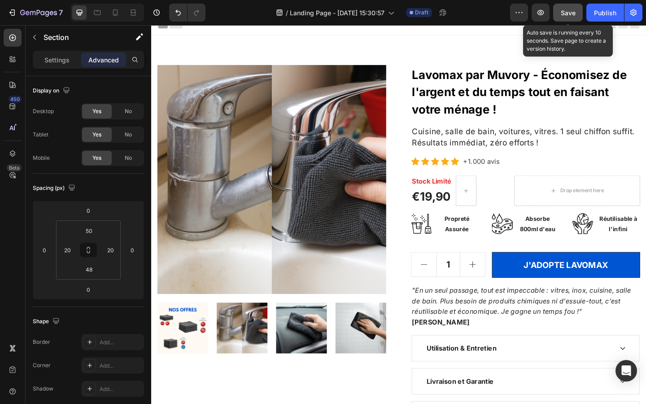
click at [564, 17] on button "Save" at bounding box center [568, 13] width 30 height 18
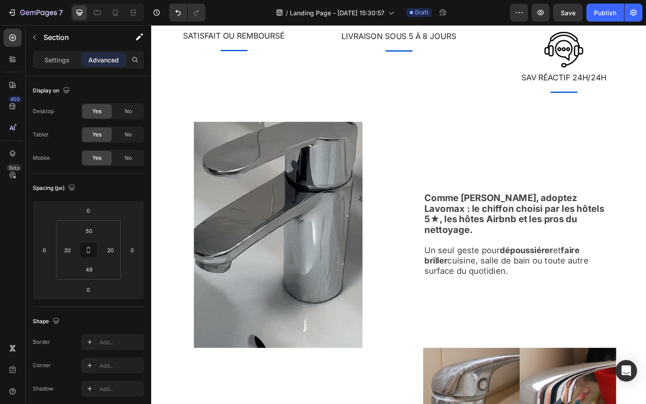
scroll to position [533, 0]
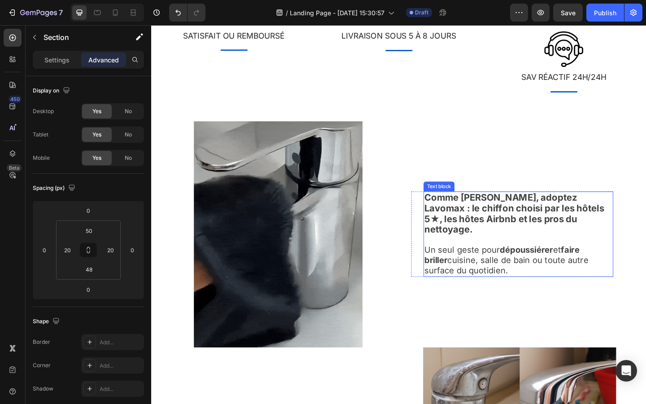
click at [468, 234] on strong "Comme [PERSON_NAME], adoptez Lavomax : le chiffon choisi par les hôtels 5★, les…" at bounding box center [546, 229] width 196 height 47
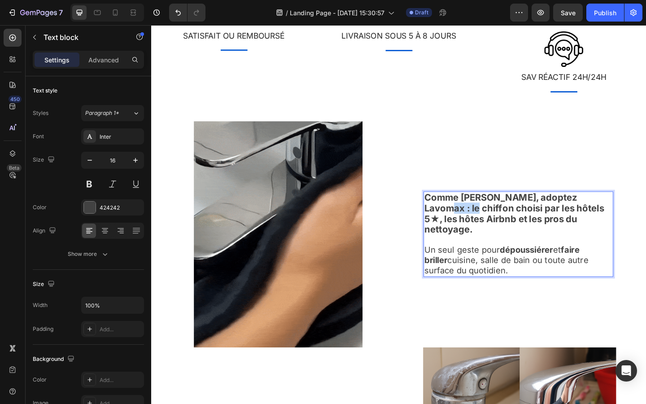
click at [468, 234] on strong "Comme [PERSON_NAME], adoptez Lavomax : le chiffon choisi par les hôtels 5★, les…" at bounding box center [546, 229] width 196 height 47
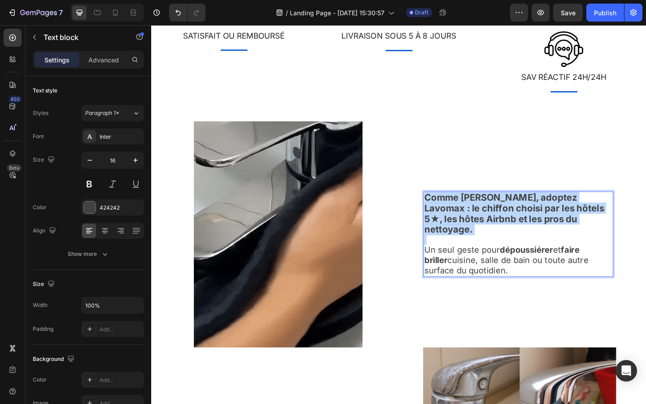
click at [468, 234] on strong "Comme [PERSON_NAME], adoptez Lavomax : le chiffon choisi par les hôtels 5★, les…" at bounding box center [546, 229] width 196 height 47
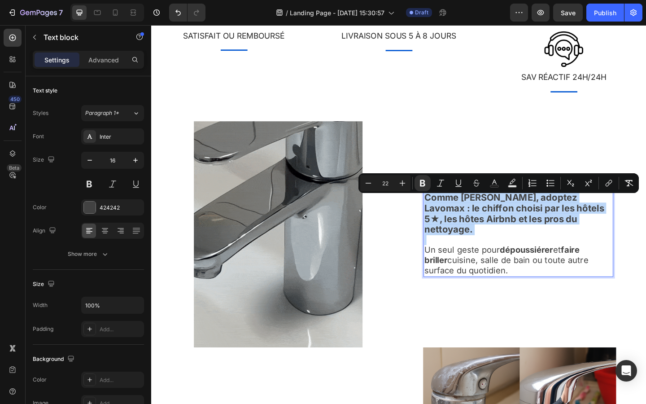
type input "20"
drag, startPoint x: 505, startPoint y: 281, endPoint x: 434, endPoint y: 209, distance: 101.2
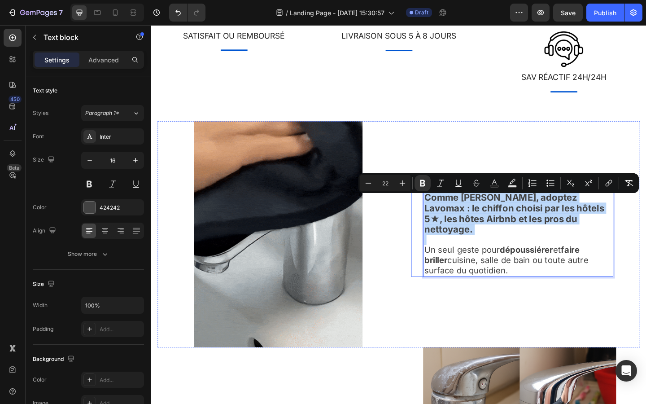
click at [434, 209] on div "Comme Marie, adoptez Lavomax : le chiffon choisi par les hôtels 5★, les hôtes A…" at bounding box center [544, 252] width 220 height 93
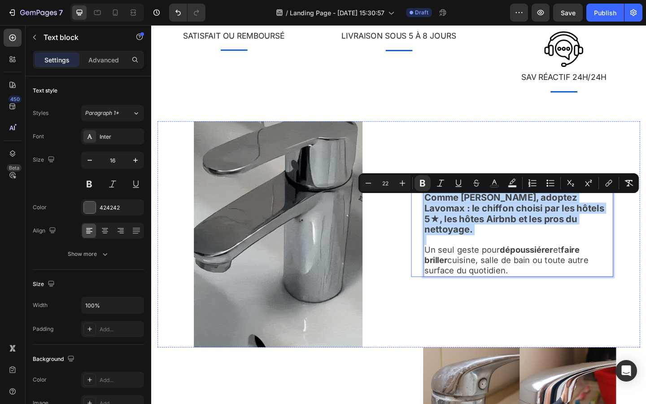
copy div "Comme Marie, adoptez Lavomax : le chiffon choisi par les hôtels 5★, les hôtes A…"
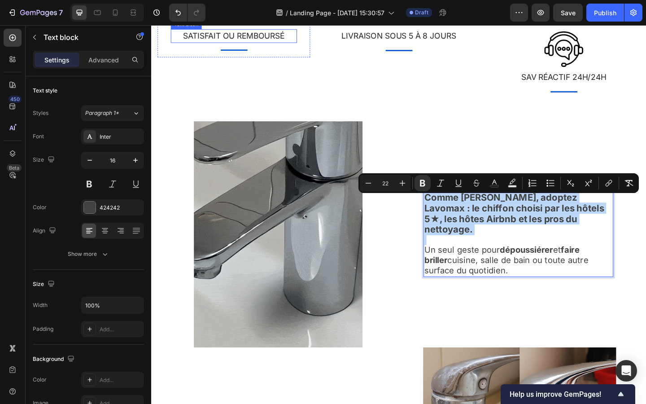
copy div "Comme Marie, adoptez Lavomax : le chiffon choisi par les hôtels 5★, les hôtes A…"
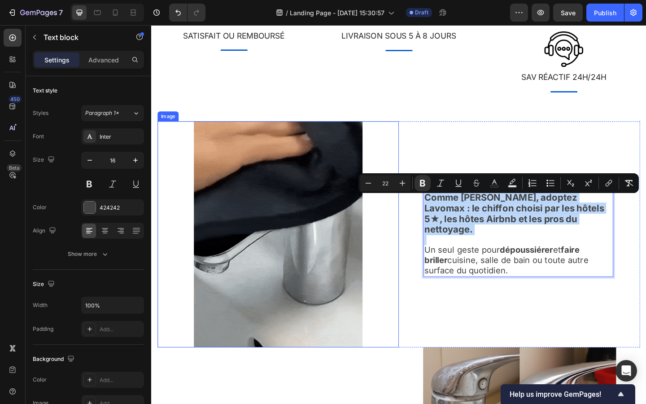
copy div "Comme Marie, adoptez Lavomax : le chiffon choisi par les hôtels 5★, les hôtes A…"
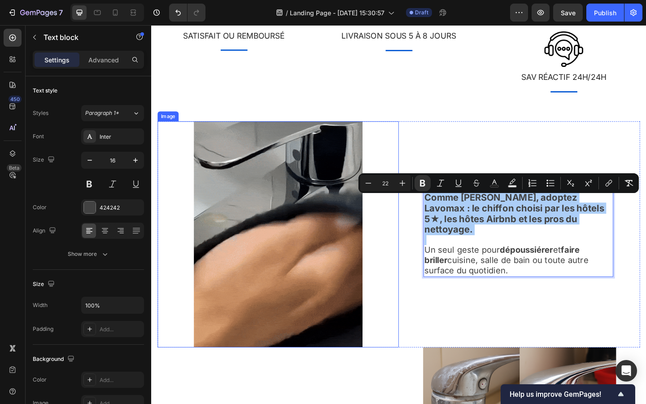
click at [418, 258] on div at bounding box center [289, 253] width 262 height 246
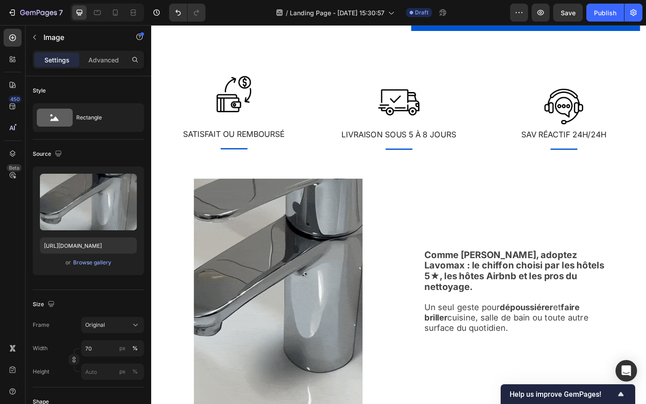
scroll to position [0, 0]
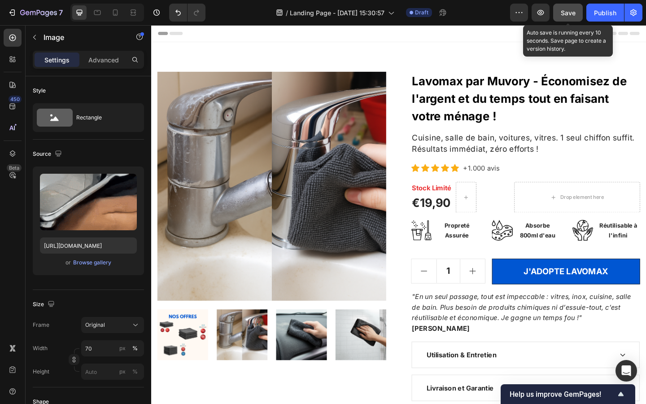
click at [572, 13] on span "Save" at bounding box center [568, 13] width 15 height 8
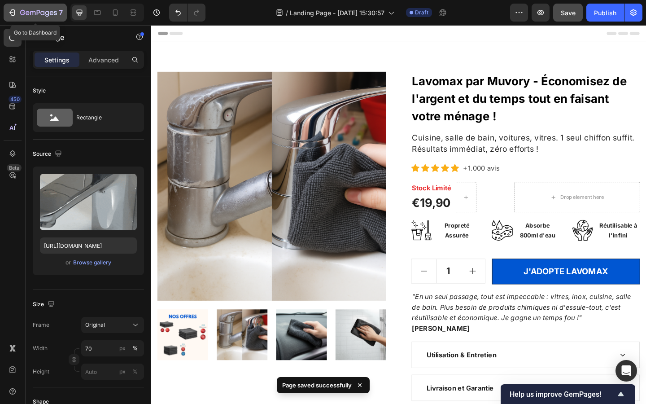
click at [10, 15] on icon "button" at bounding box center [12, 12] width 9 height 9
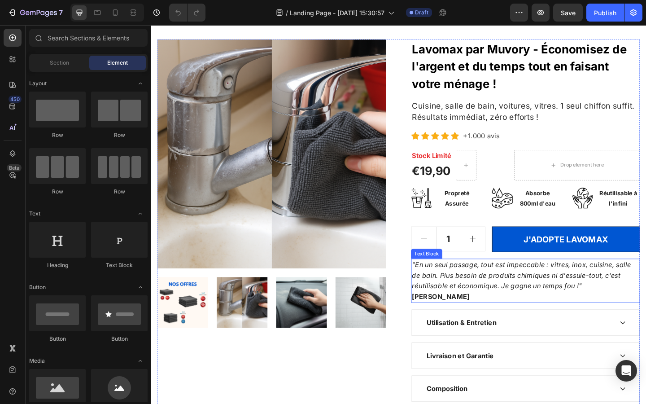
scroll to position [36, 0]
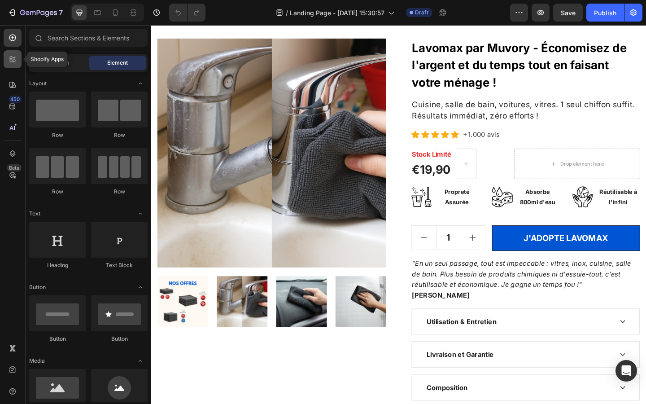
click at [12, 60] on icon at bounding box center [11, 61] width 3 height 3
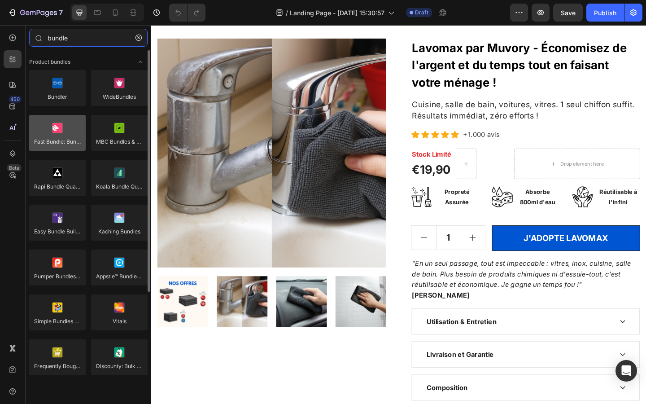
type input "bundle"
click at [54, 134] on div at bounding box center [57, 133] width 57 height 36
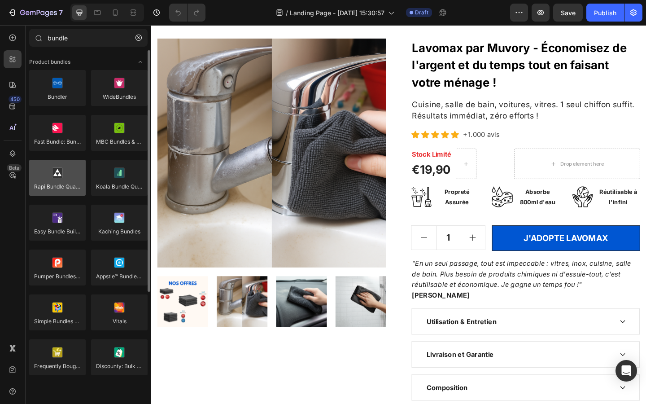
click at [63, 173] on div at bounding box center [57, 178] width 57 height 36
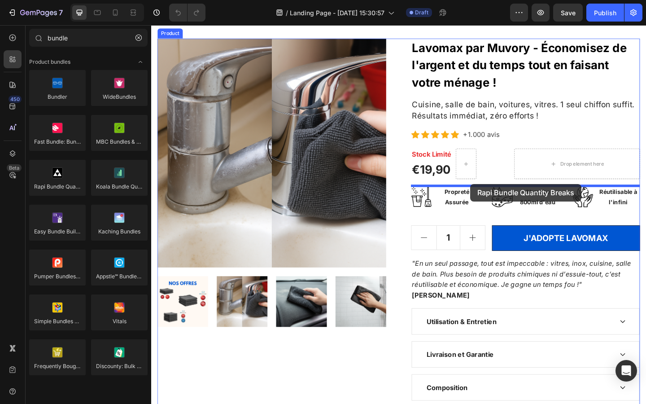
drag, startPoint x: 214, startPoint y: 198, endPoint x: 498, endPoint y: 198, distance: 283.5
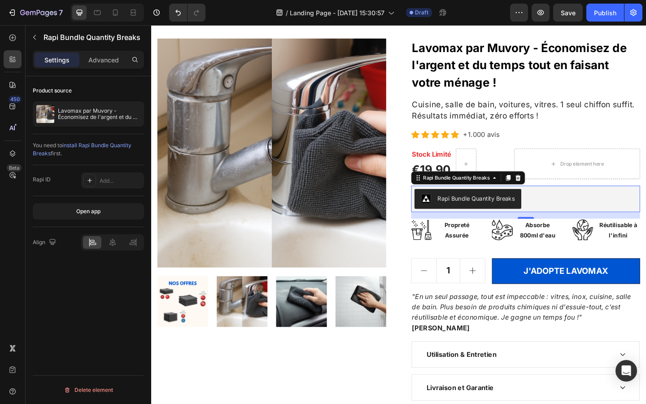
click at [496, 214] on div "Rapi Bundle Quantity Breaks" at bounding box center [505, 213] width 84 height 9
click at [111, 206] on button "Open app" at bounding box center [88, 211] width 111 height 16
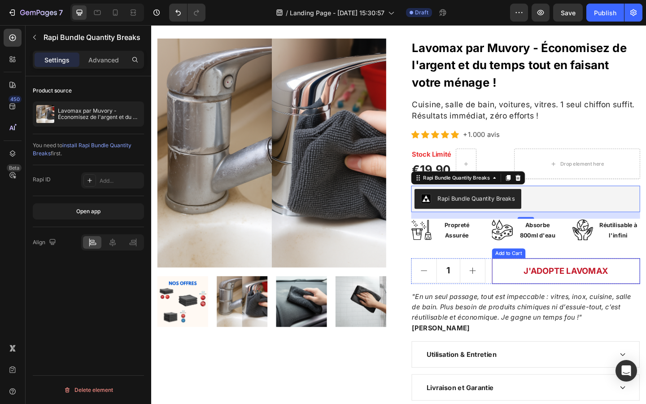
click at [533, 282] on button "J'ADOPTE LAVOMAX" at bounding box center [602, 293] width 161 height 28
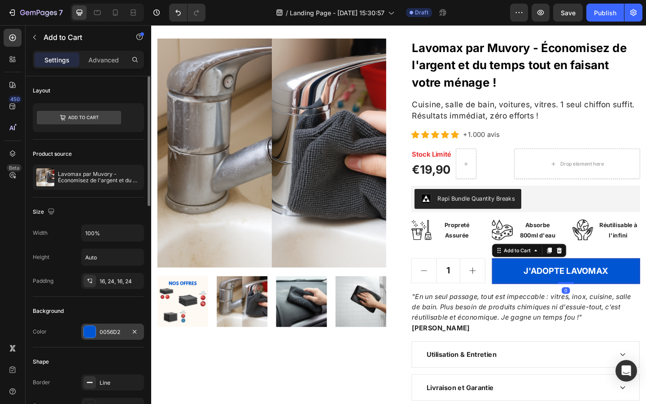
click at [97, 336] on div "0056D2" at bounding box center [112, 331] width 63 height 16
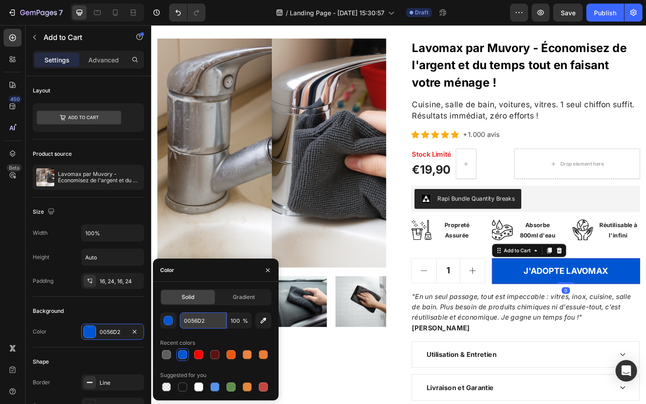
click at [211, 320] on input "0056D2" at bounding box center [203, 320] width 47 height 16
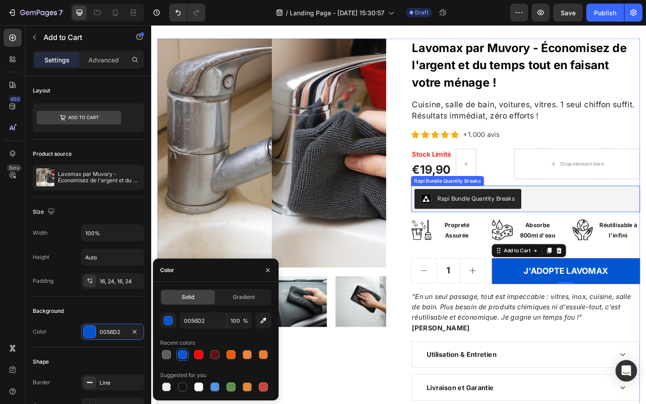
click at [493, 212] on div "Rapi Bundle Quantity Breaks" at bounding box center [505, 213] width 84 height 9
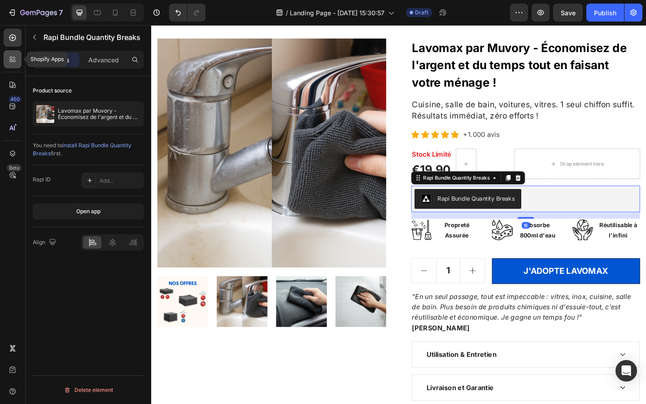
click at [10, 64] on div at bounding box center [13, 59] width 18 height 18
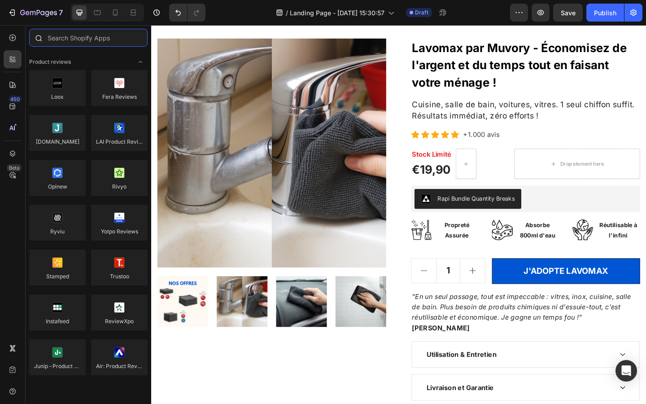
click at [63, 42] on input "text" at bounding box center [88, 38] width 118 height 18
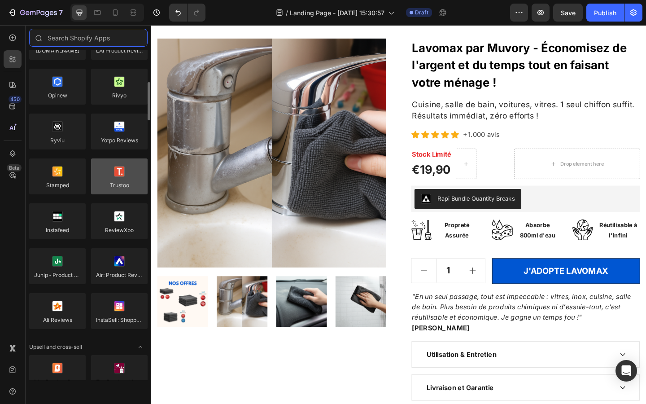
scroll to position [0, 0]
